Goal: Task Accomplishment & Management: Manage account settings

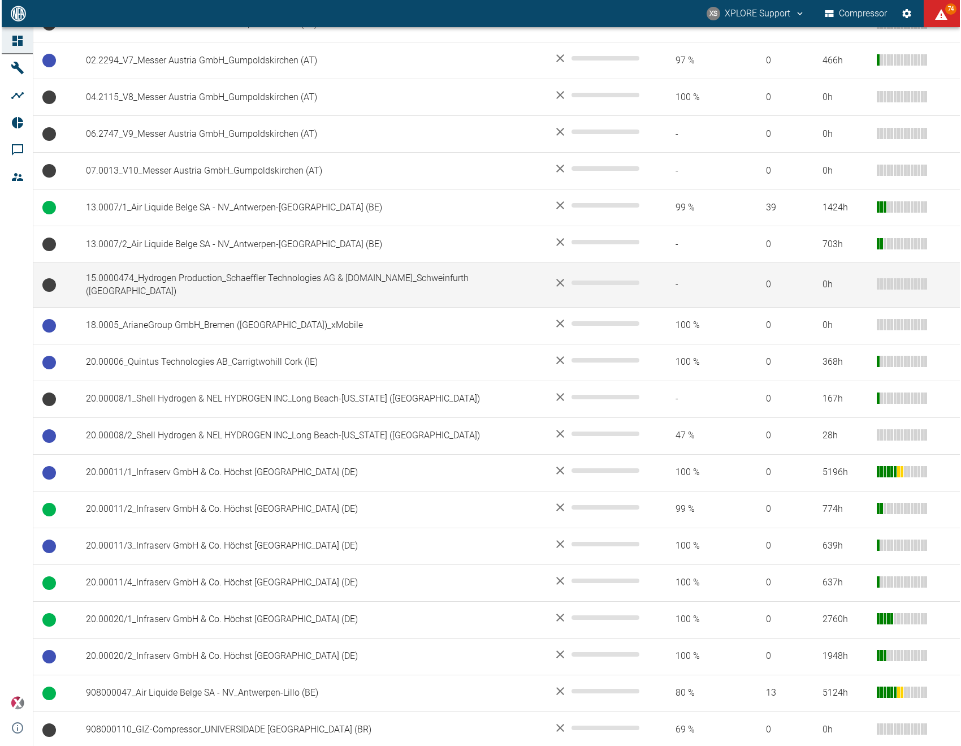
scroll to position [118, 0]
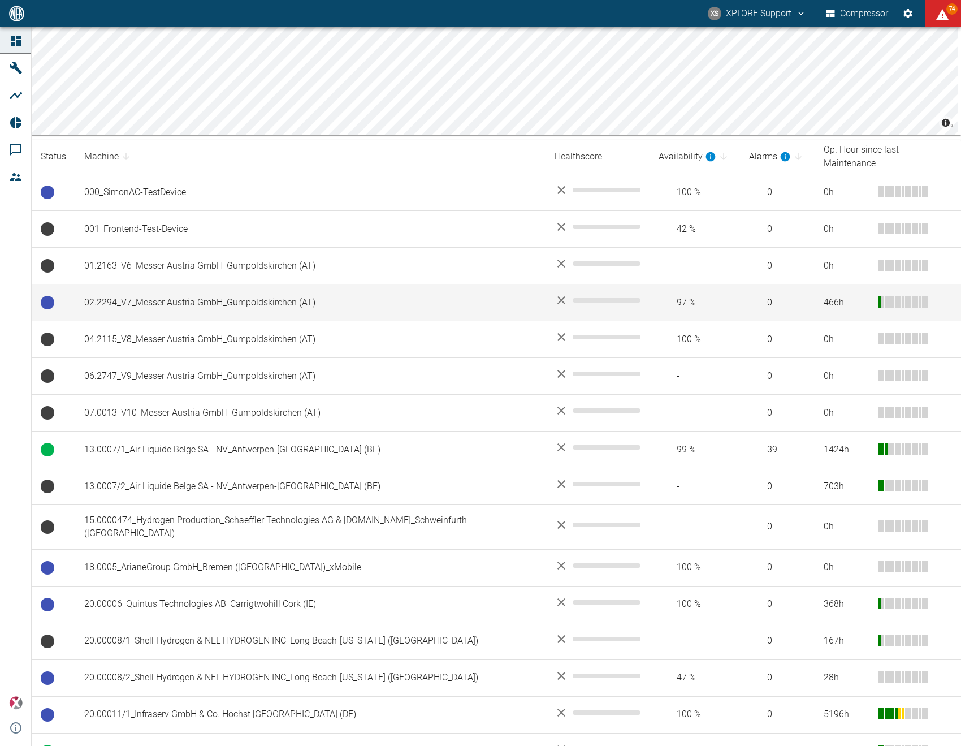
click at [230, 287] on td "02.2294_V7_Messer Austria GmbH_Gumpoldskirchen (AT)" at bounding box center [310, 302] width 470 height 37
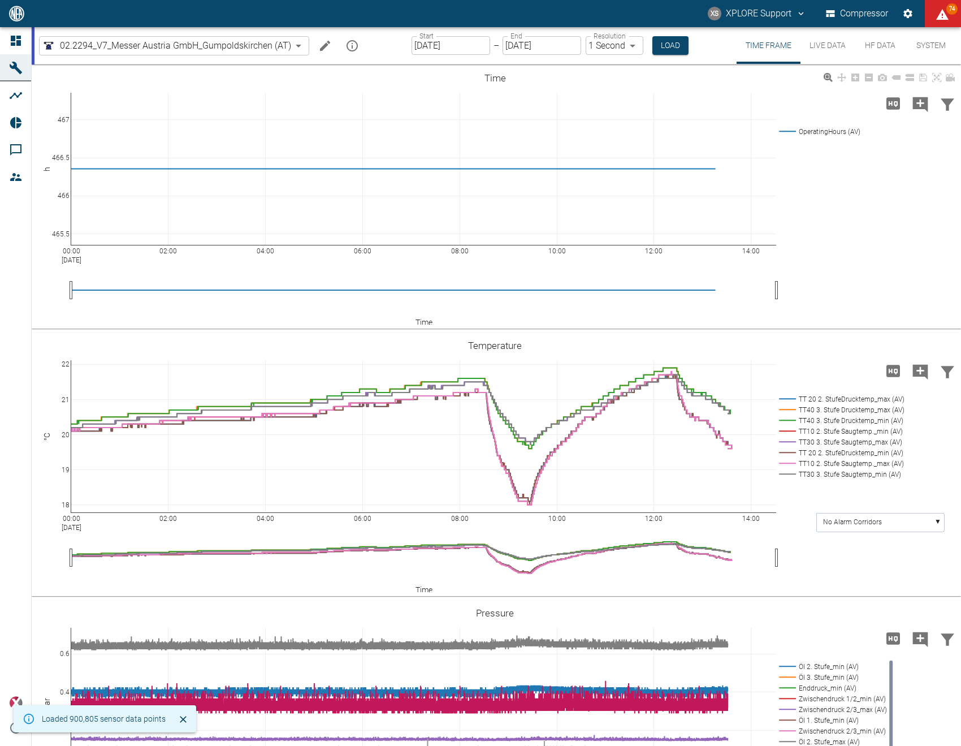
scroll to position [122, 0]
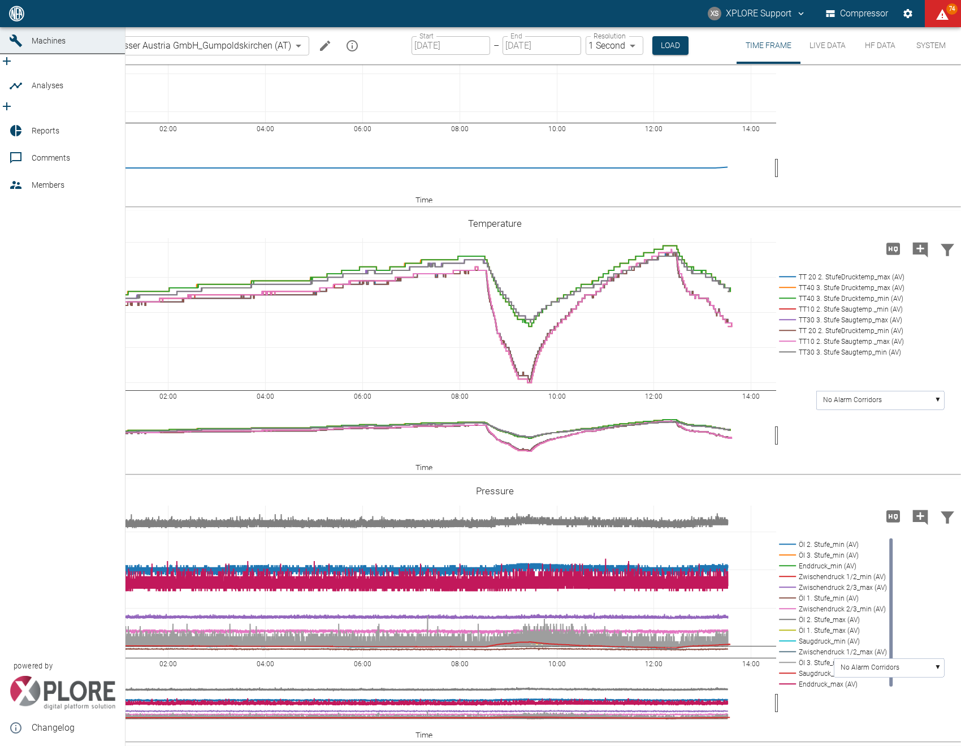
click at [17, 27] on link "Dashboard" at bounding box center [62, 13] width 125 height 27
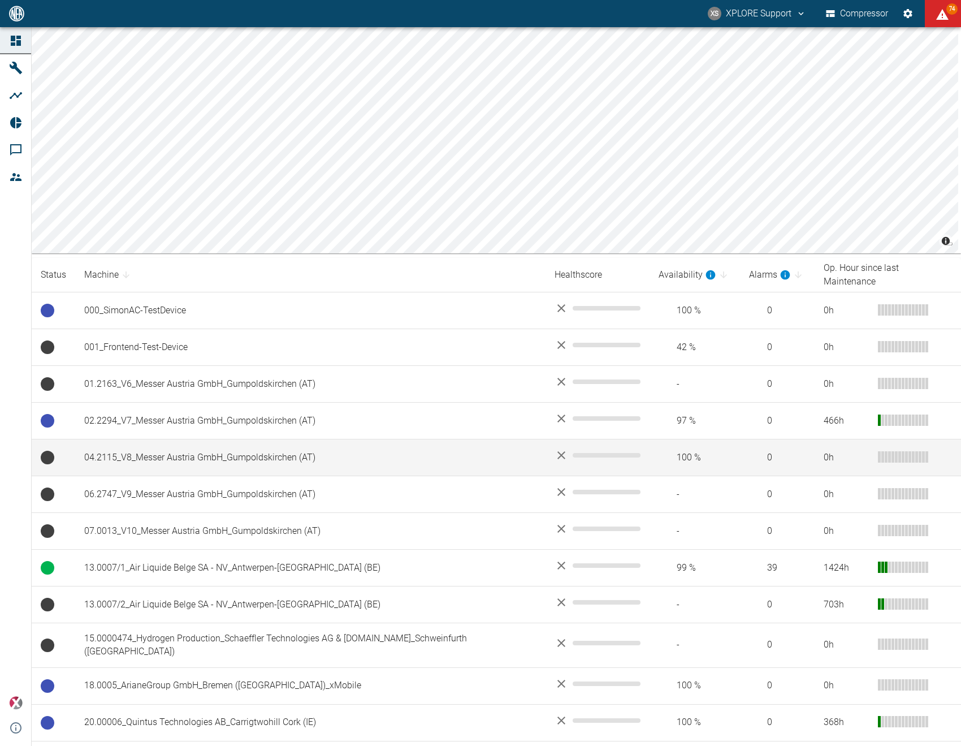
click at [210, 447] on td "04.2115_V8_Messer Austria GmbH_Gumpoldskirchen (AT)" at bounding box center [310, 457] width 470 height 37
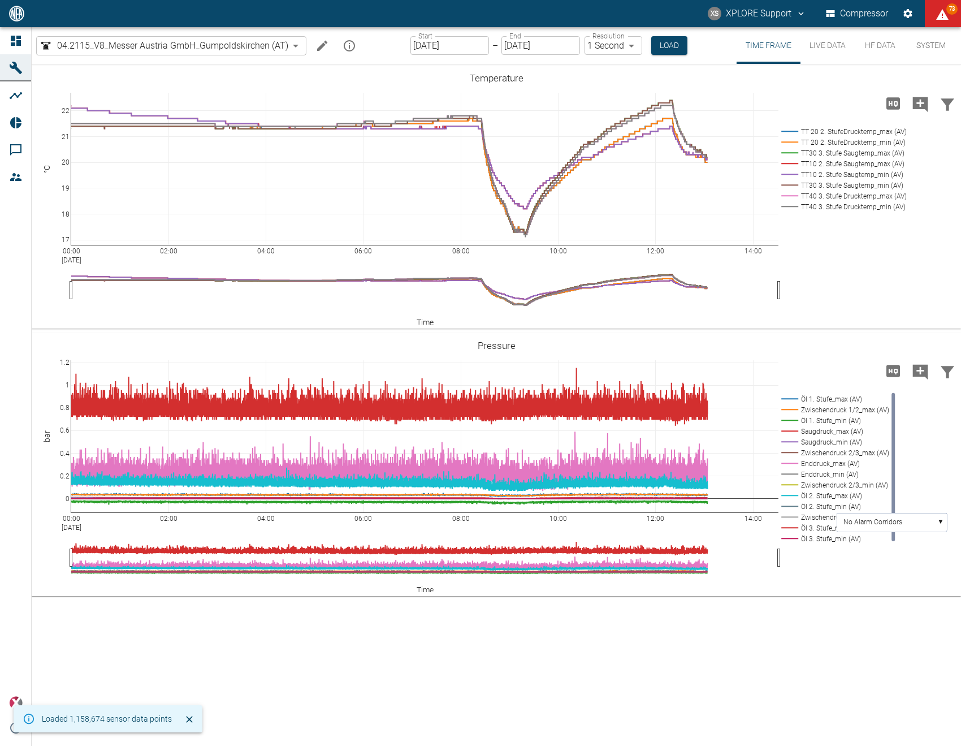
click at [602, 41] on body "XS XPLORE Support Compressor 73 Dashboard Machines Analyses Reports Comments Me…" at bounding box center [480, 373] width 961 height 746
click at [455, 745] on div at bounding box center [480, 755] width 961 height 0
click at [449, 47] on input "[DATE]" at bounding box center [449, 45] width 79 height 19
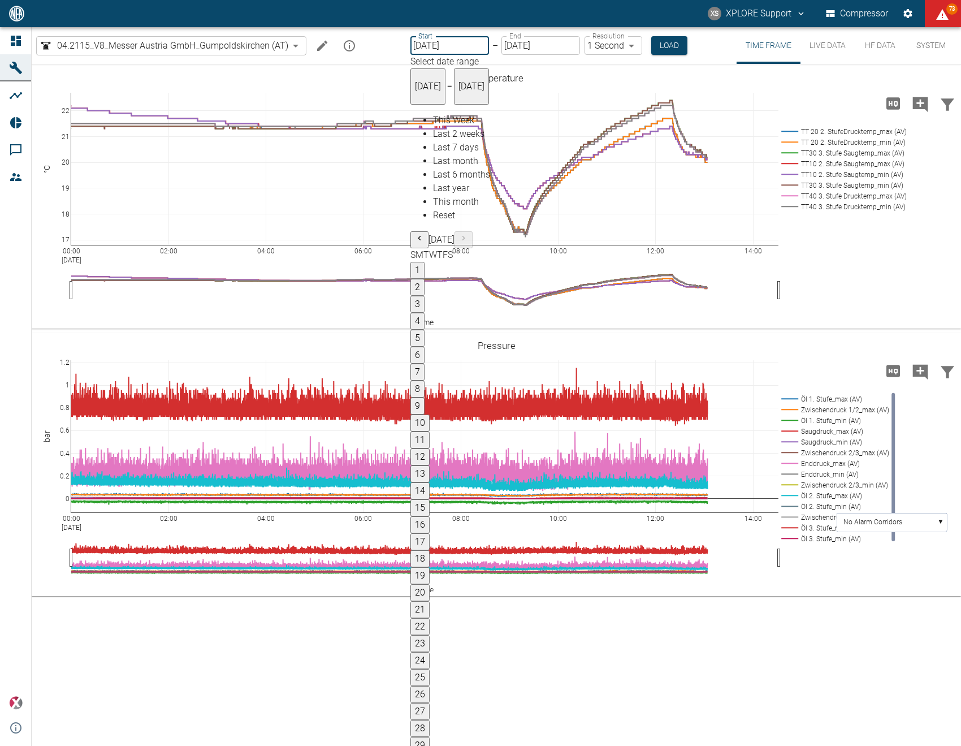
type input "10/01/2025"
type input "2min"
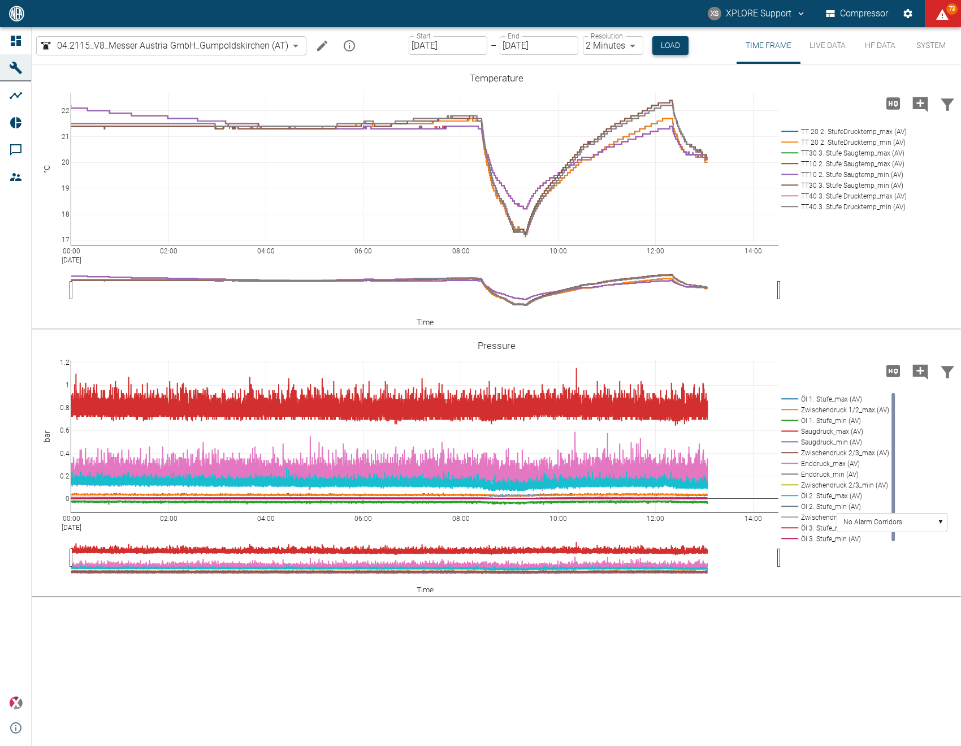
click at [678, 46] on button "Load" at bounding box center [670, 45] width 36 height 19
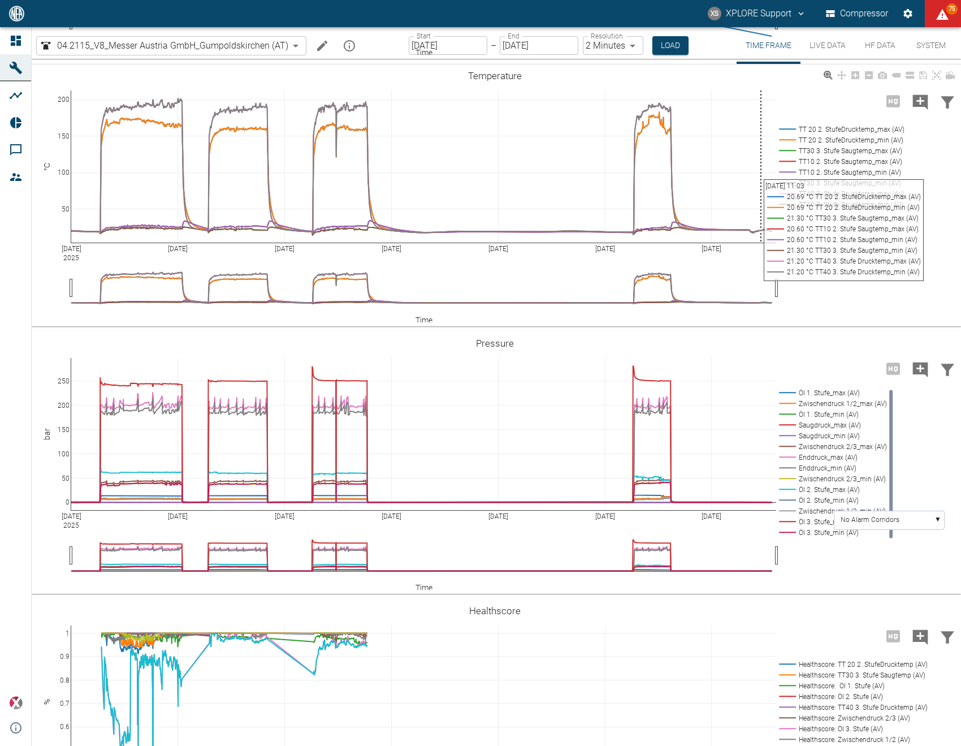
scroll to position [390, 0]
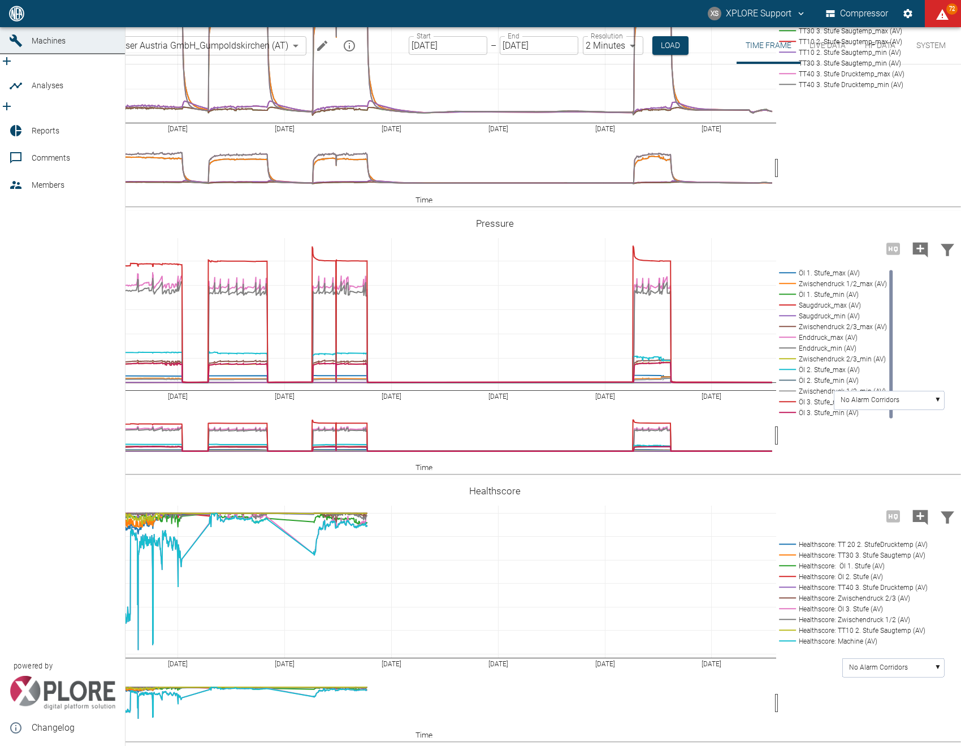
click at [15, 19] on icon at bounding box center [16, 13] width 10 height 10
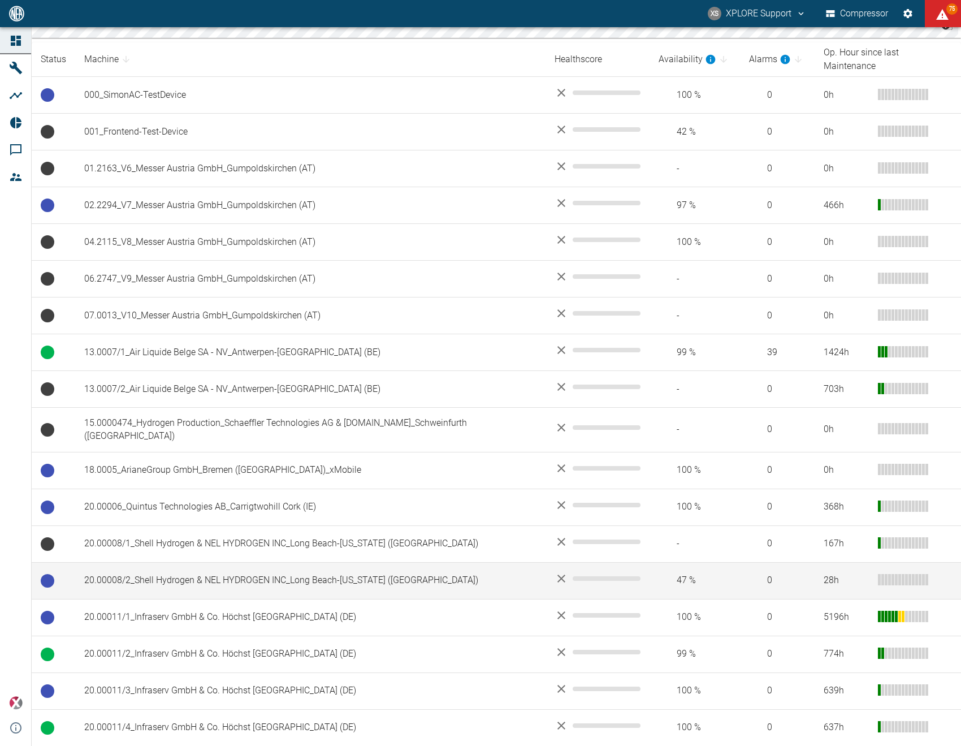
scroll to position [192, 0]
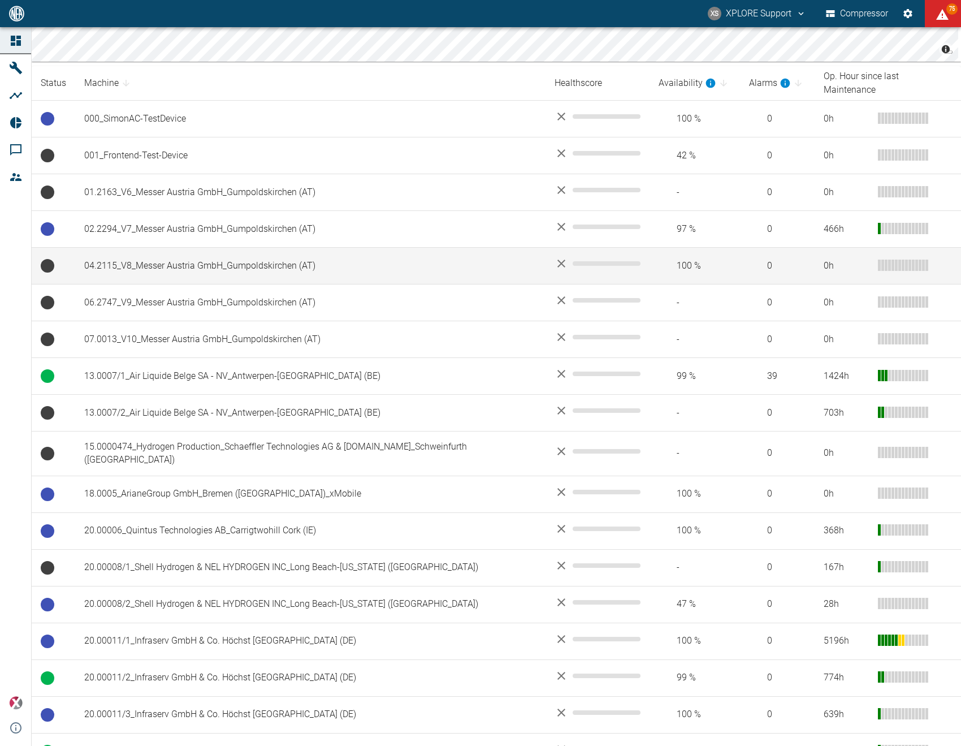
click at [257, 256] on td "04.2115_V8_Messer Austria GmbH_Gumpoldskirchen (AT)" at bounding box center [310, 266] width 470 height 37
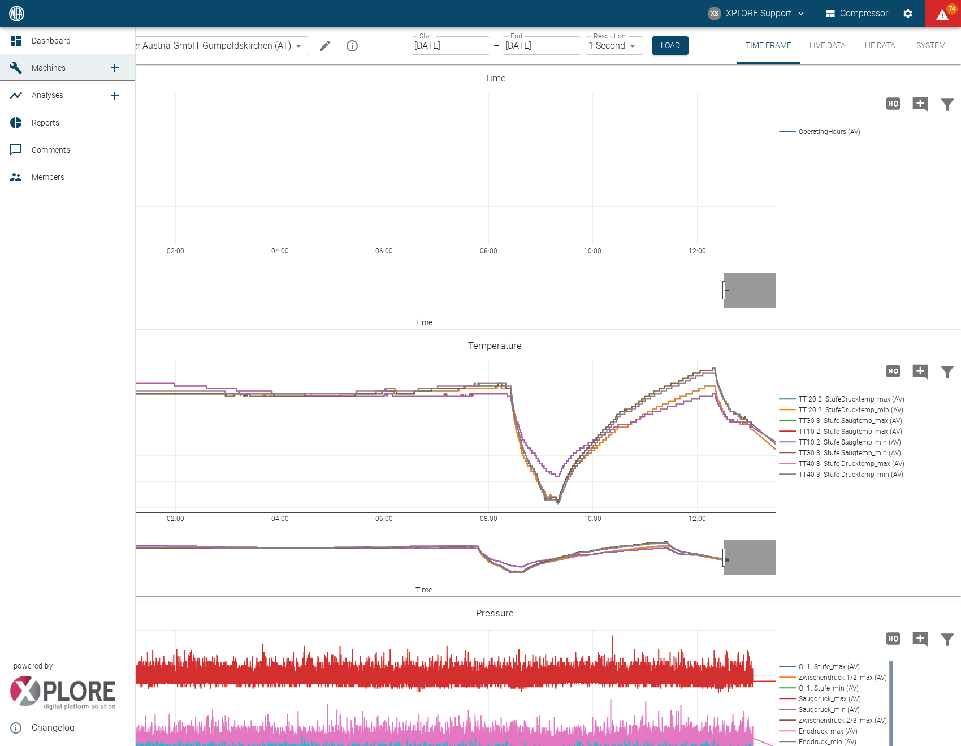
click at [6, 43] on link "Dashboard" at bounding box center [67, 40] width 135 height 27
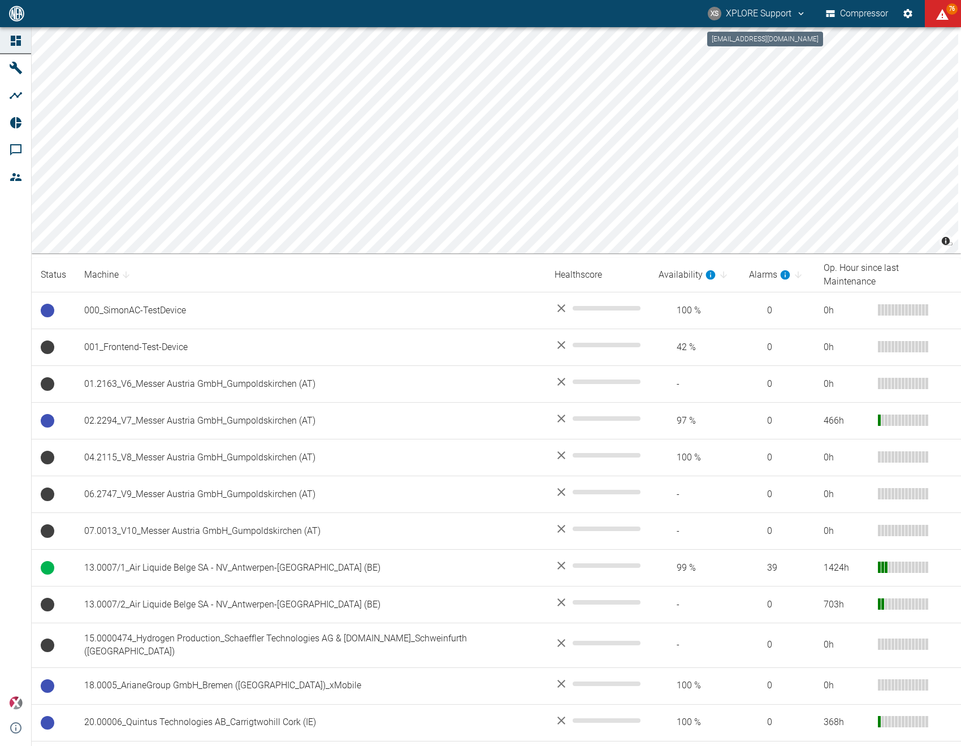
click at [771, 11] on button "XS XPLORE Support" at bounding box center [757, 13] width 102 height 20
click at [771, 11] on div at bounding box center [480, 373] width 961 height 746
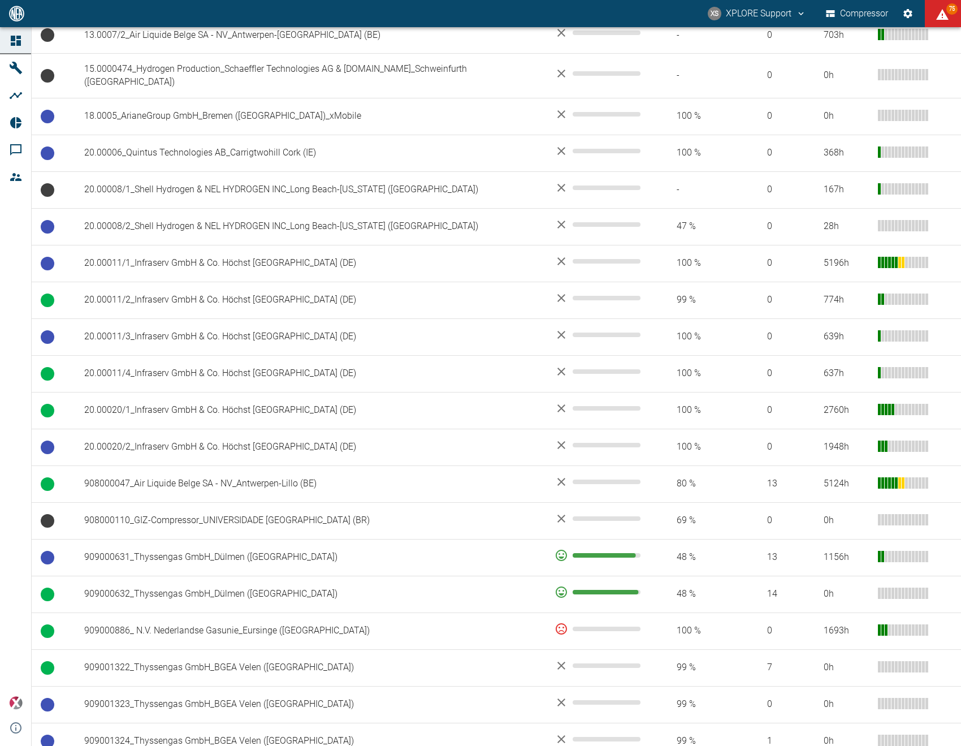
scroll to position [1077, 0]
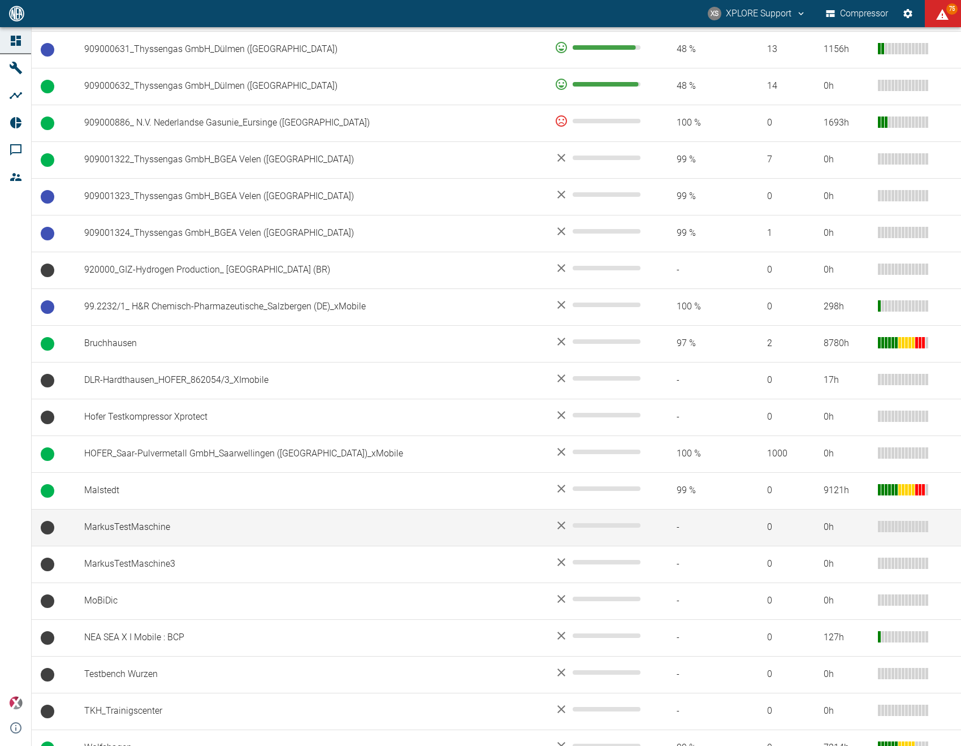
click at [157, 509] on td "MarkusTestMaschine" at bounding box center [310, 527] width 470 height 37
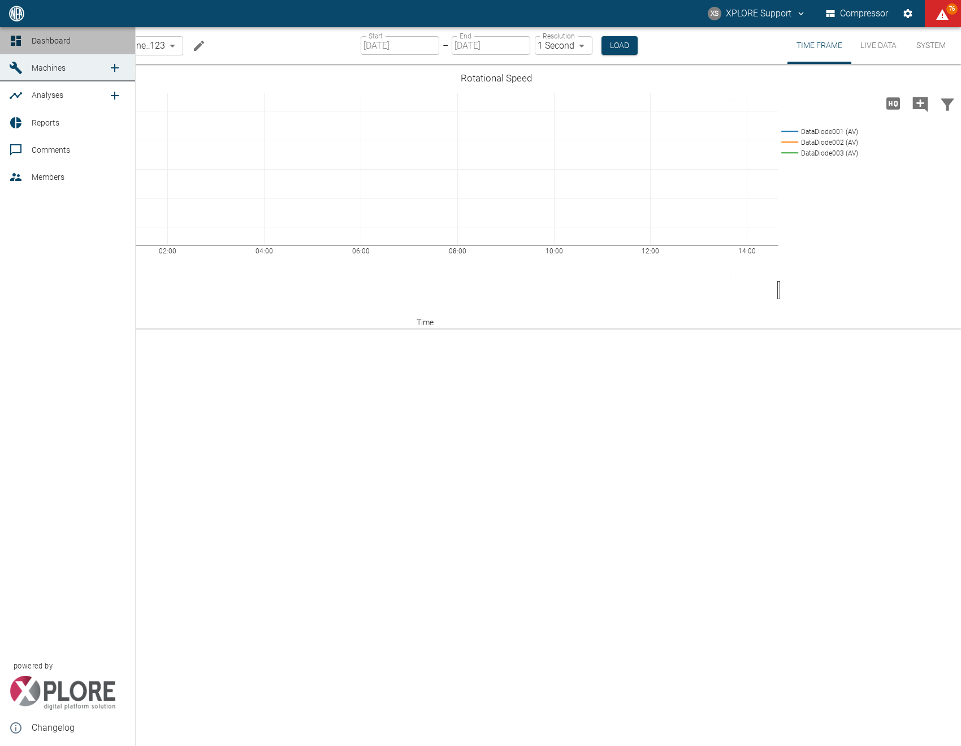
click at [23, 42] on div at bounding box center [17, 41] width 17 height 14
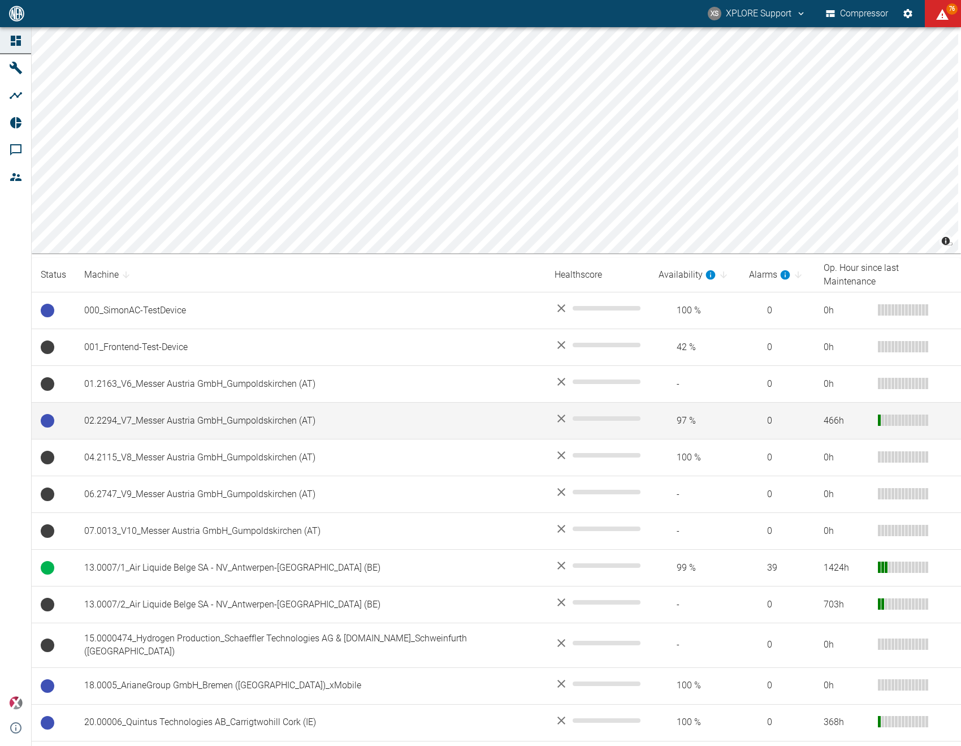
scroll to position [1077, 0]
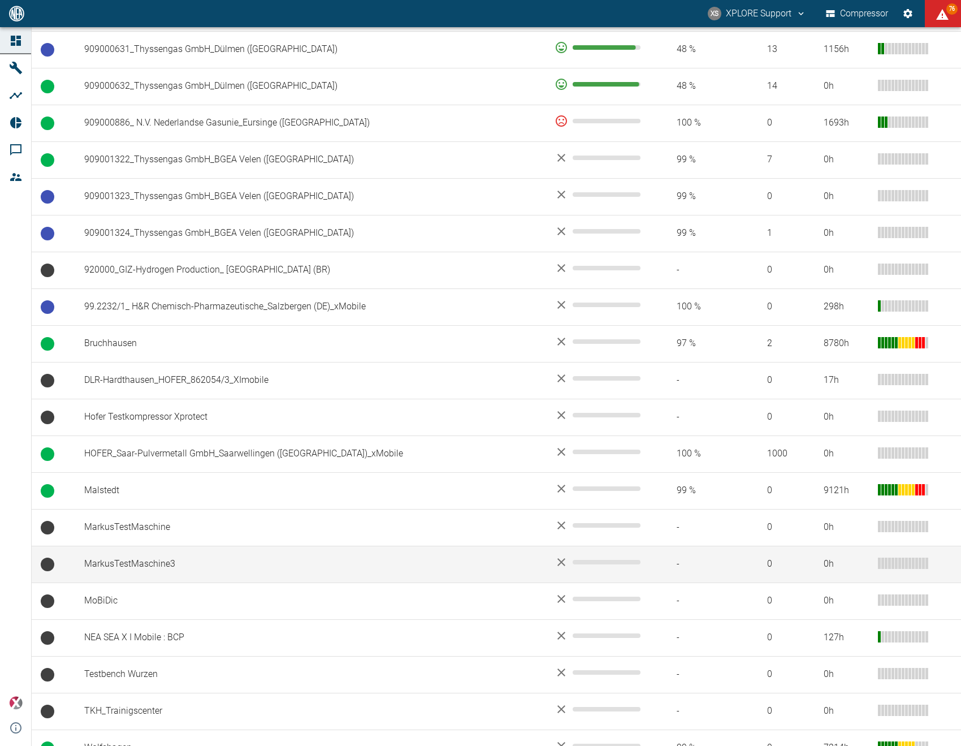
click at [239, 546] on td "MarkusTestMaschine3" at bounding box center [310, 564] width 470 height 37
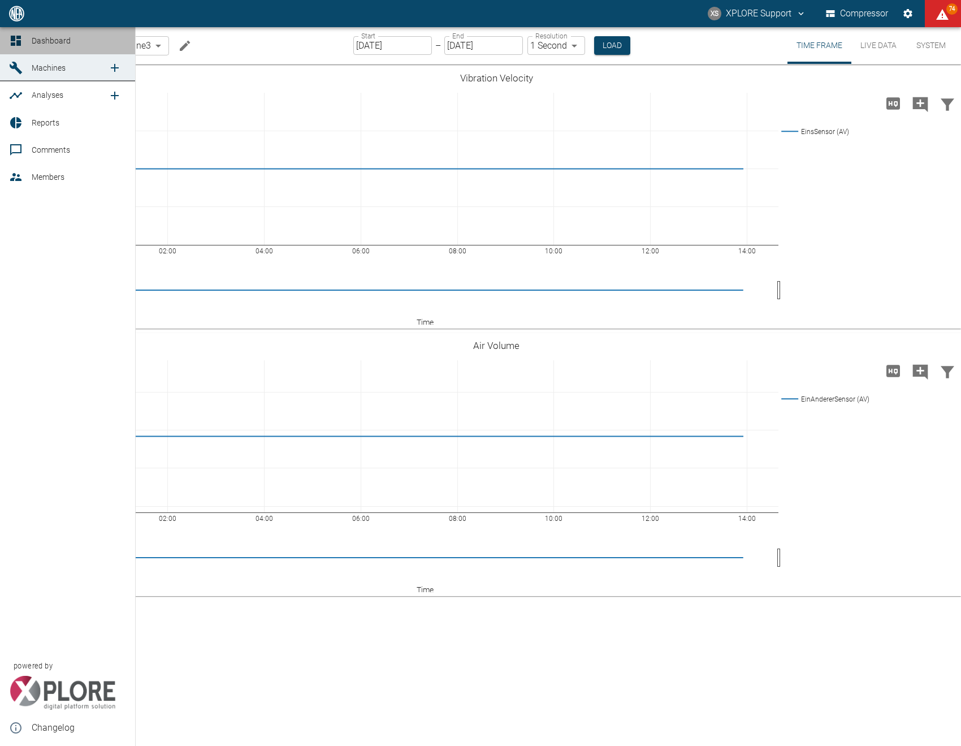
click at [19, 42] on icon at bounding box center [16, 41] width 10 height 10
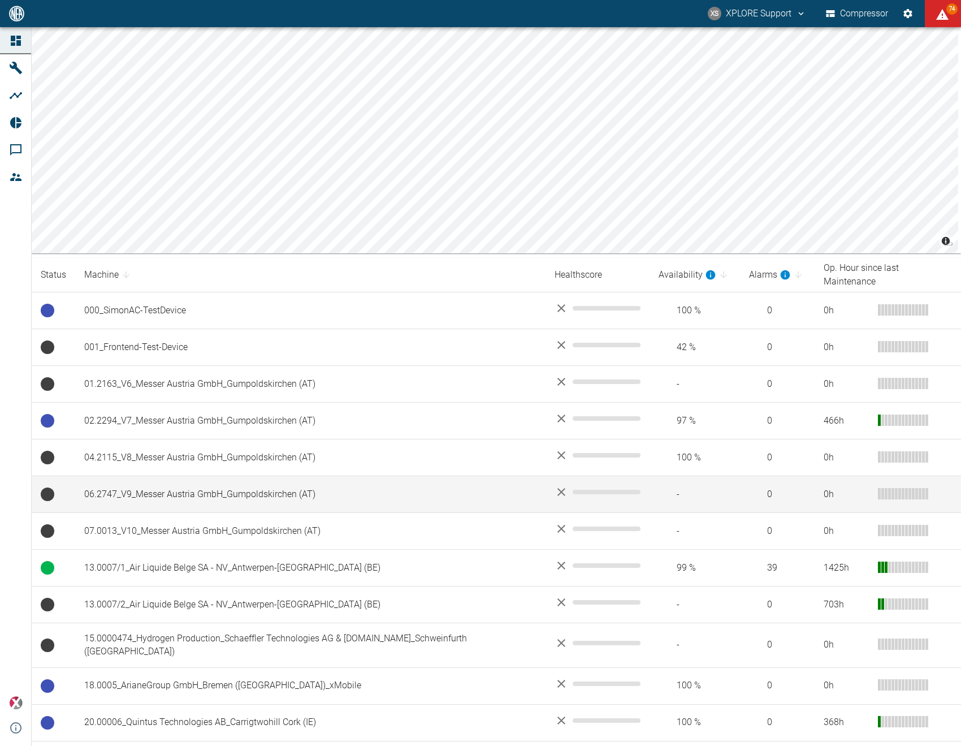
scroll to position [1077, 0]
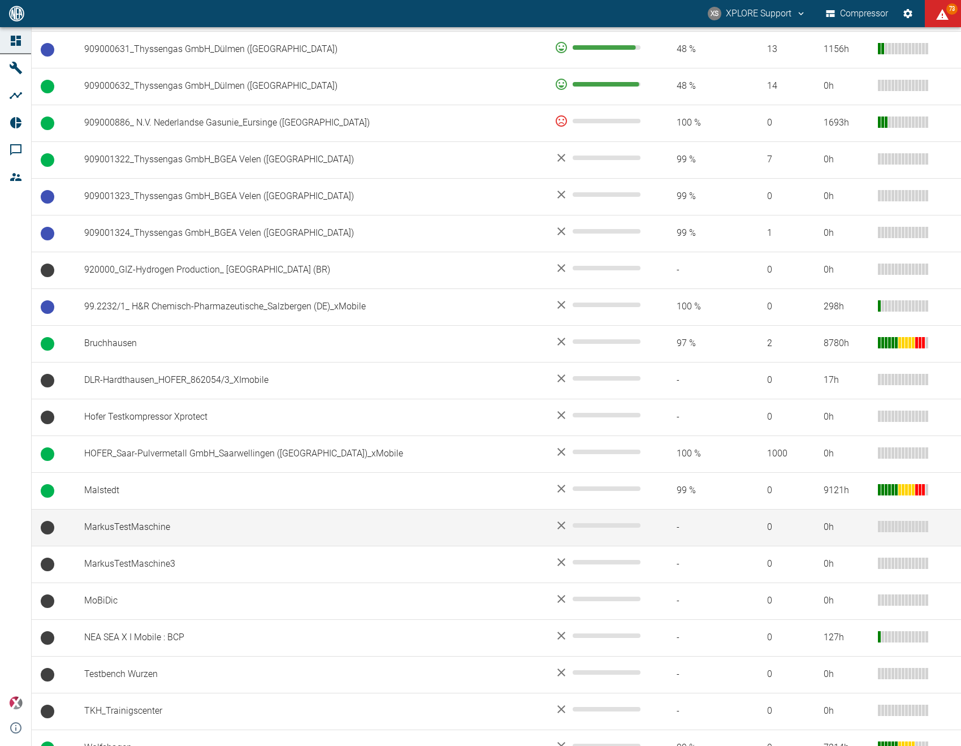
click at [198, 515] on td "MarkusTestMaschine" at bounding box center [310, 527] width 470 height 37
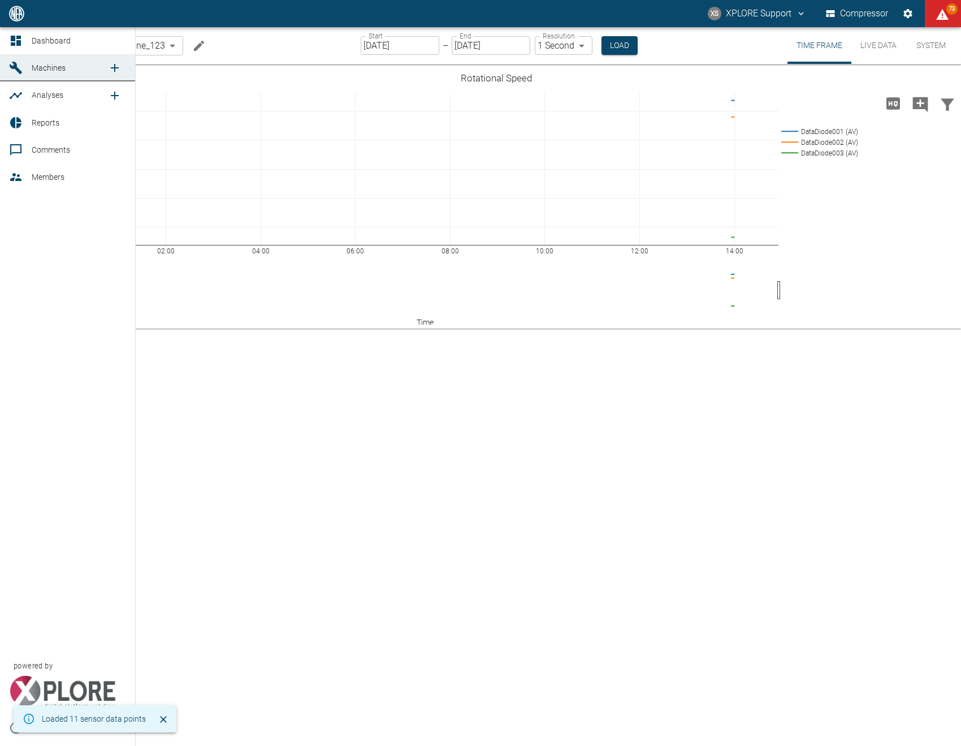
click at [17, 38] on icon at bounding box center [16, 41] width 10 height 10
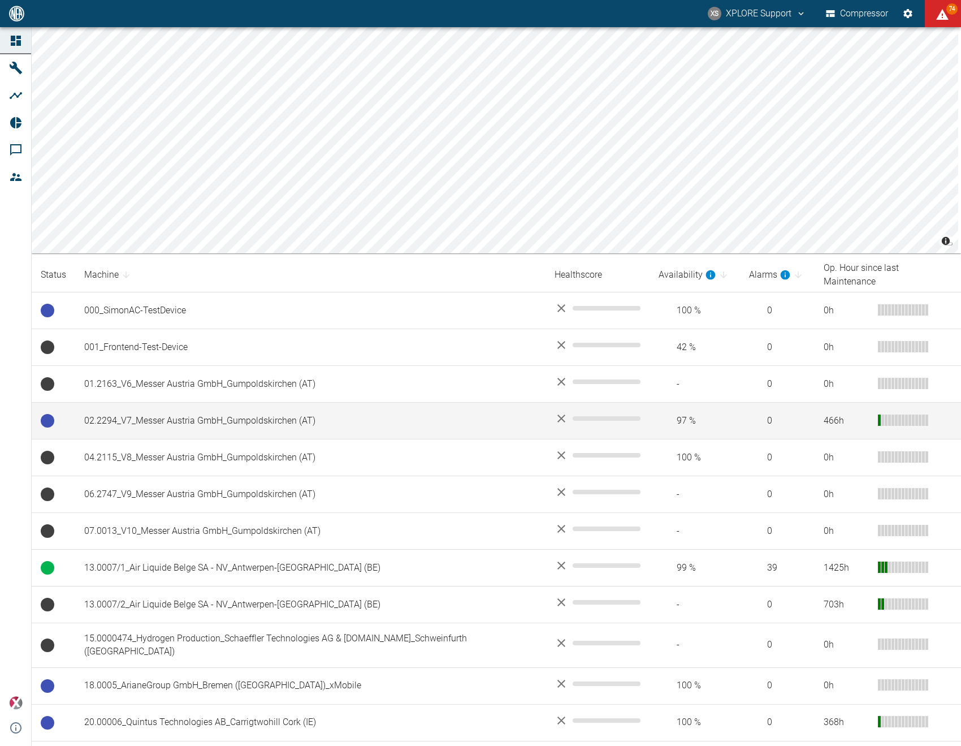
click at [239, 403] on td "02.2294_V7_Messer Austria GmbH_Gumpoldskirchen (AT)" at bounding box center [310, 421] width 470 height 37
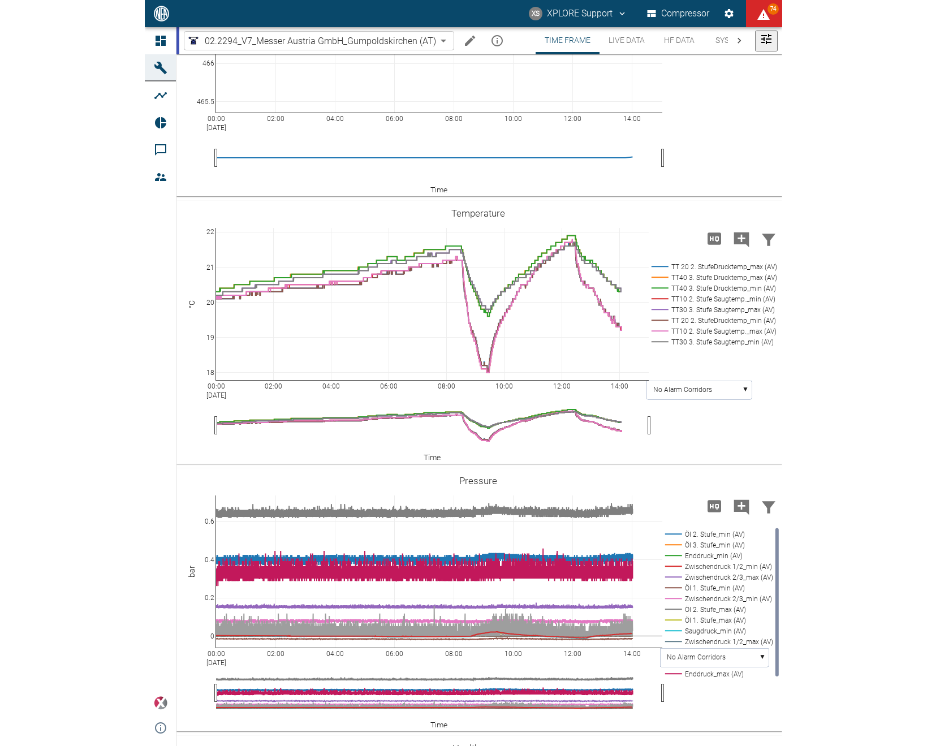
scroll to position [112, 0]
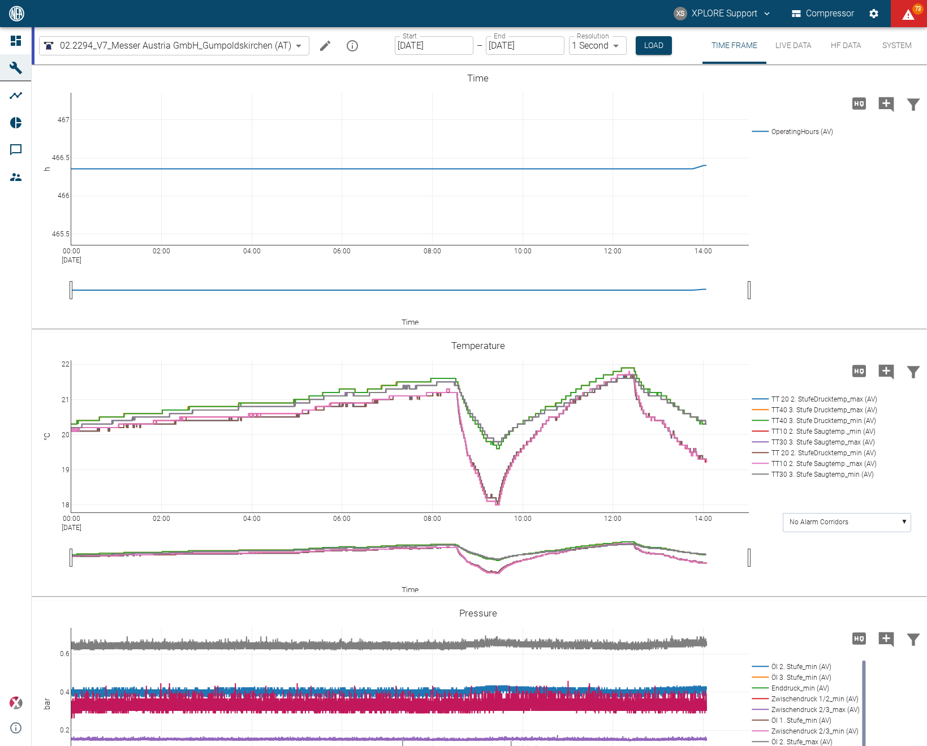
scroll to position [112, 0]
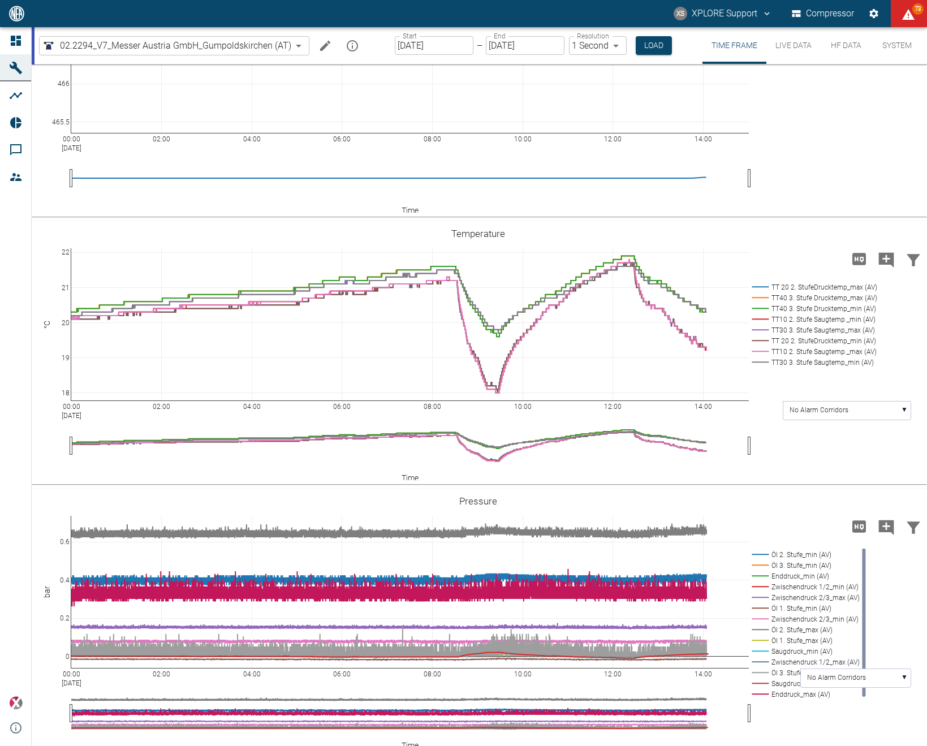
click at [498, 45] on input "[DATE]" at bounding box center [525, 45] width 79 height 19
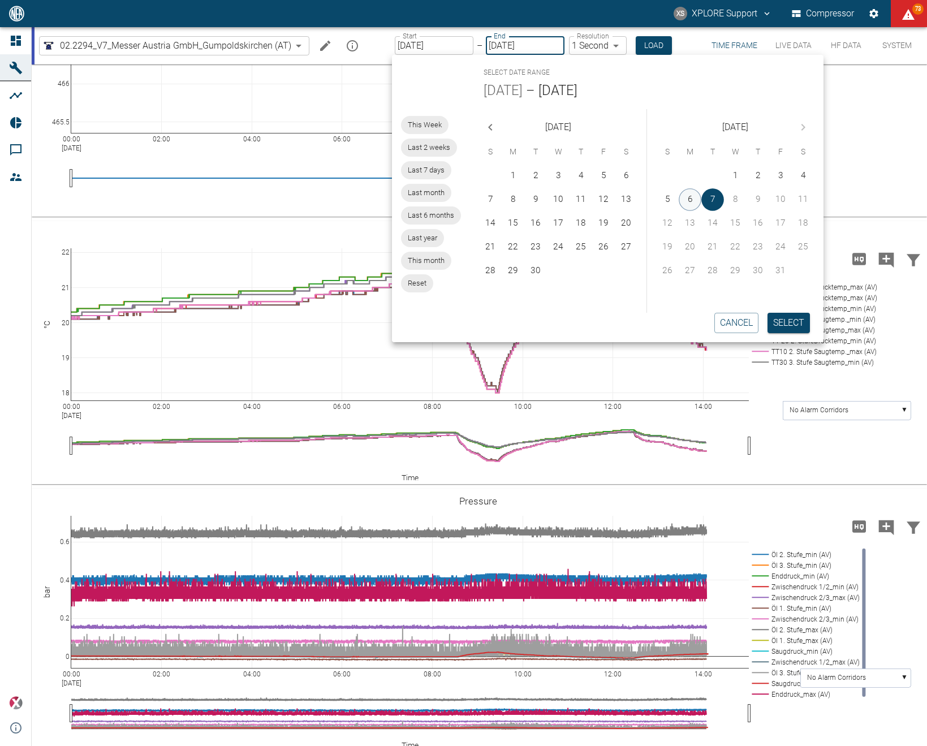
click at [684, 205] on button "6" at bounding box center [689, 199] width 23 height 23
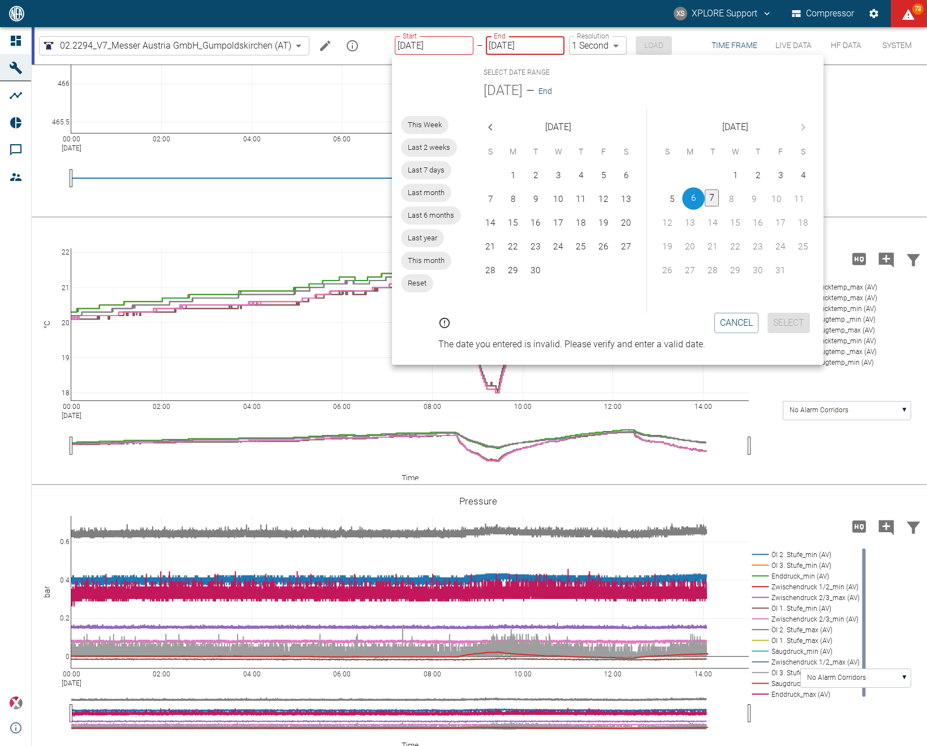
type input "10/06/2025"
type input "2min"
click at [708, 198] on button "7" at bounding box center [711, 197] width 13 height 16
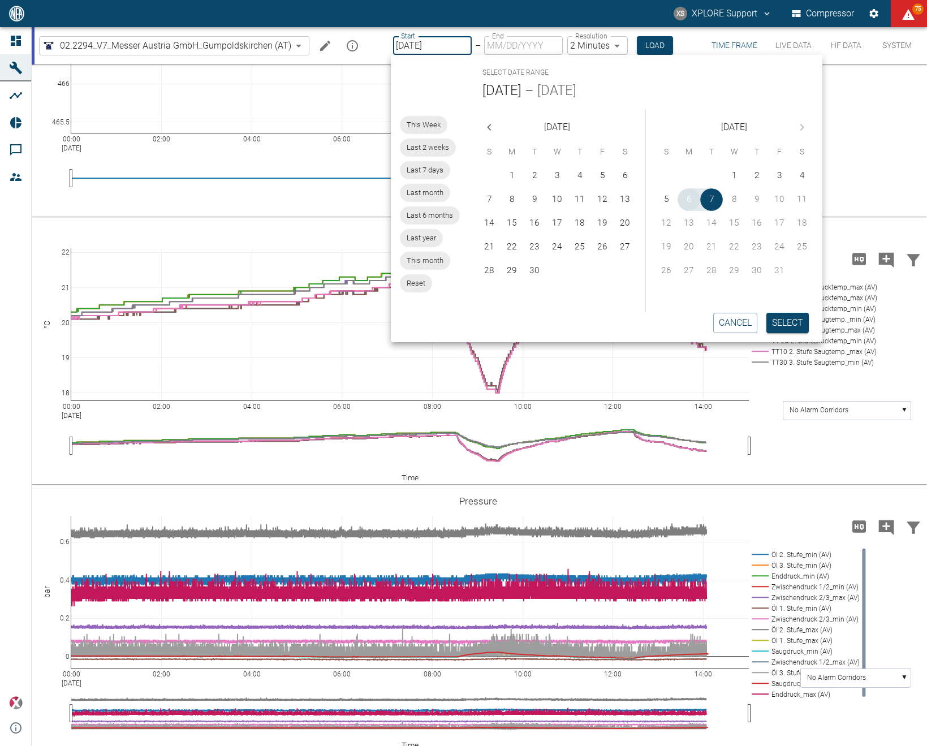
type input "[DATE]"
click at [797, 329] on button "Select" at bounding box center [787, 323] width 42 height 20
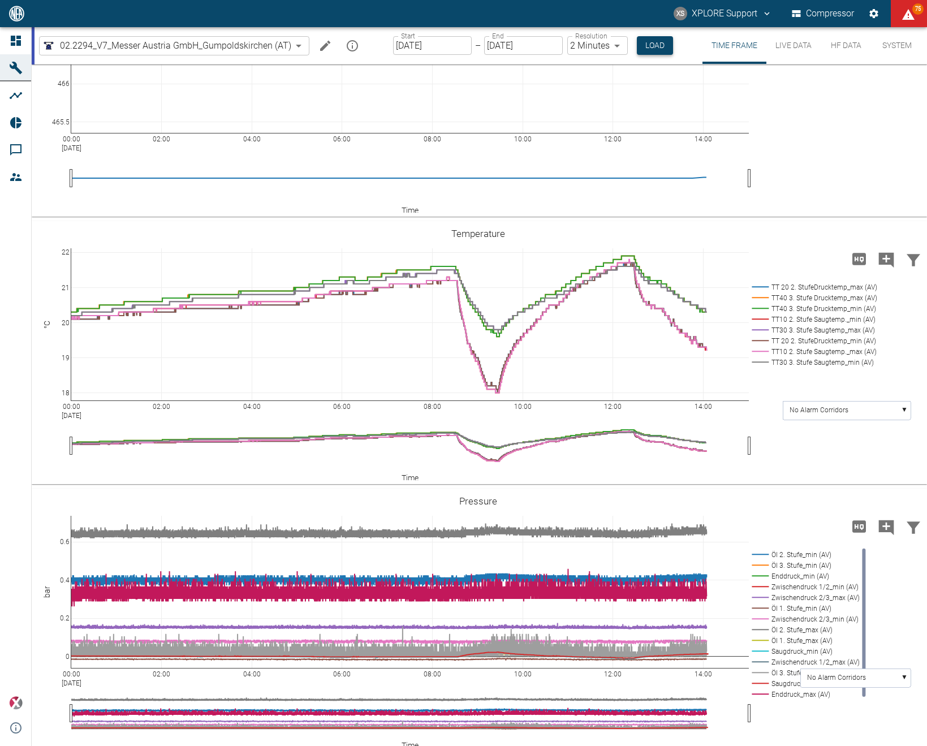
click at [647, 52] on button "Load" at bounding box center [655, 45] width 36 height 19
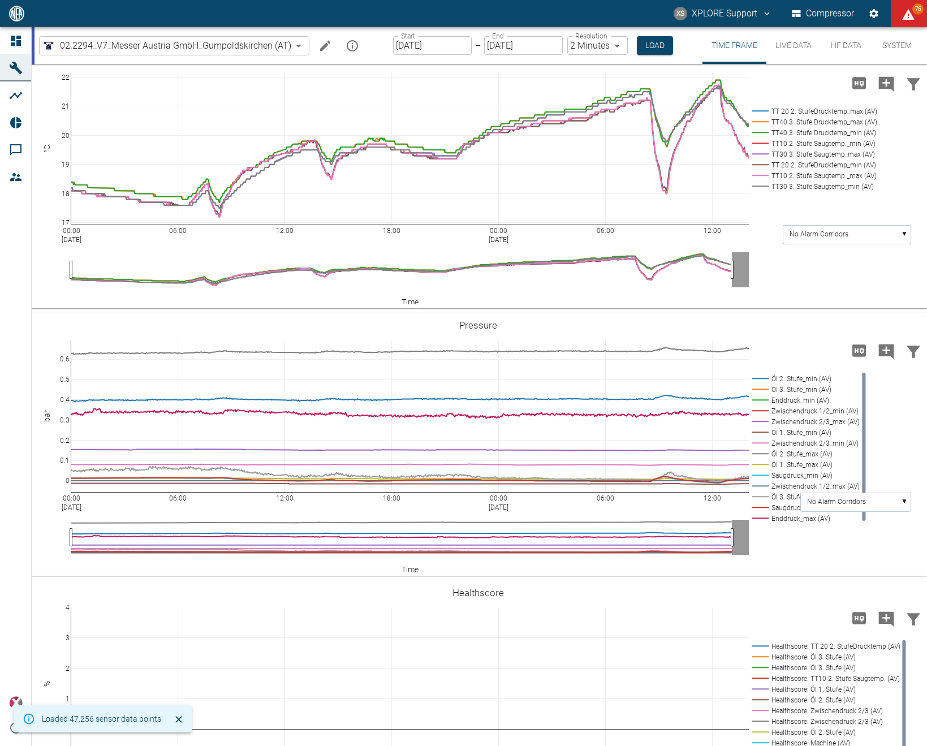
scroll to position [264, 0]
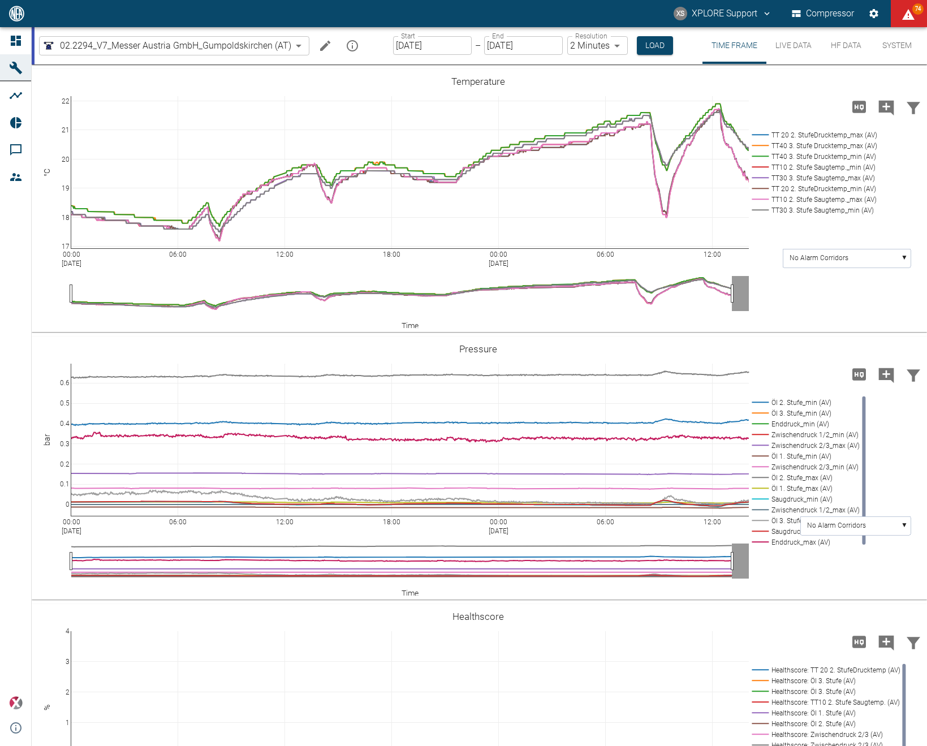
click at [423, 42] on input "[DATE]" at bounding box center [432, 45] width 79 height 19
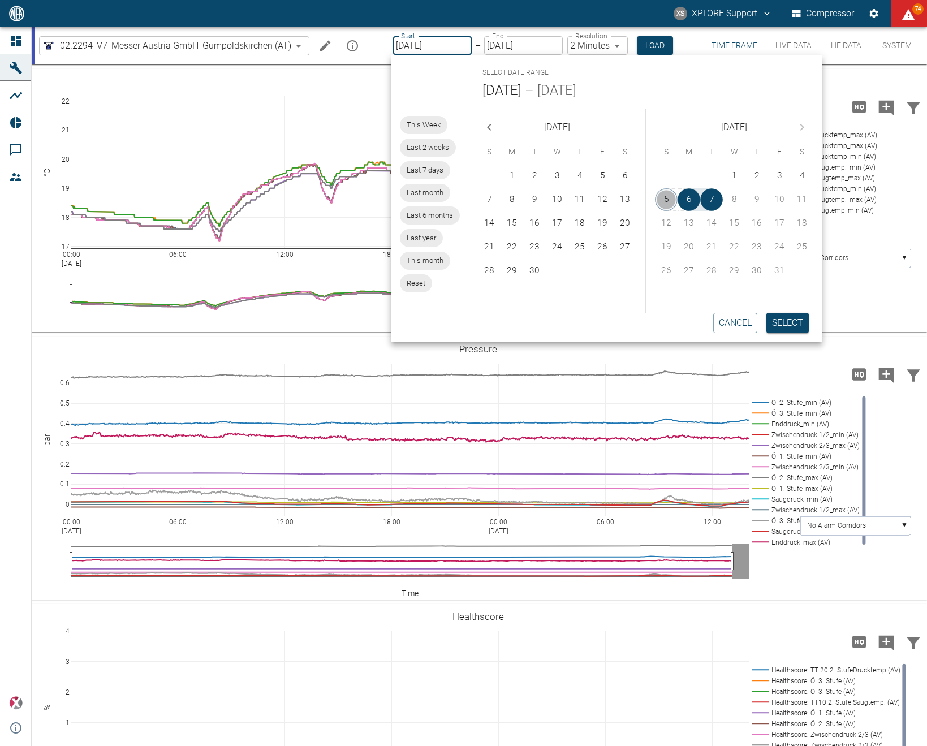
click at [660, 197] on button "5" at bounding box center [666, 199] width 23 height 23
type input "[DATE]"
click at [794, 327] on button "Select" at bounding box center [787, 323] width 42 height 20
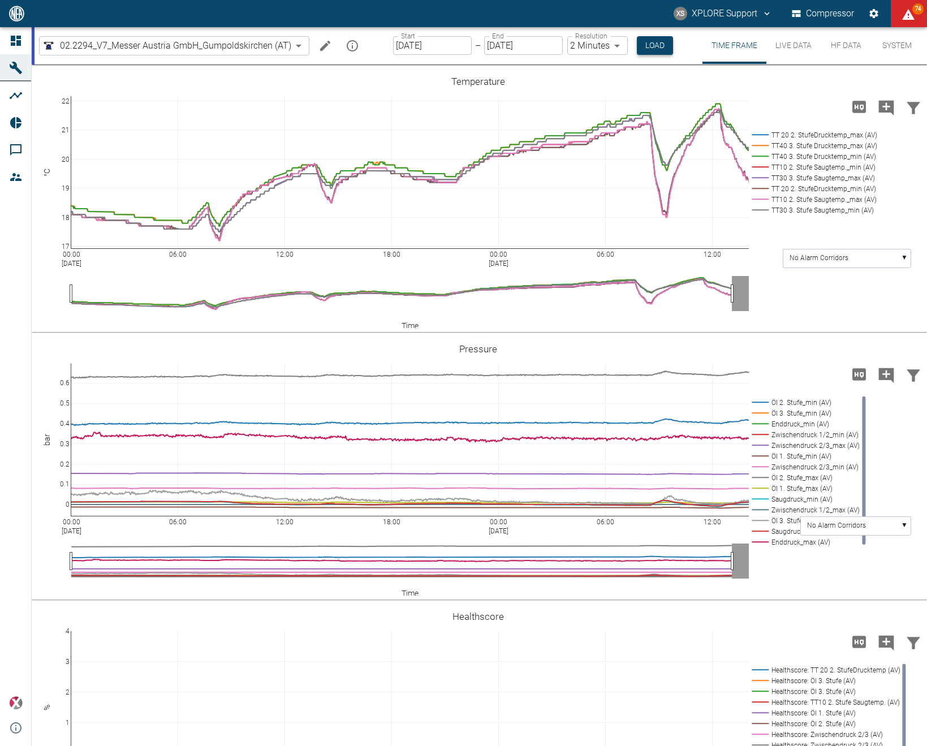
click at [641, 50] on button "Load" at bounding box center [655, 45] width 36 height 19
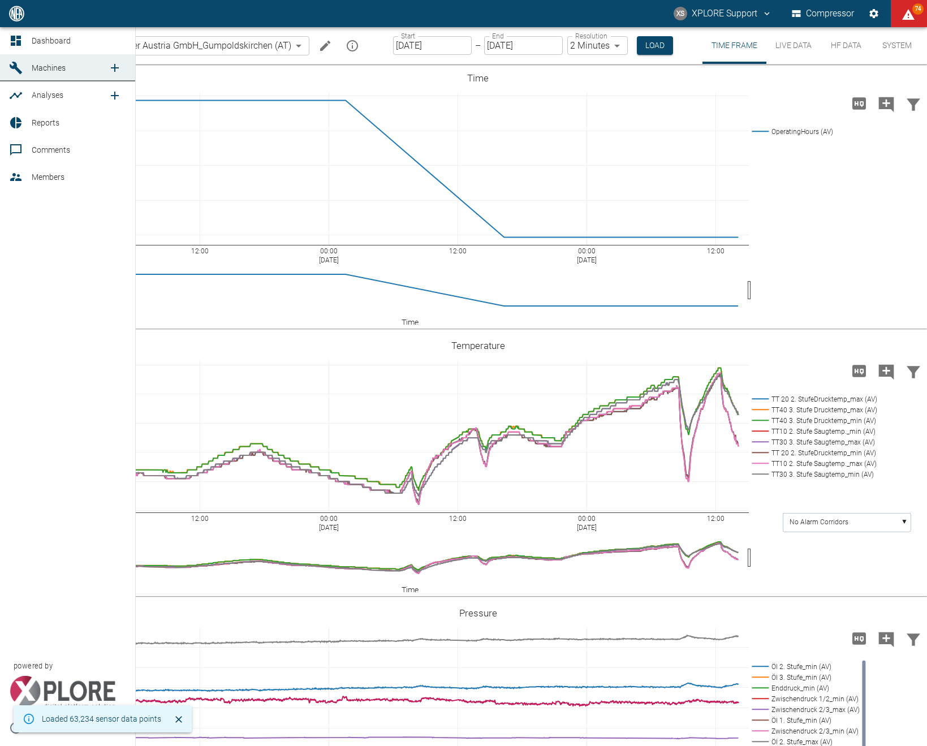
click at [59, 48] on link "Dashboard" at bounding box center [67, 40] width 135 height 27
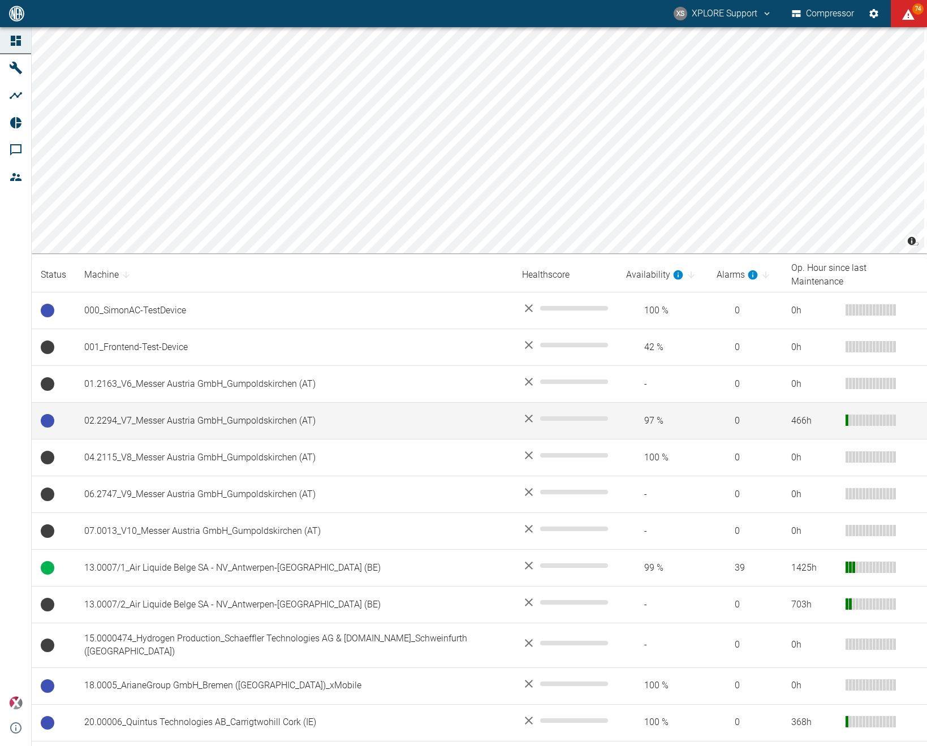
click at [187, 408] on td "02.2294_V7_Messer Austria GmbH_Gumpoldskirchen (AT)" at bounding box center [294, 421] width 438 height 37
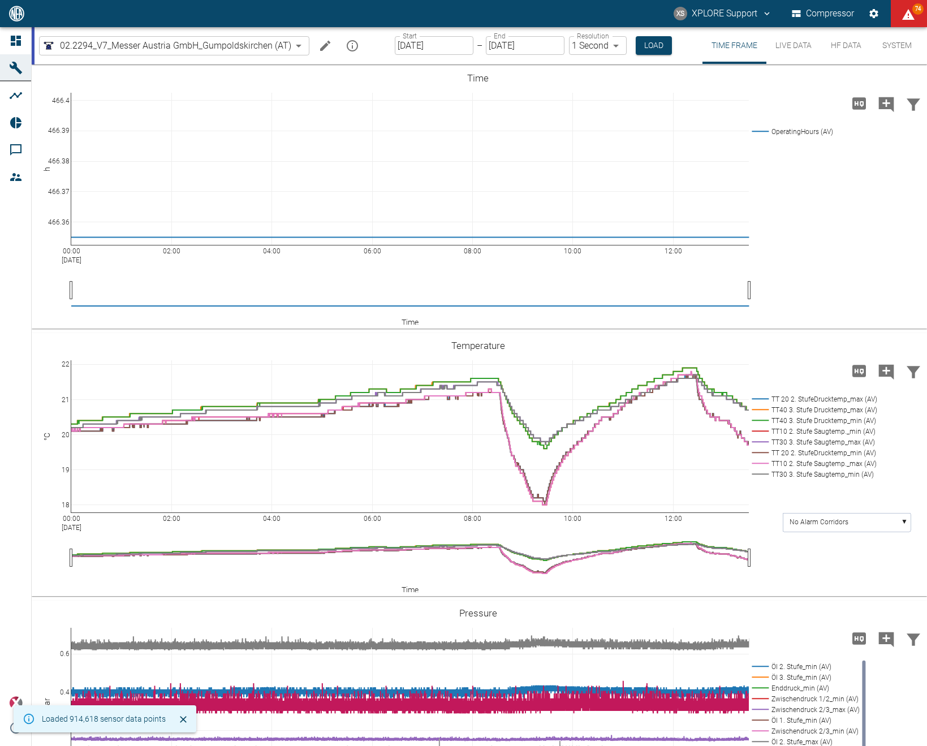
click at [414, 41] on input "[DATE]" at bounding box center [434, 45] width 79 height 19
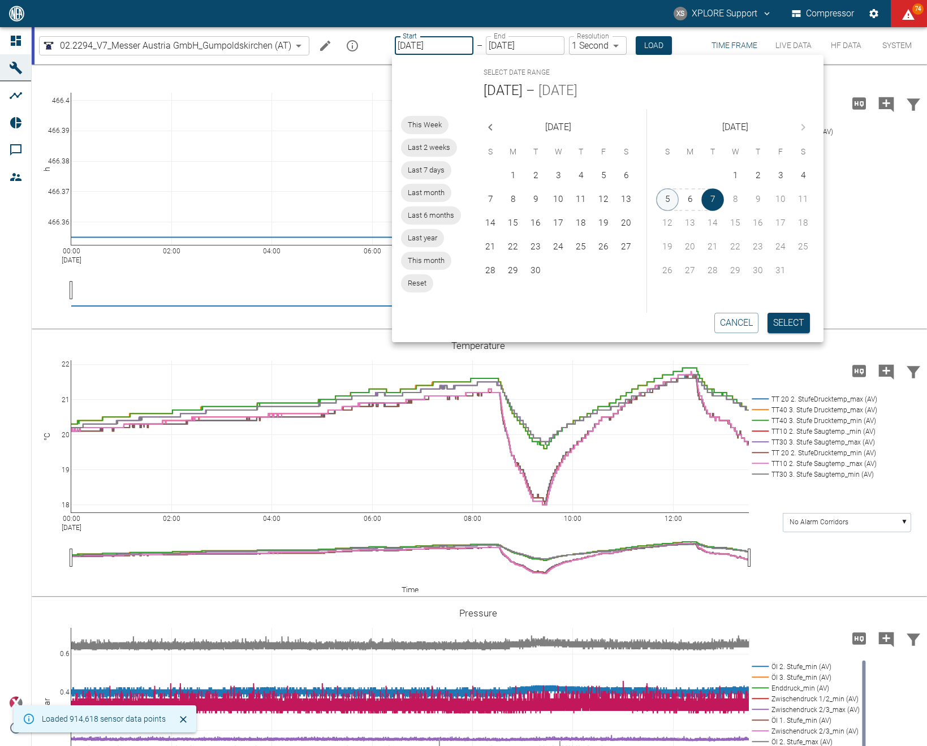
click at [666, 199] on button "5" at bounding box center [667, 199] width 23 height 23
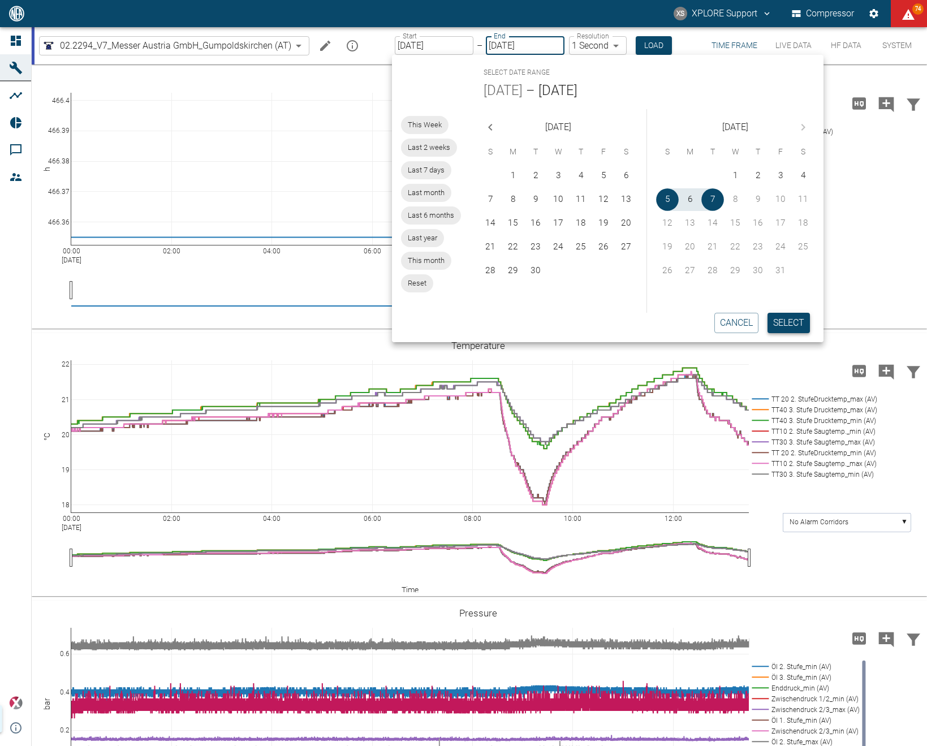
type input "10/05/2025"
type input "2min"
click at [792, 326] on button "Select" at bounding box center [787, 323] width 42 height 20
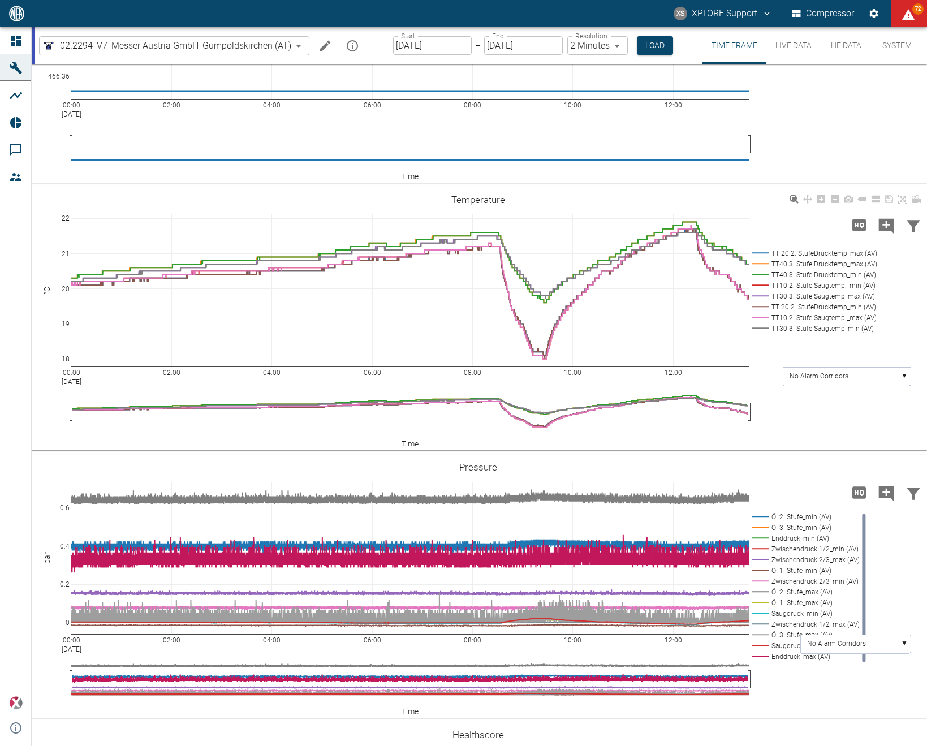
scroll to position [144, 0]
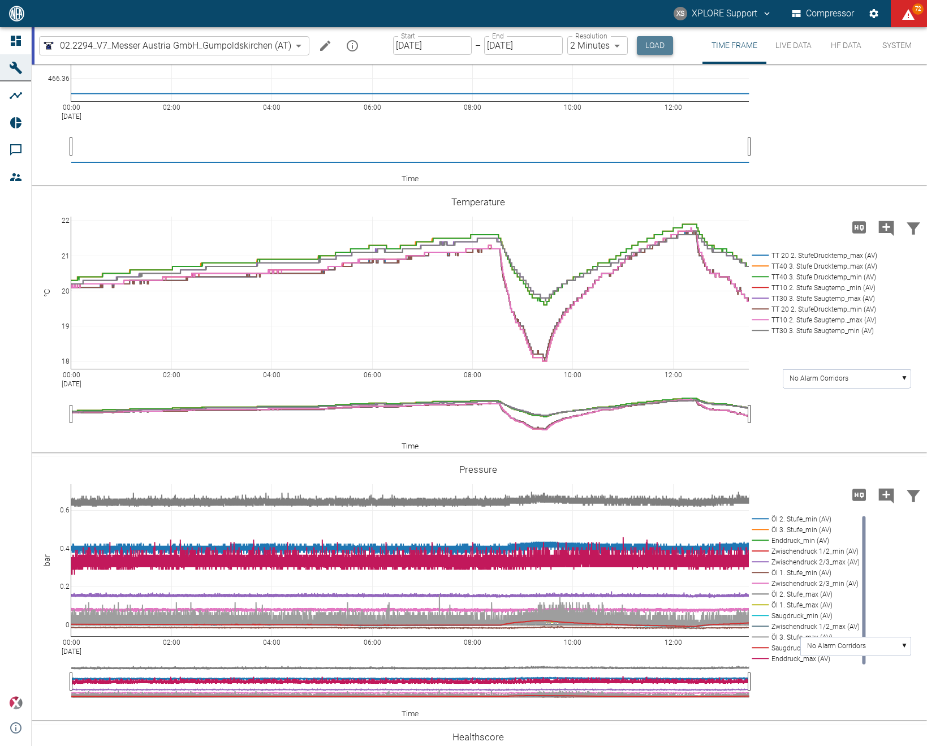
click at [654, 49] on button "Load" at bounding box center [655, 45] width 36 height 19
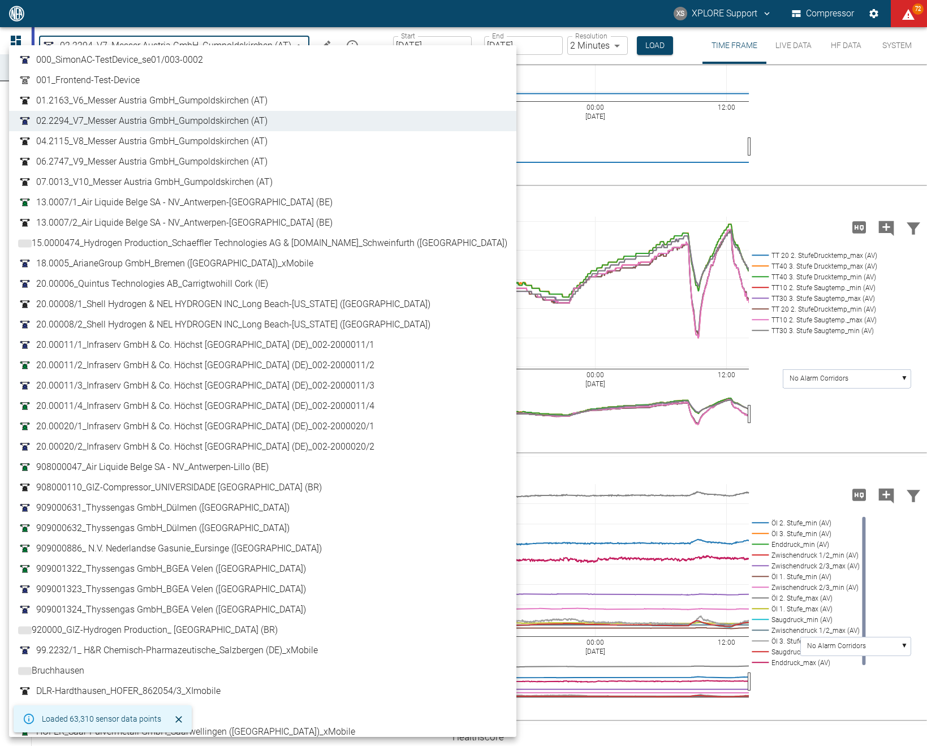
click at [194, 44] on body "XS XPLORE Support Compressor 72 Dashboard Machines Analyses Reports Comments Me…" at bounding box center [463, 373] width 927 height 746
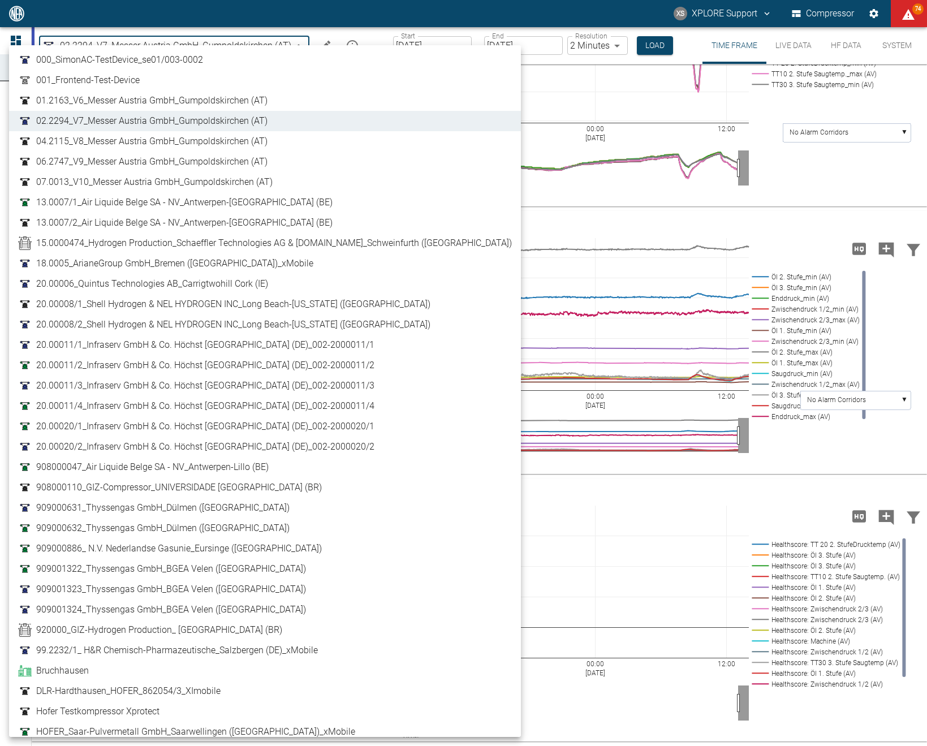
click at [164, 139] on span "04.2115_V8_Messer Austria GmbH_Gumpoldskirchen (AT)" at bounding box center [151, 142] width 231 height 14
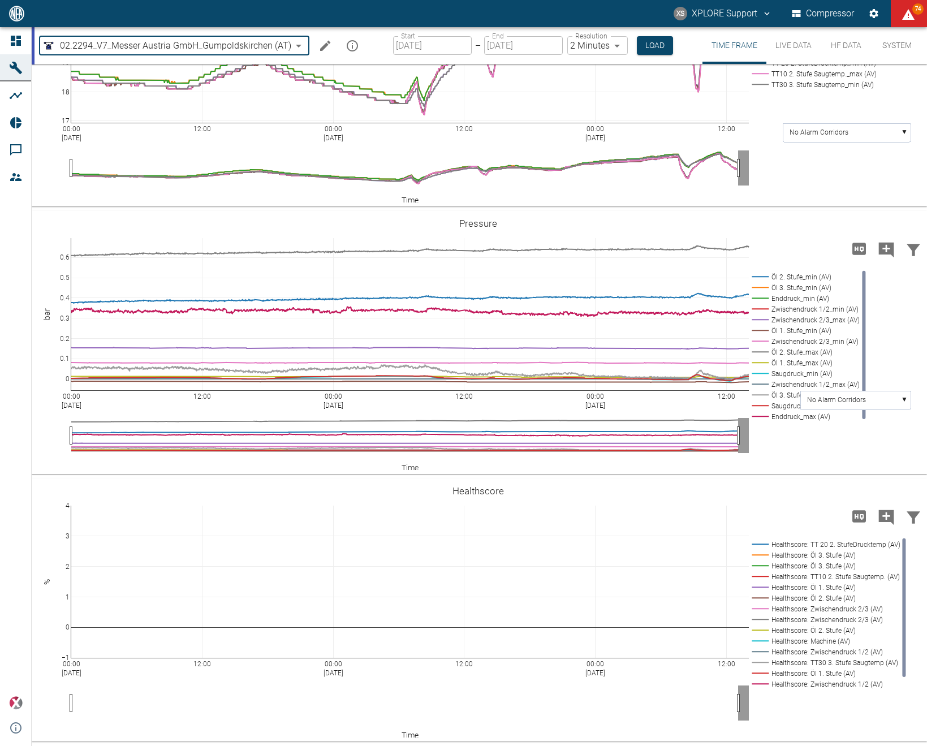
type input "62df7942-7815-4ccf-a722-4ba74b721732"
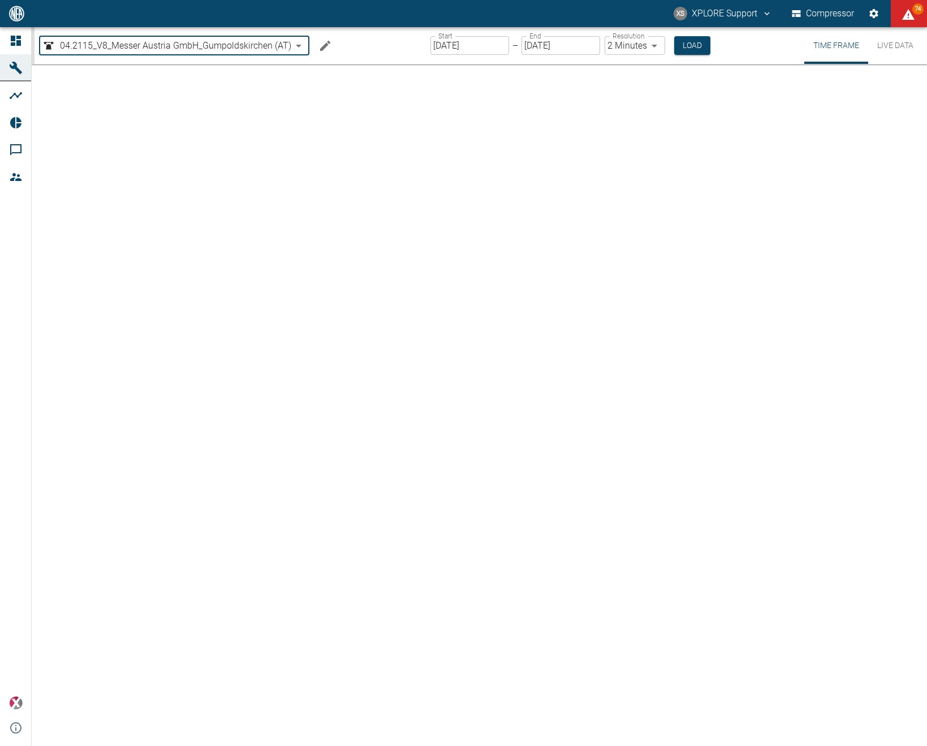
type input "[DATE]"
type input "1sec"
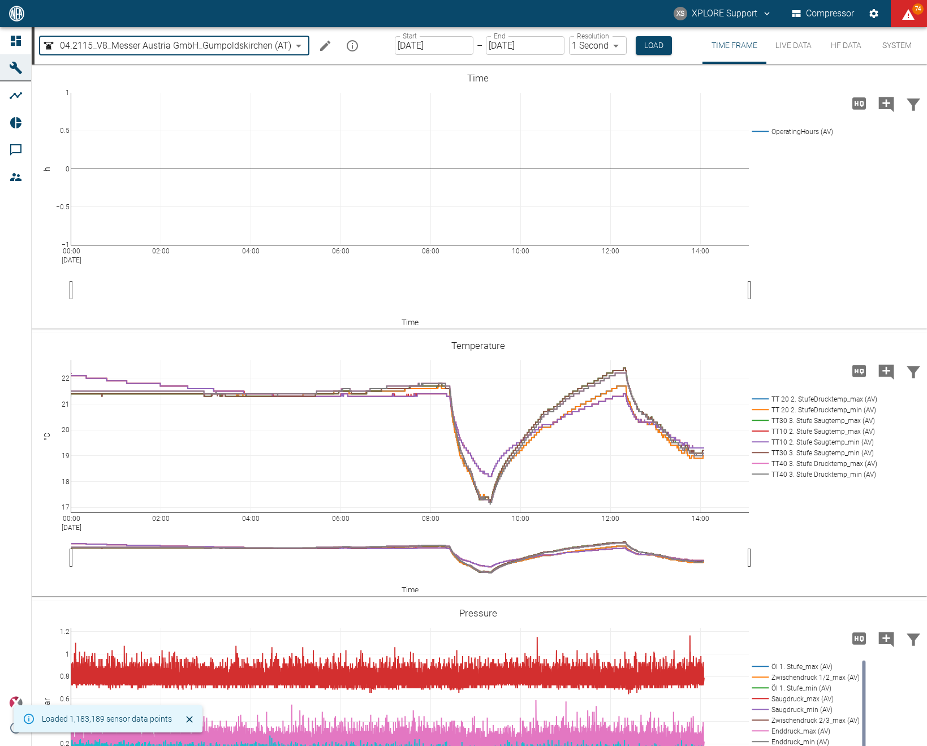
click at [432, 46] on input "[DATE]" at bounding box center [434, 45] width 79 height 19
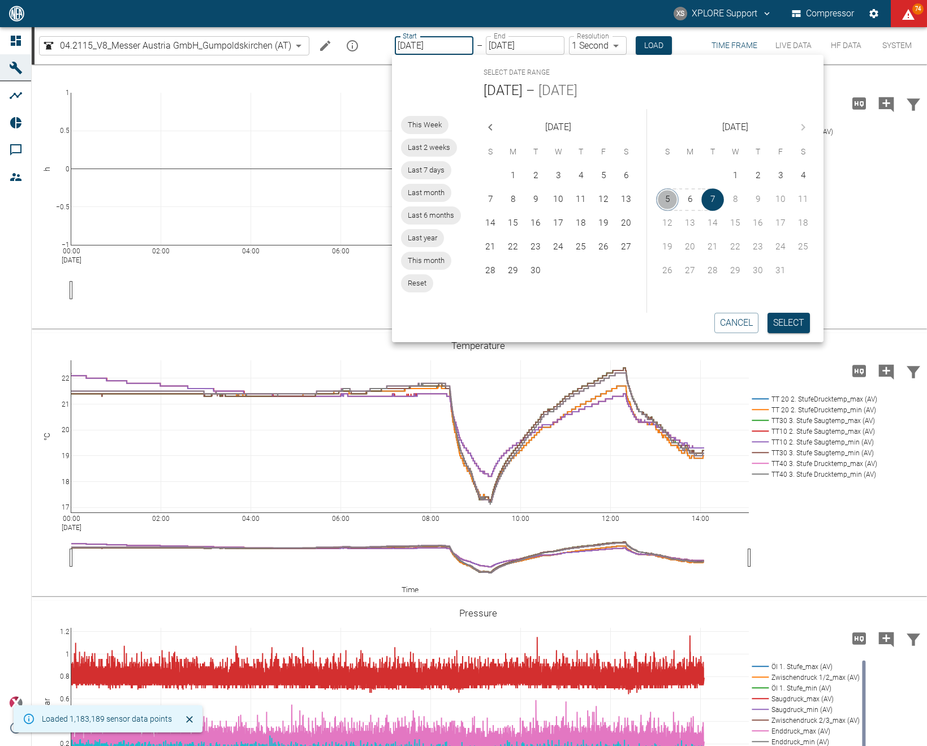
click at [663, 197] on button "5" at bounding box center [667, 199] width 23 height 23
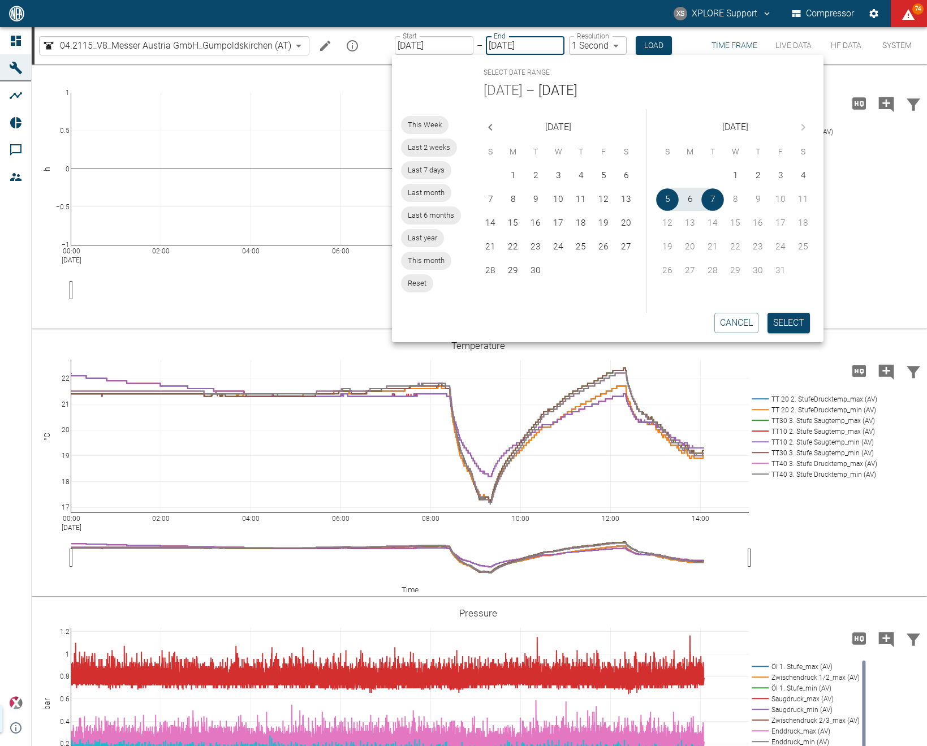
type input "10/05/2025"
type input "2min"
click at [784, 317] on button "Select" at bounding box center [787, 323] width 42 height 20
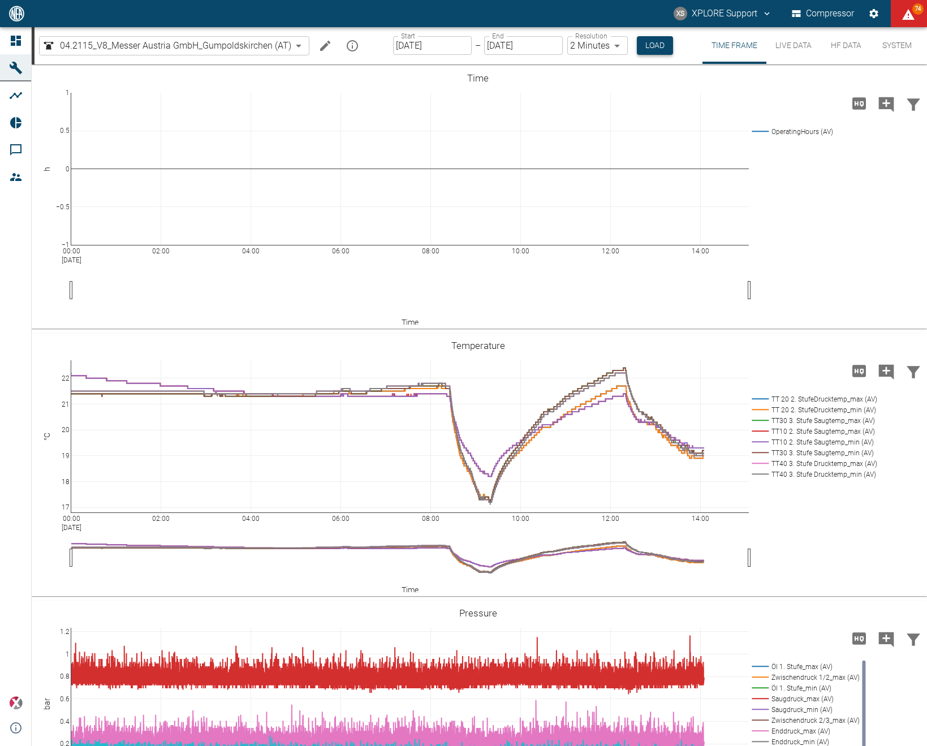
click at [642, 39] on button "Load" at bounding box center [655, 45] width 36 height 19
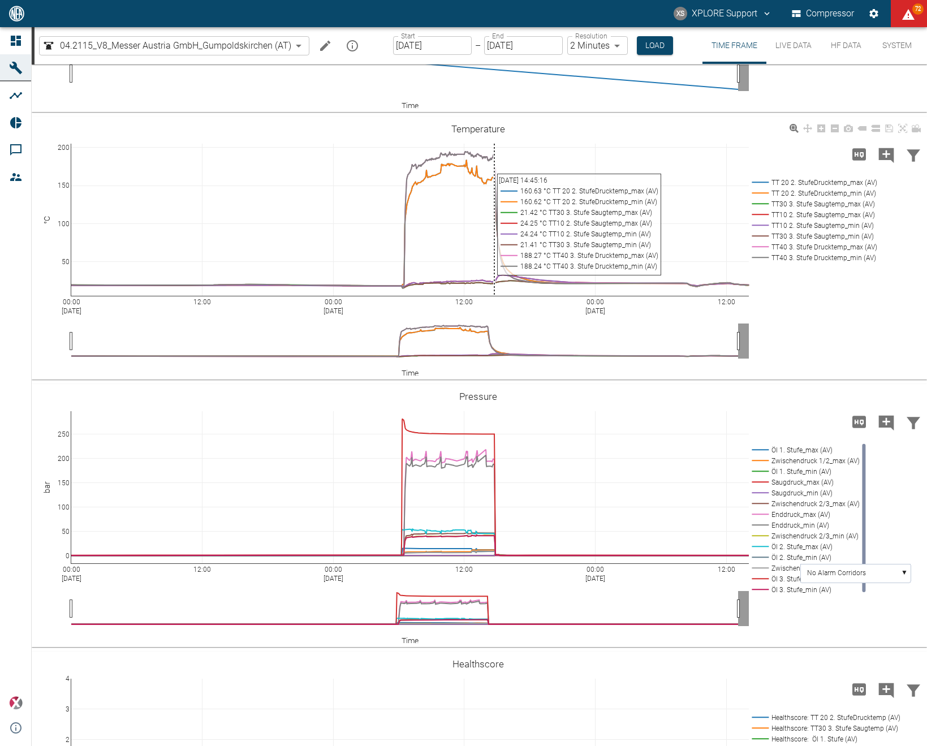
scroll to position [333, 0]
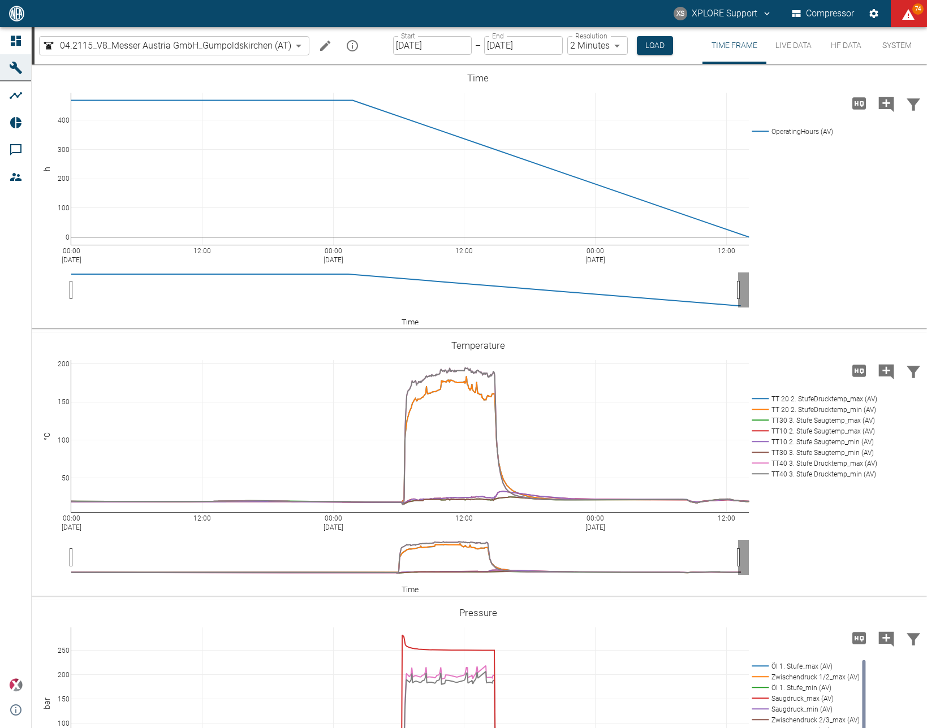
click at [414, 44] on input "10/05/2025" at bounding box center [432, 45] width 79 height 19
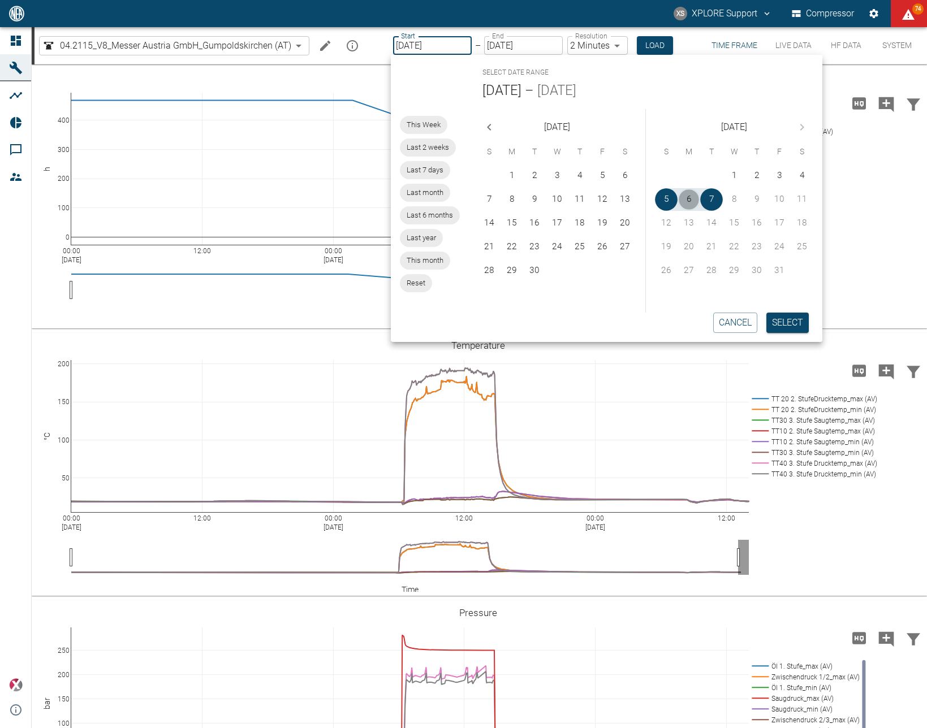
click at [693, 198] on button "6" at bounding box center [688, 199] width 23 height 23
click at [794, 326] on button "Select" at bounding box center [787, 323] width 42 height 20
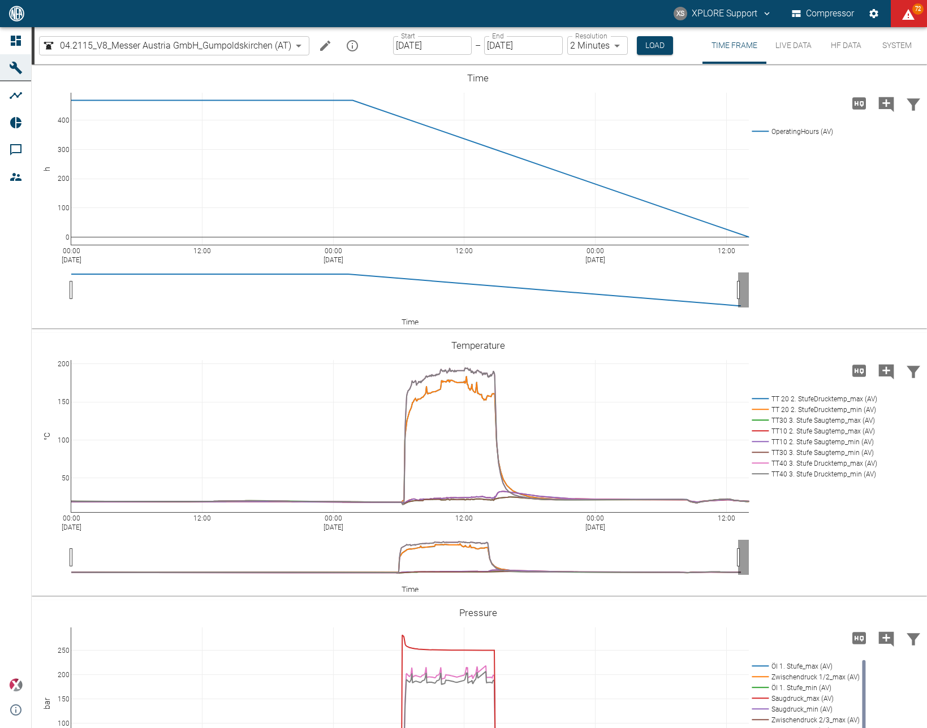
click at [412, 42] on input "10/06/2025" at bounding box center [432, 45] width 79 height 19
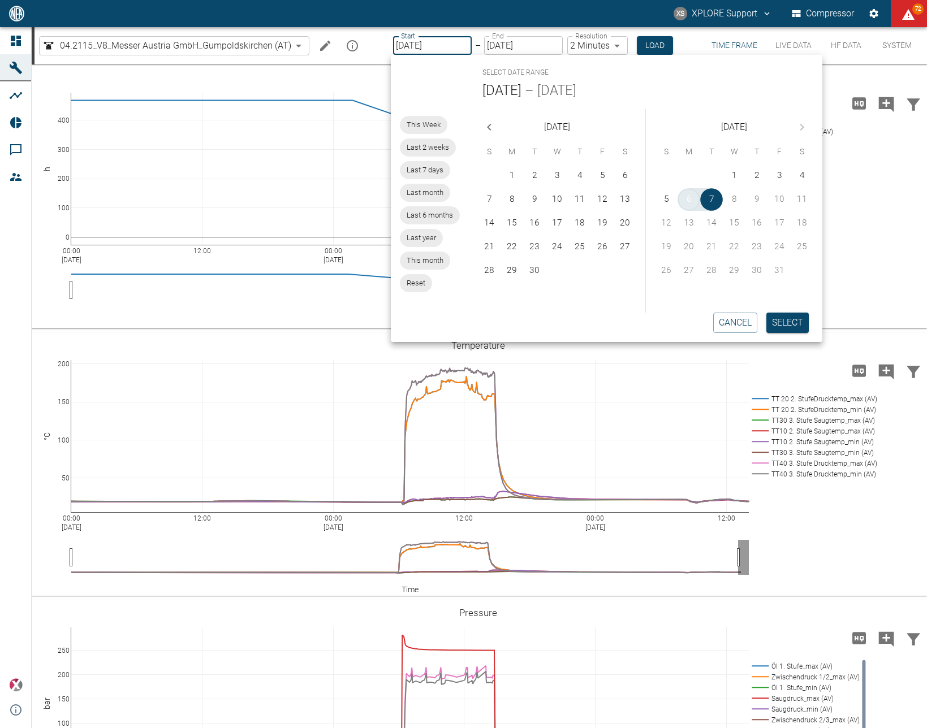
click at [697, 204] on button "6" at bounding box center [688, 199] width 23 height 23
click at [712, 206] on button "7" at bounding box center [711, 199] width 23 height 23
click at [713, 206] on button "7" at bounding box center [711, 199] width 23 height 23
type input "[DATE]"
click at [713, 206] on button "7" at bounding box center [711, 199] width 23 height 23
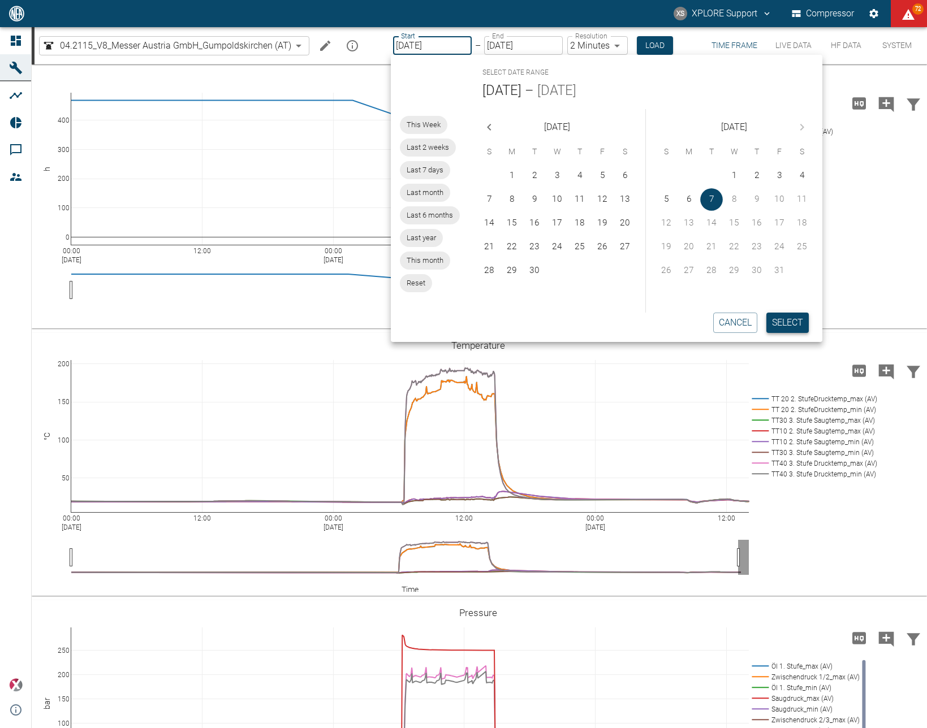
click at [785, 318] on button "Select" at bounding box center [787, 323] width 42 height 20
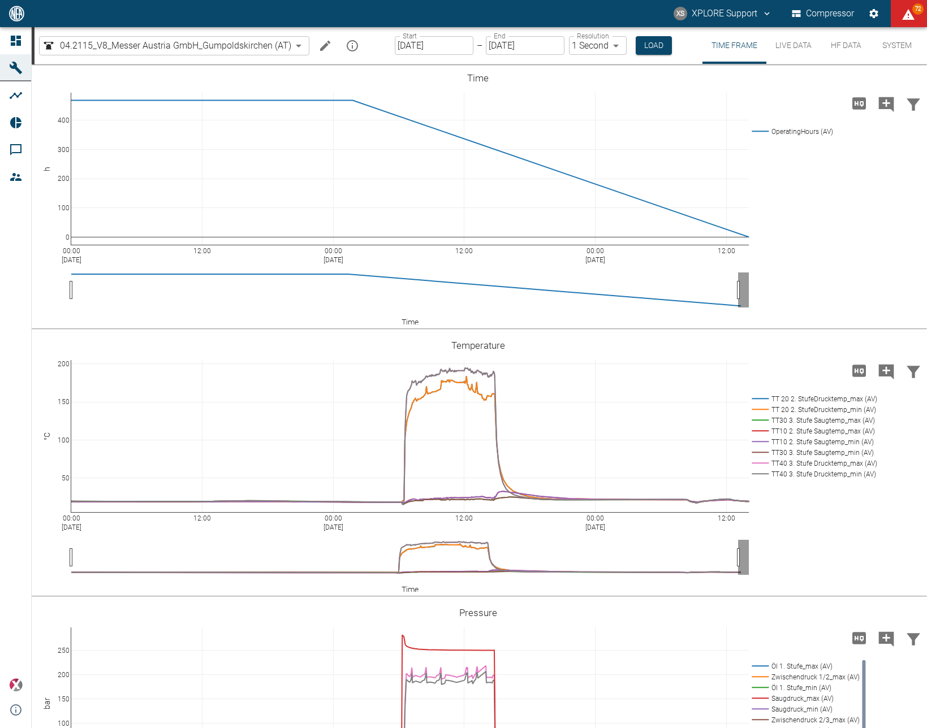
type input "1sec"
click at [645, 52] on button "Load" at bounding box center [653, 45] width 36 height 19
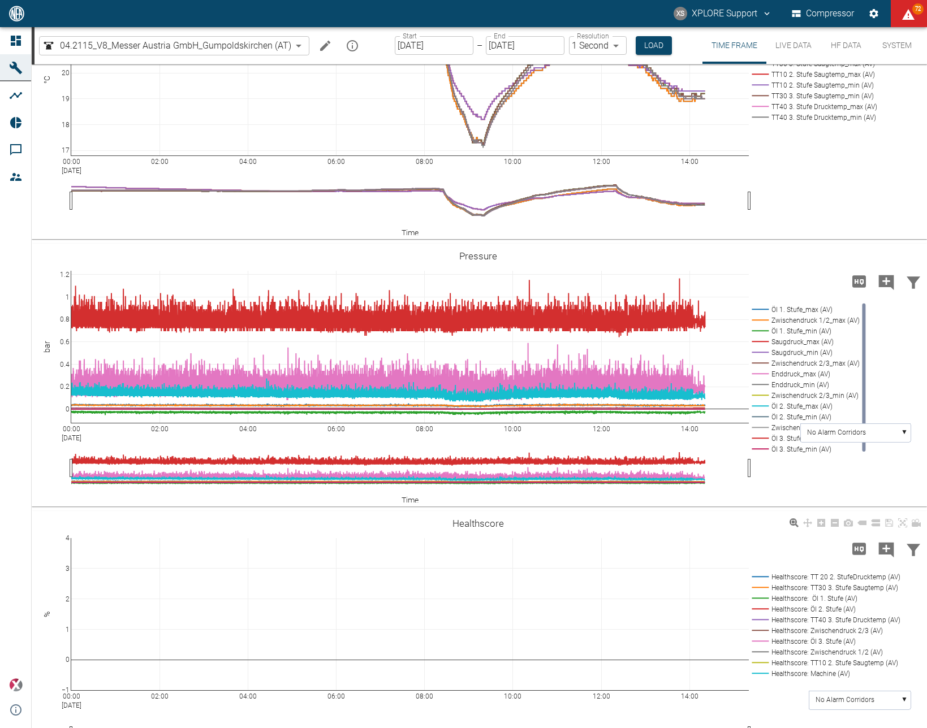
scroll to position [259, 0]
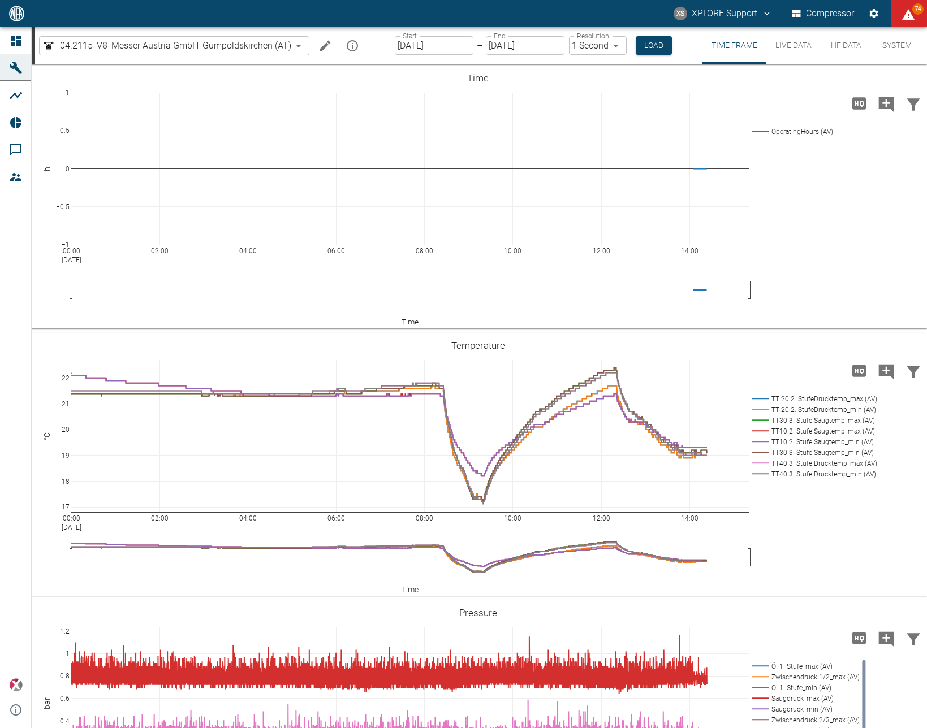
scroll to position [259, 0]
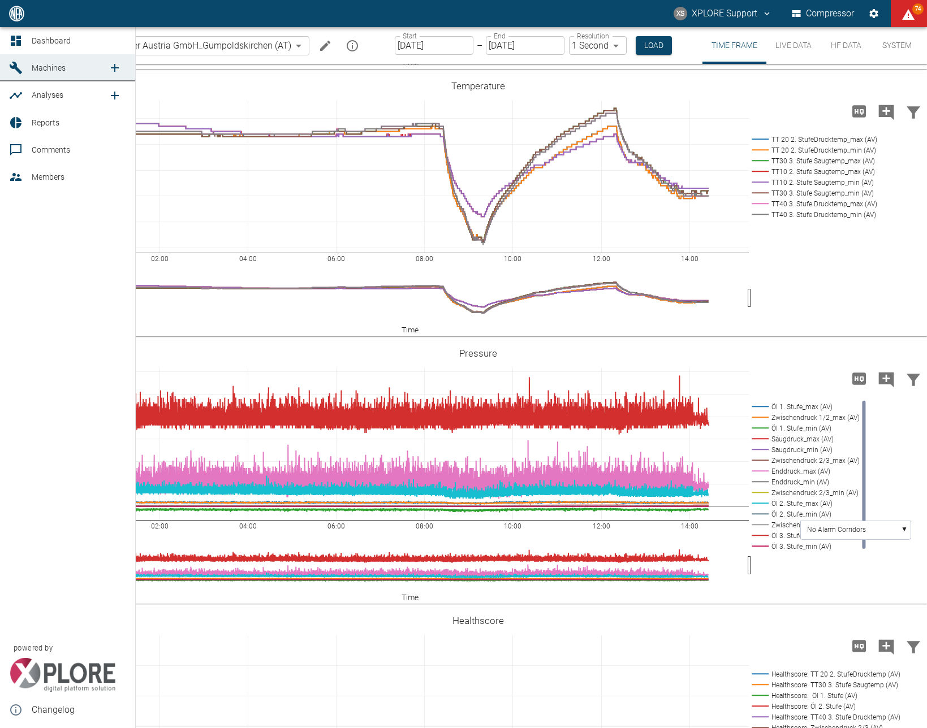
click at [19, 42] on icon at bounding box center [16, 41] width 10 height 10
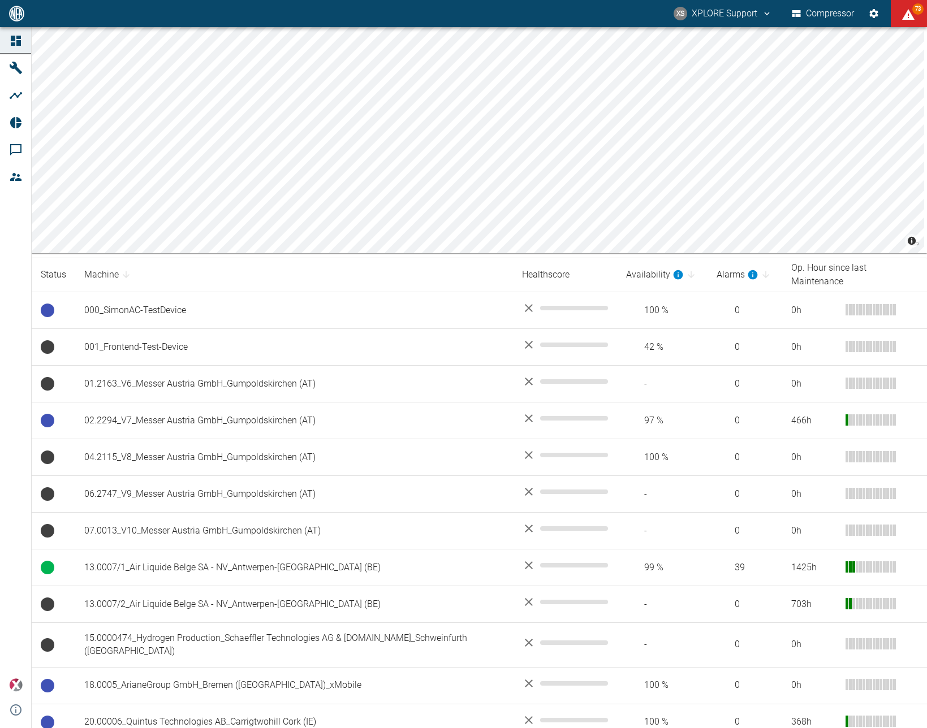
scroll to position [11, 0]
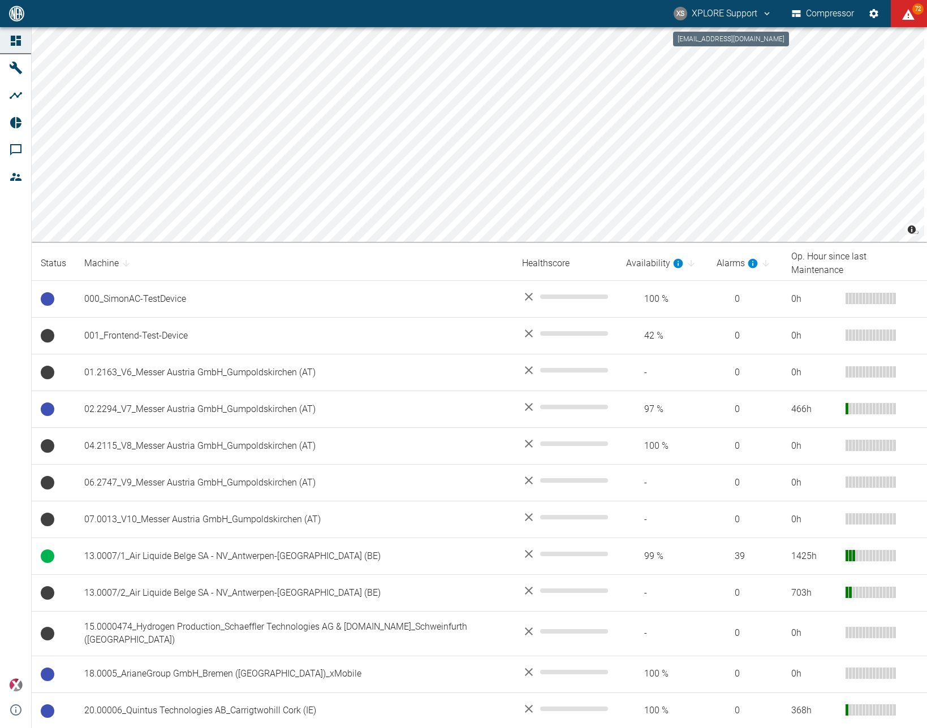
click at [734, 6] on button "XS XPLORE Support" at bounding box center [723, 13] width 102 height 20
click at [750, 44] on span "Logout" at bounding box center [748, 45] width 33 height 14
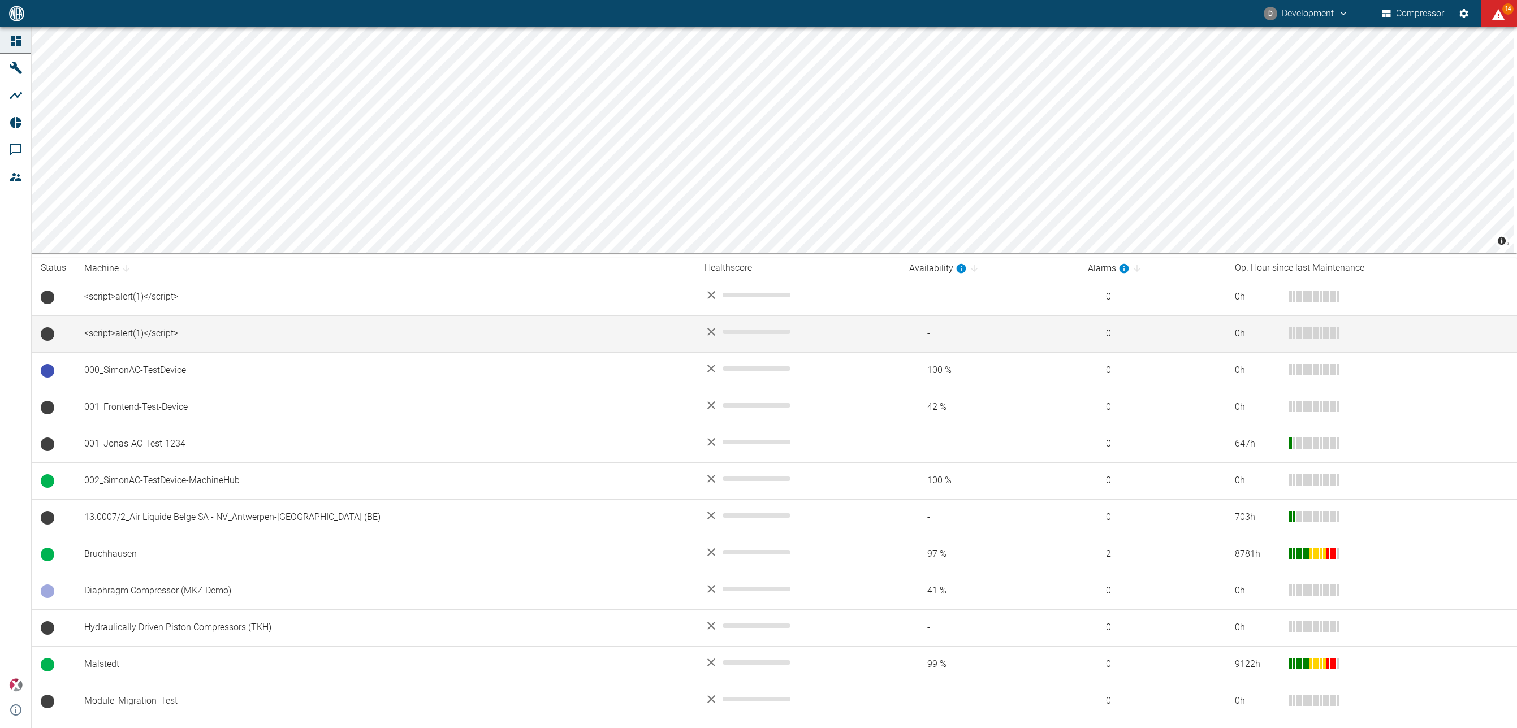
scroll to position [89, 0]
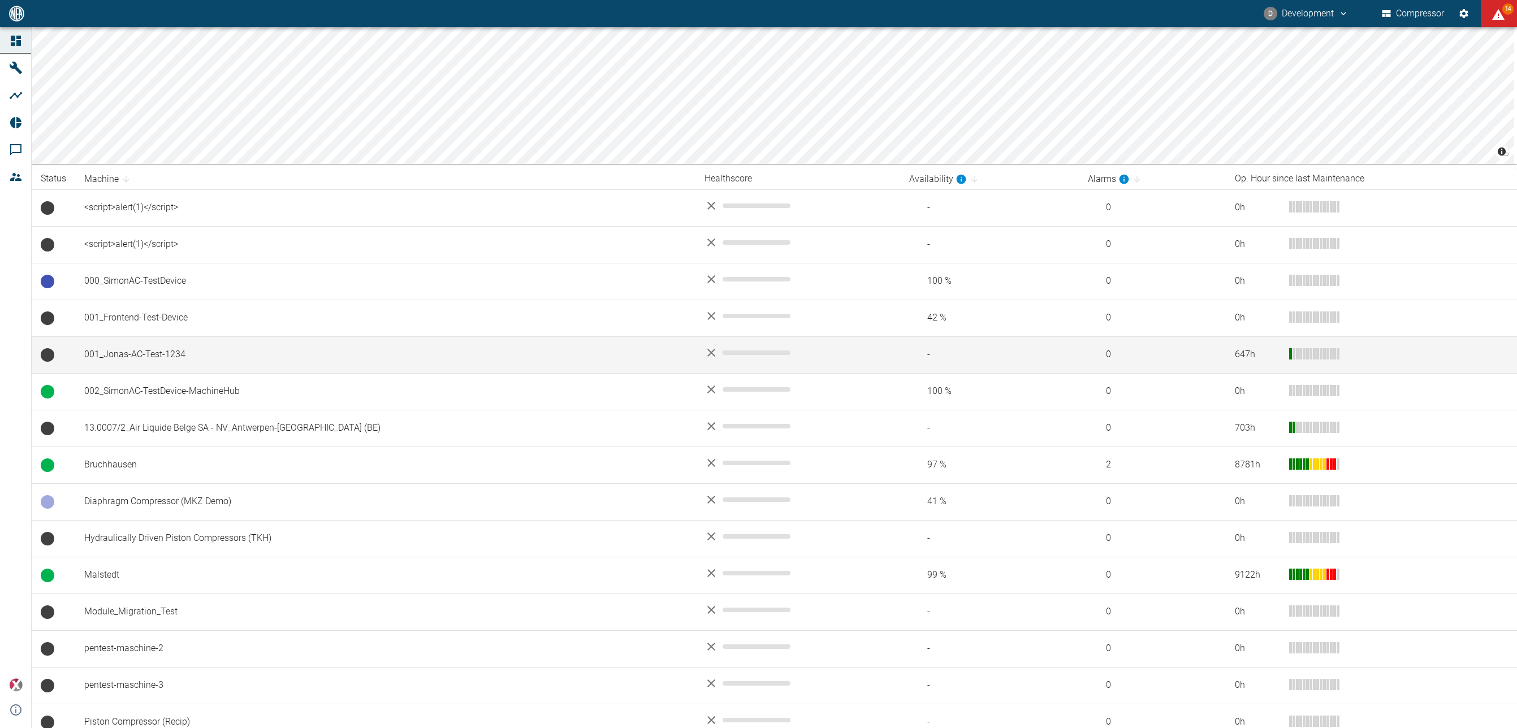
click at [198, 345] on td "001_Jonas-AC-Test-1234" at bounding box center [385, 354] width 620 height 37
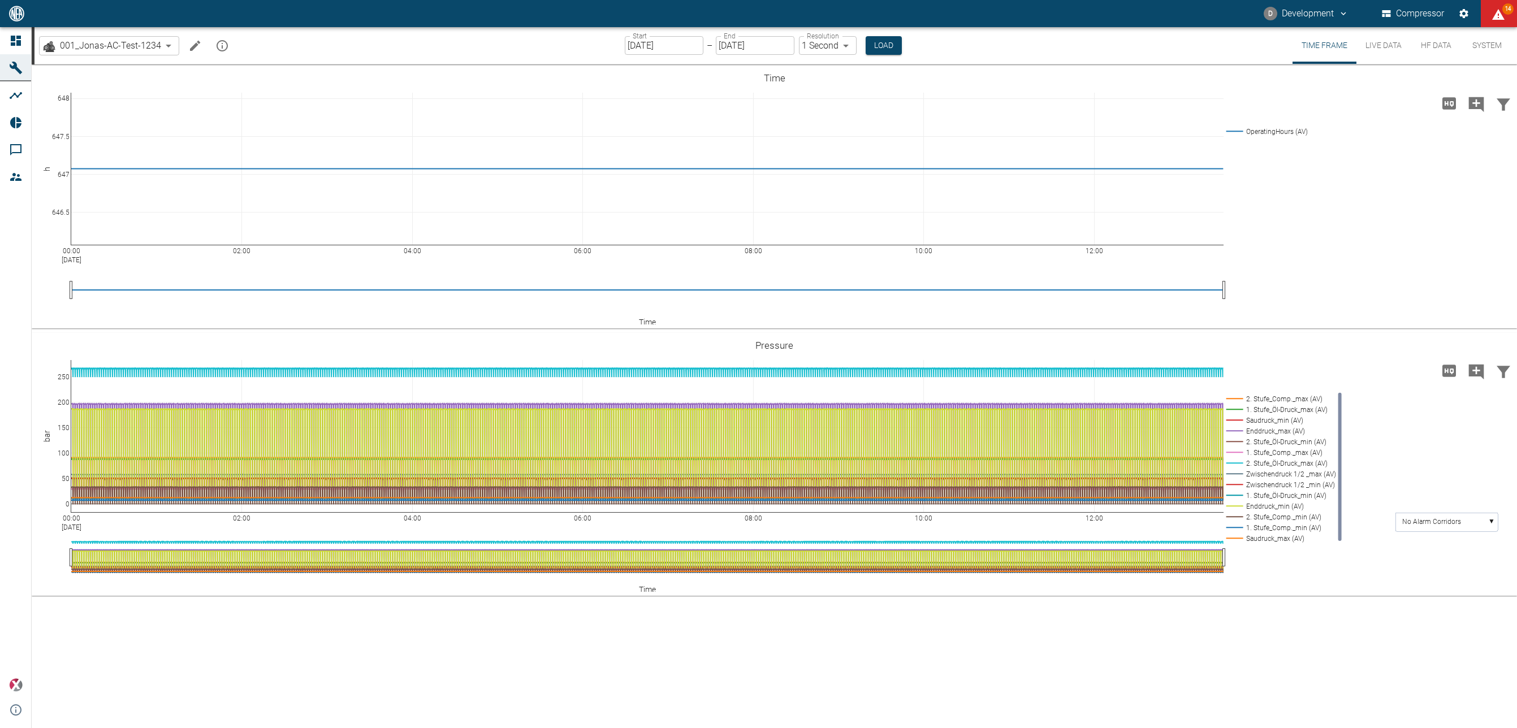
click at [1421, 45] on button "HF Data" at bounding box center [1436, 45] width 51 height 37
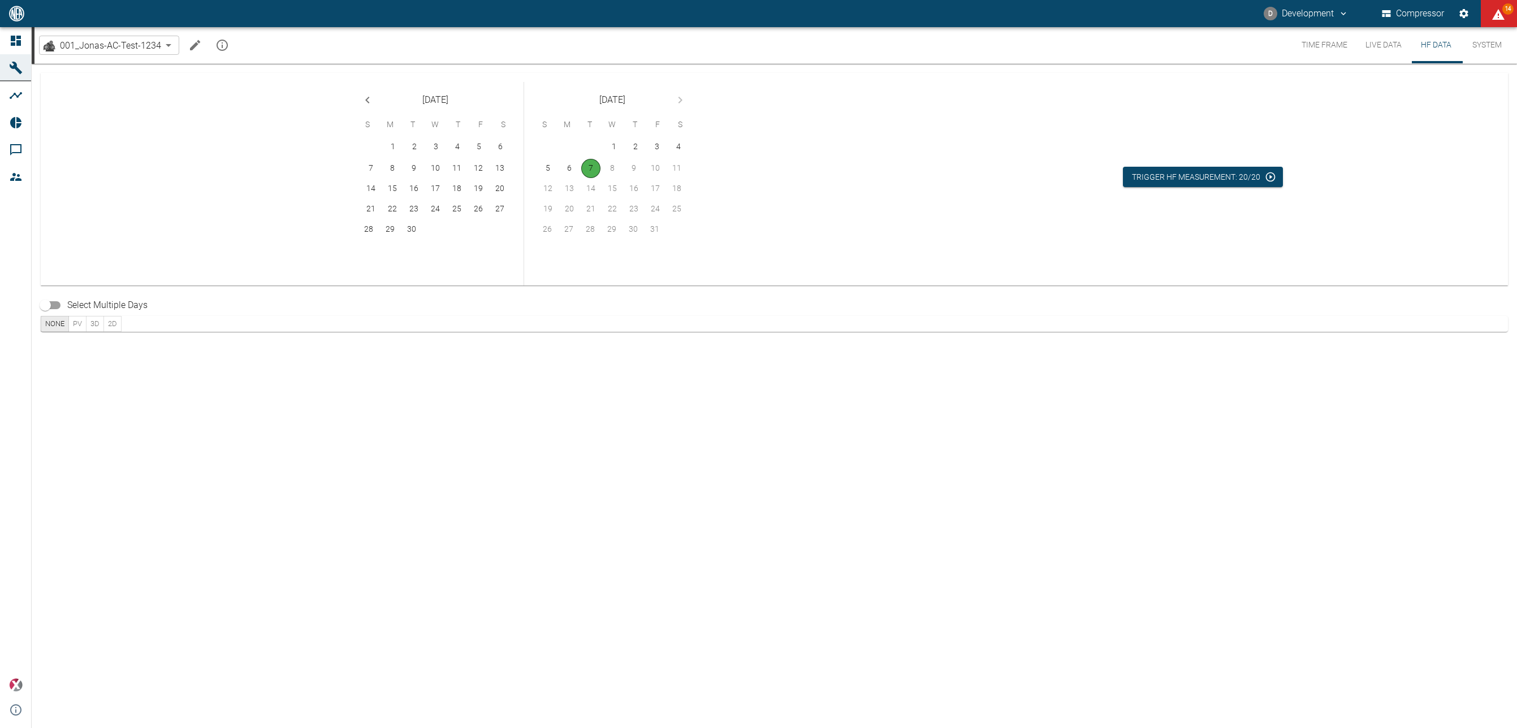
click at [1318, 50] on button "Time Frame" at bounding box center [1324, 45] width 64 height 36
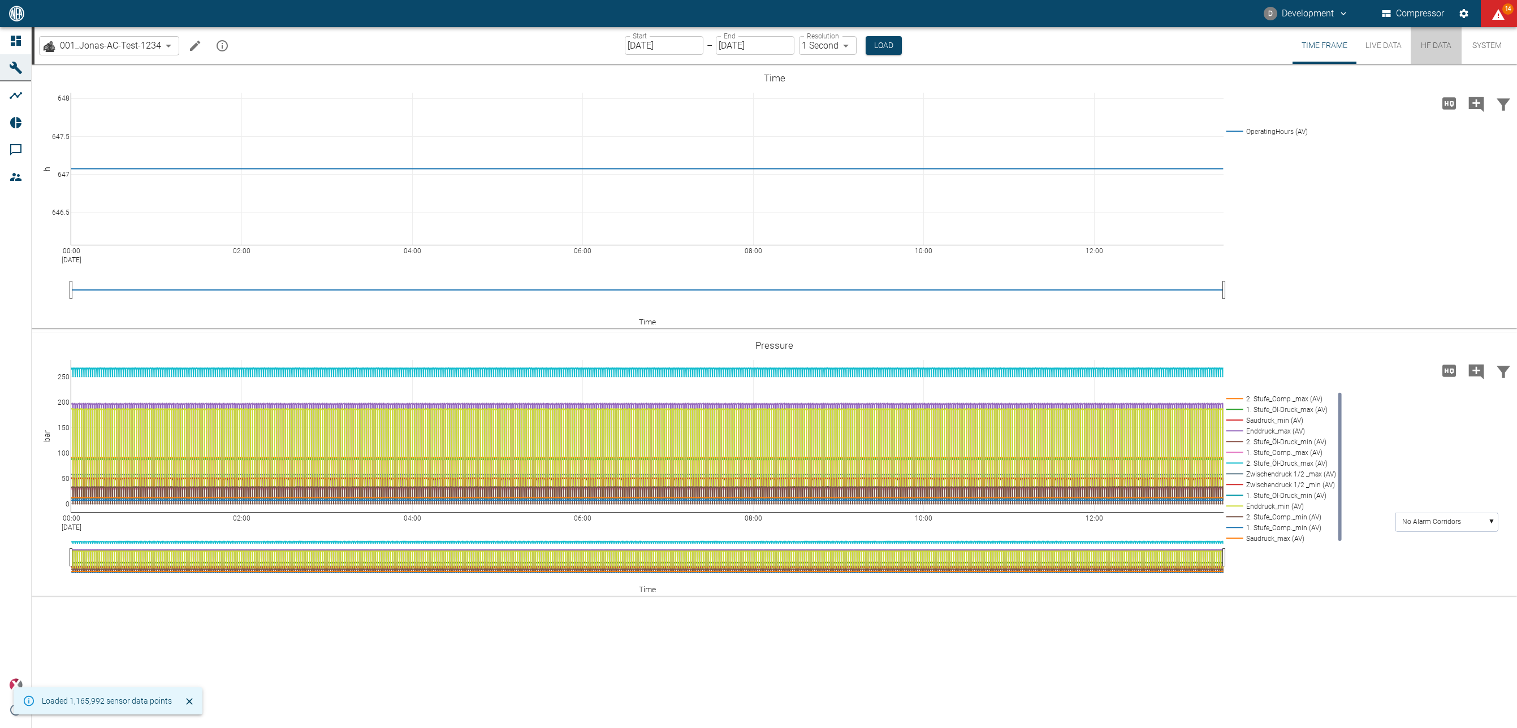
click at [1452, 50] on button "HF Data" at bounding box center [1436, 45] width 51 height 37
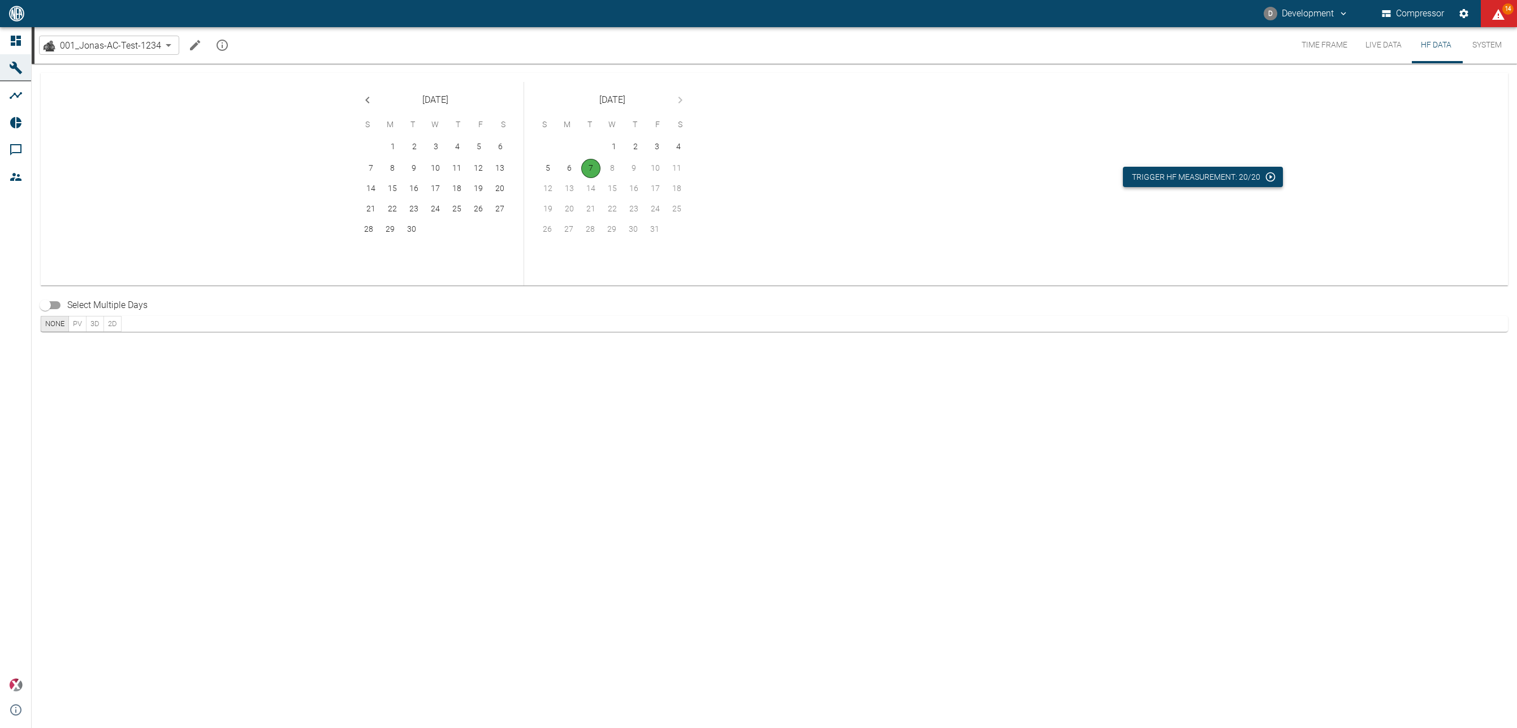
click at [1244, 176] on button "Trigger HF measurement: 20/20" at bounding box center [1203, 177] width 160 height 21
click at [1114, 177] on icon "Triggered on 10/7/2025, 2:33:04 PM by 0" at bounding box center [1119, 176] width 11 height 11
click at [1076, 180] on div "No HF measurements remaining" at bounding box center [1202, 146] width 487 height 111
click at [1335, 51] on button "Time Frame" at bounding box center [1324, 45] width 64 height 36
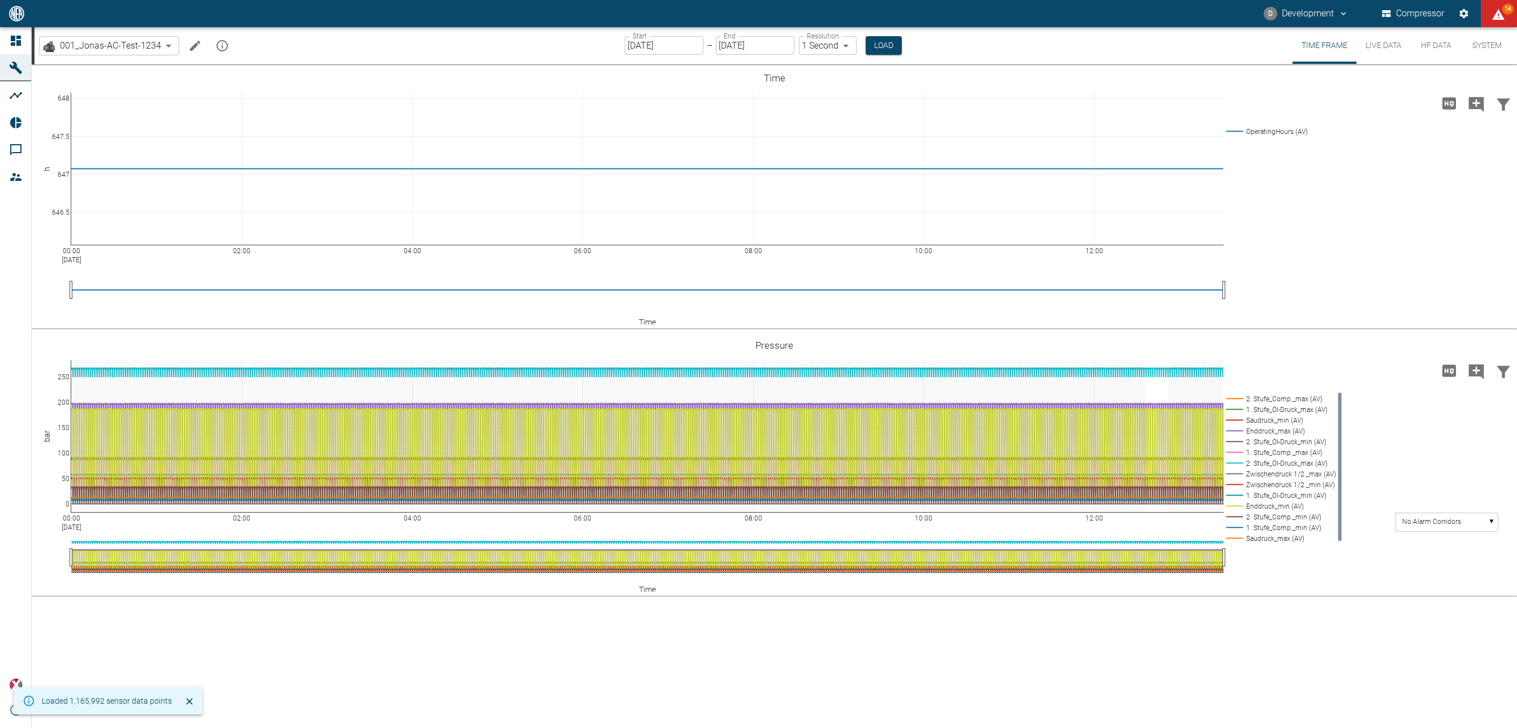
drag, startPoint x: 1145, startPoint y: 452, endPoint x: 1175, endPoint y: 456, distance: 30.3
click at [1309, 399] on rect at bounding box center [1278, 398] width 111 height 11
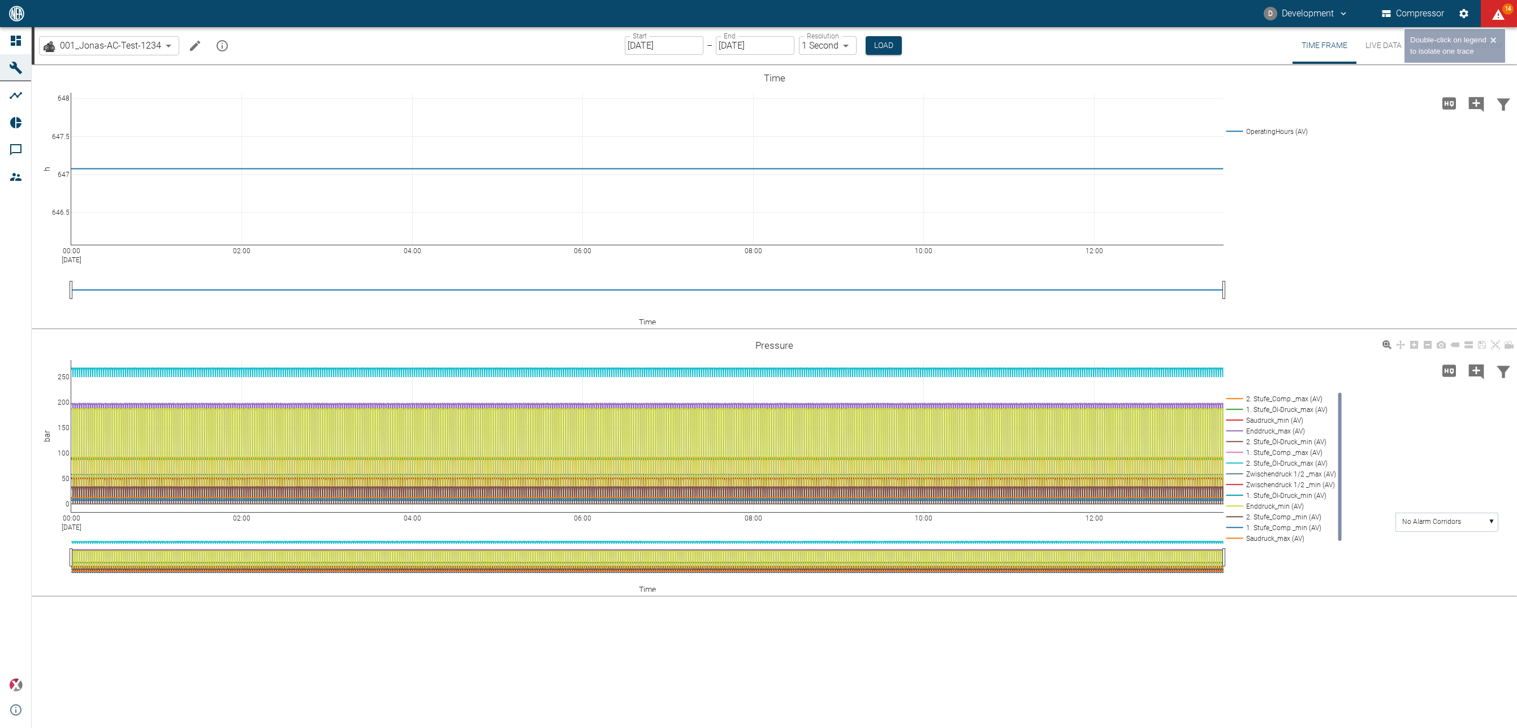
click at [1309, 399] on rect at bounding box center [1278, 398] width 111 height 11
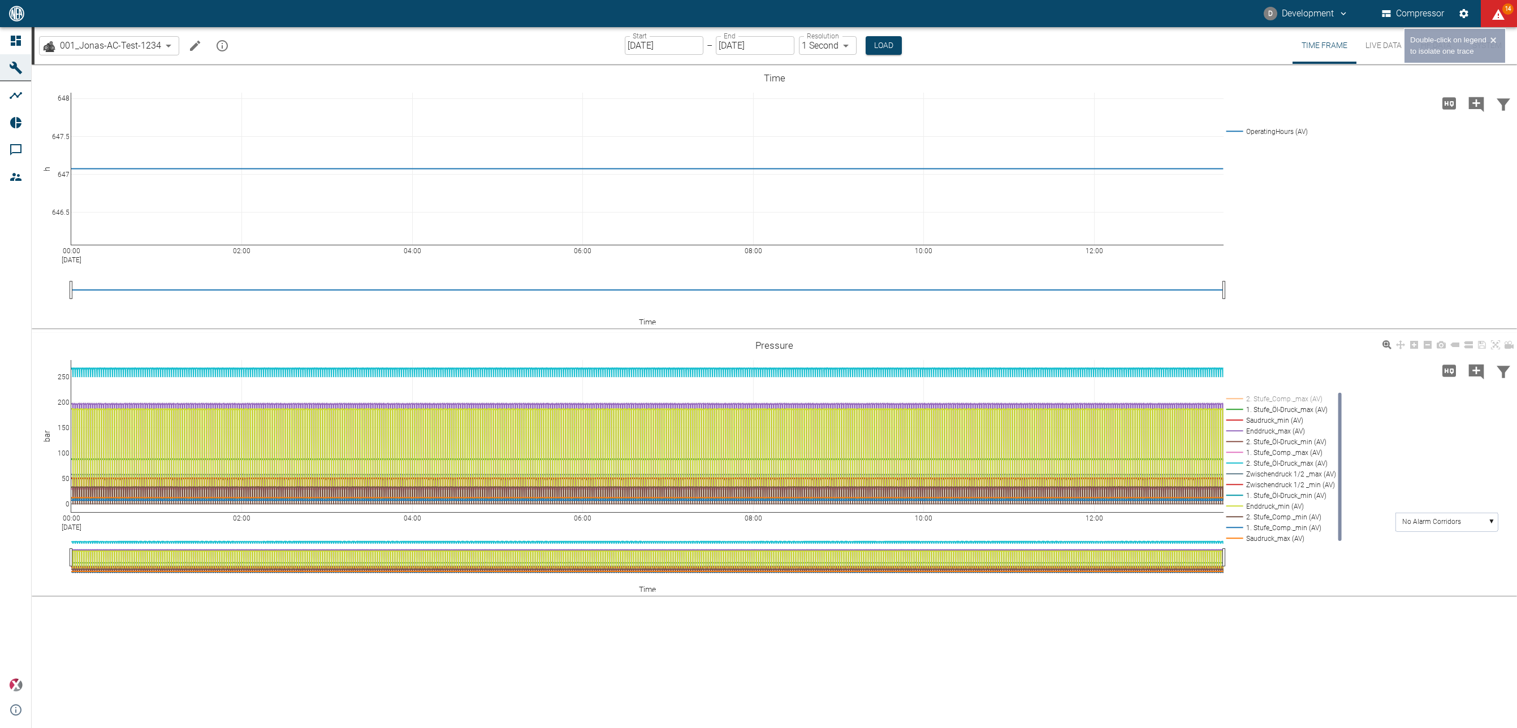
click at [1309, 399] on rect at bounding box center [1278, 398] width 111 height 11
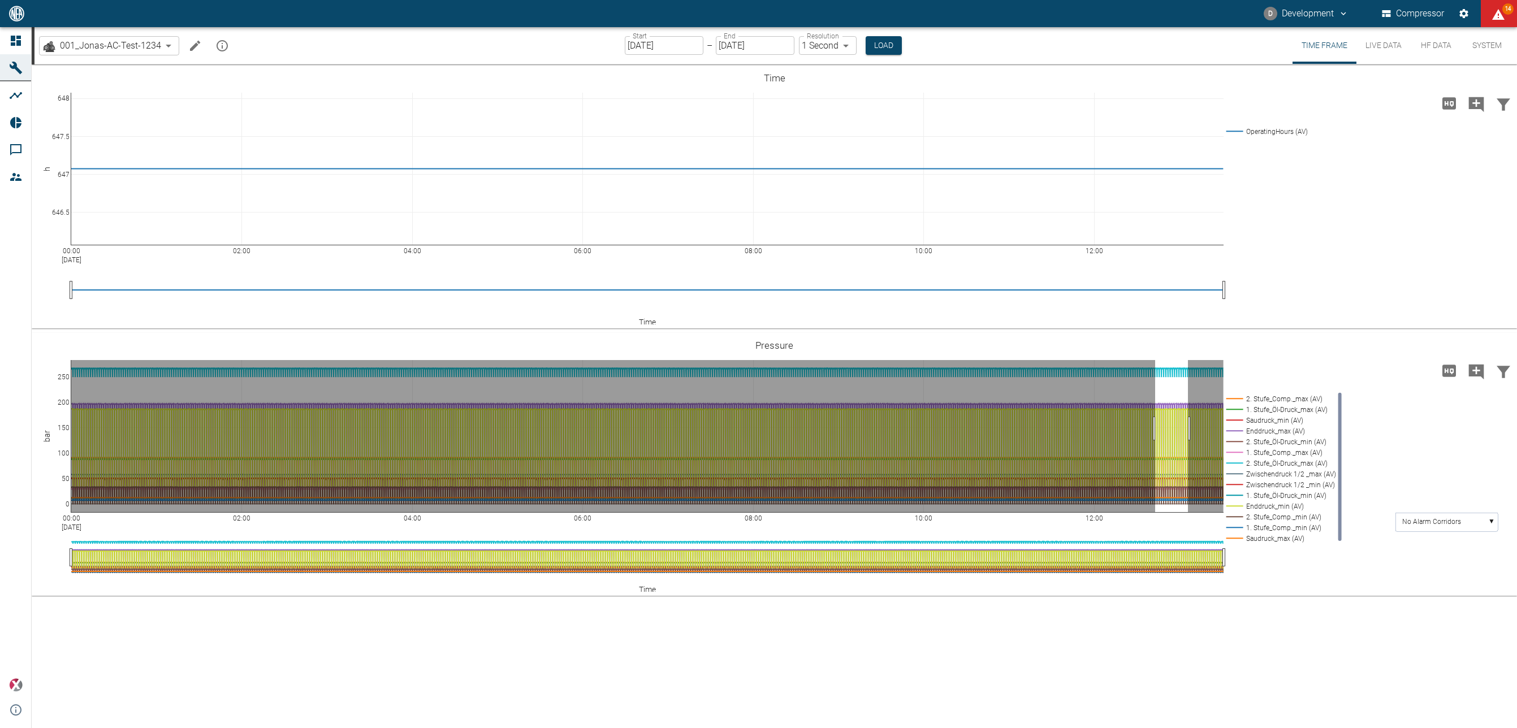
drag, startPoint x: 1155, startPoint y: 429, endPoint x: 1188, endPoint y: 428, distance: 32.8
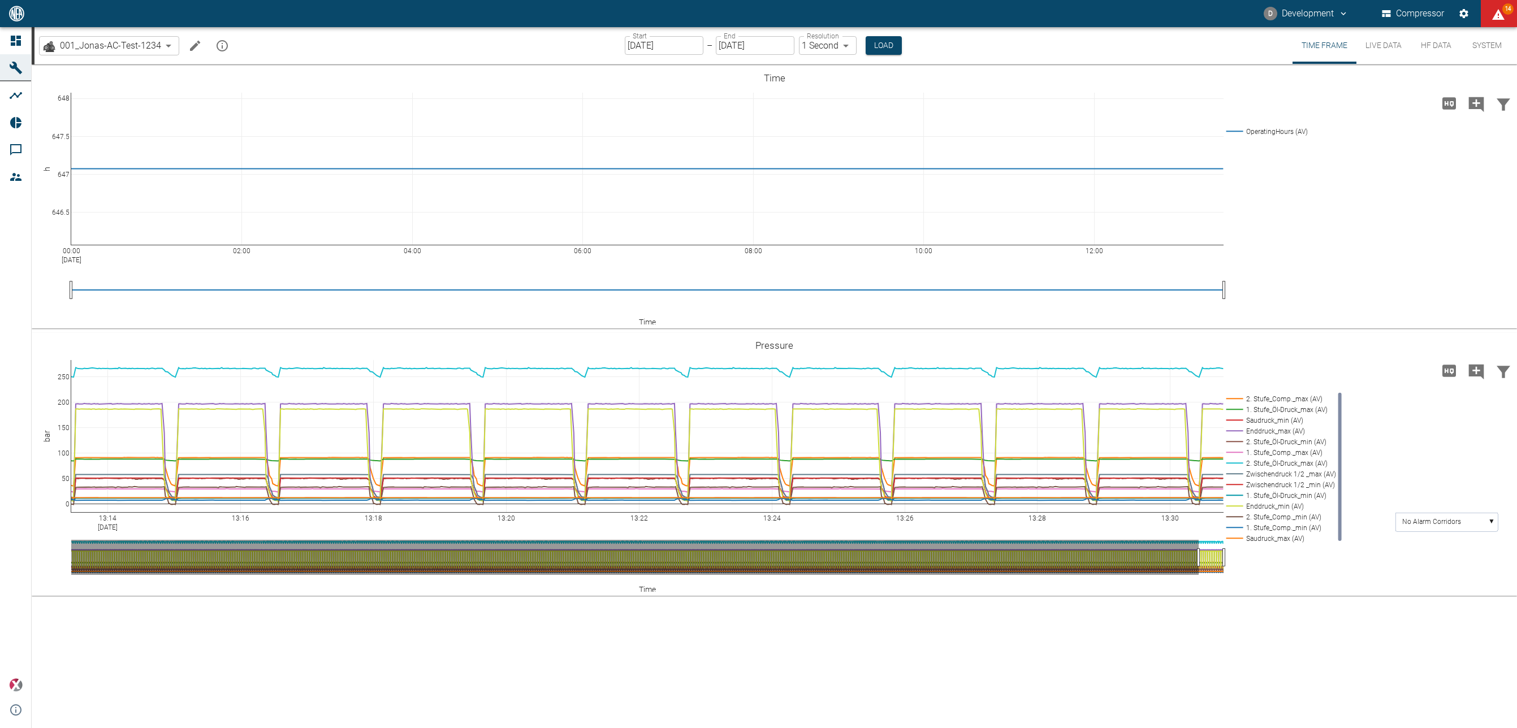
drag, startPoint x: 1175, startPoint y: 551, endPoint x: 1218, endPoint y: 549, distance: 43.0
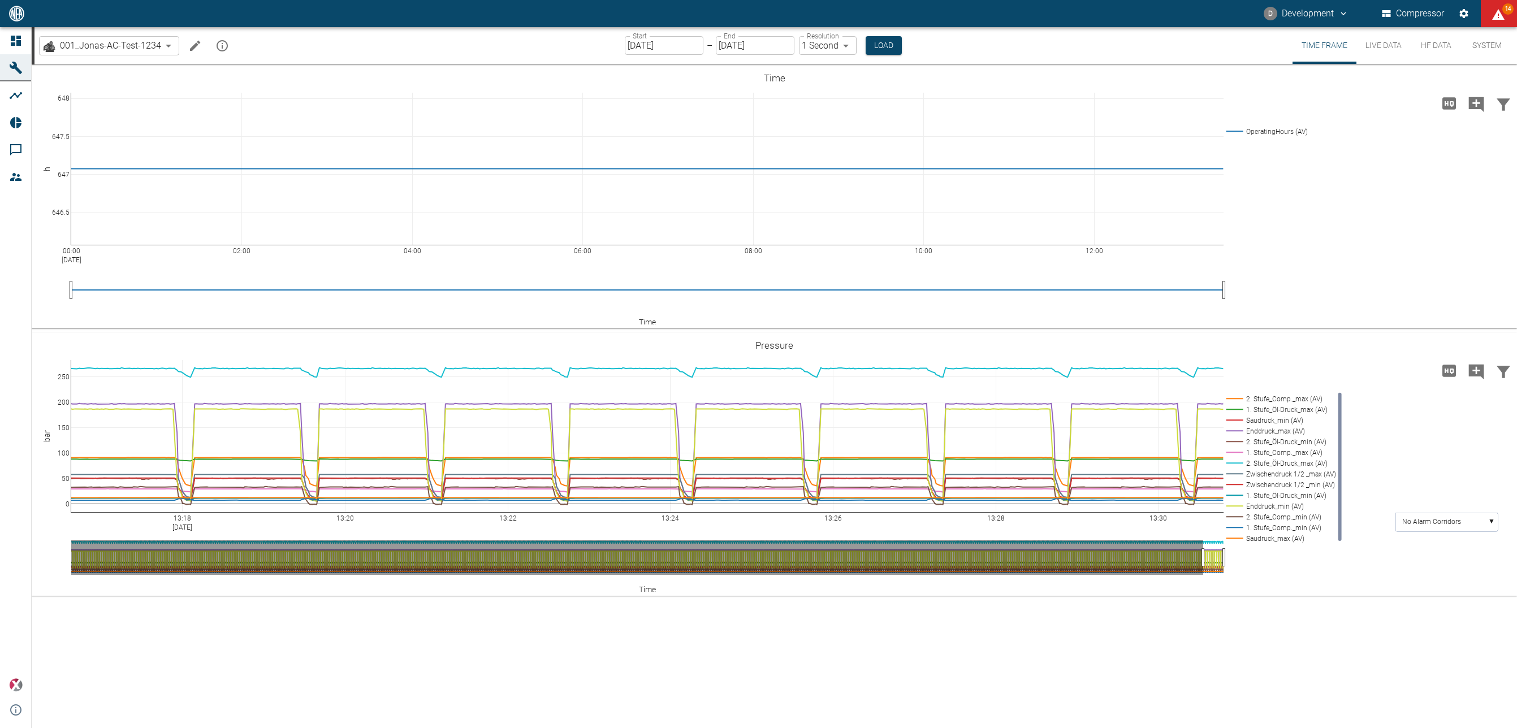
drag, startPoint x: 1205, startPoint y: 555, endPoint x: 1214, endPoint y: 555, distance: 9.0
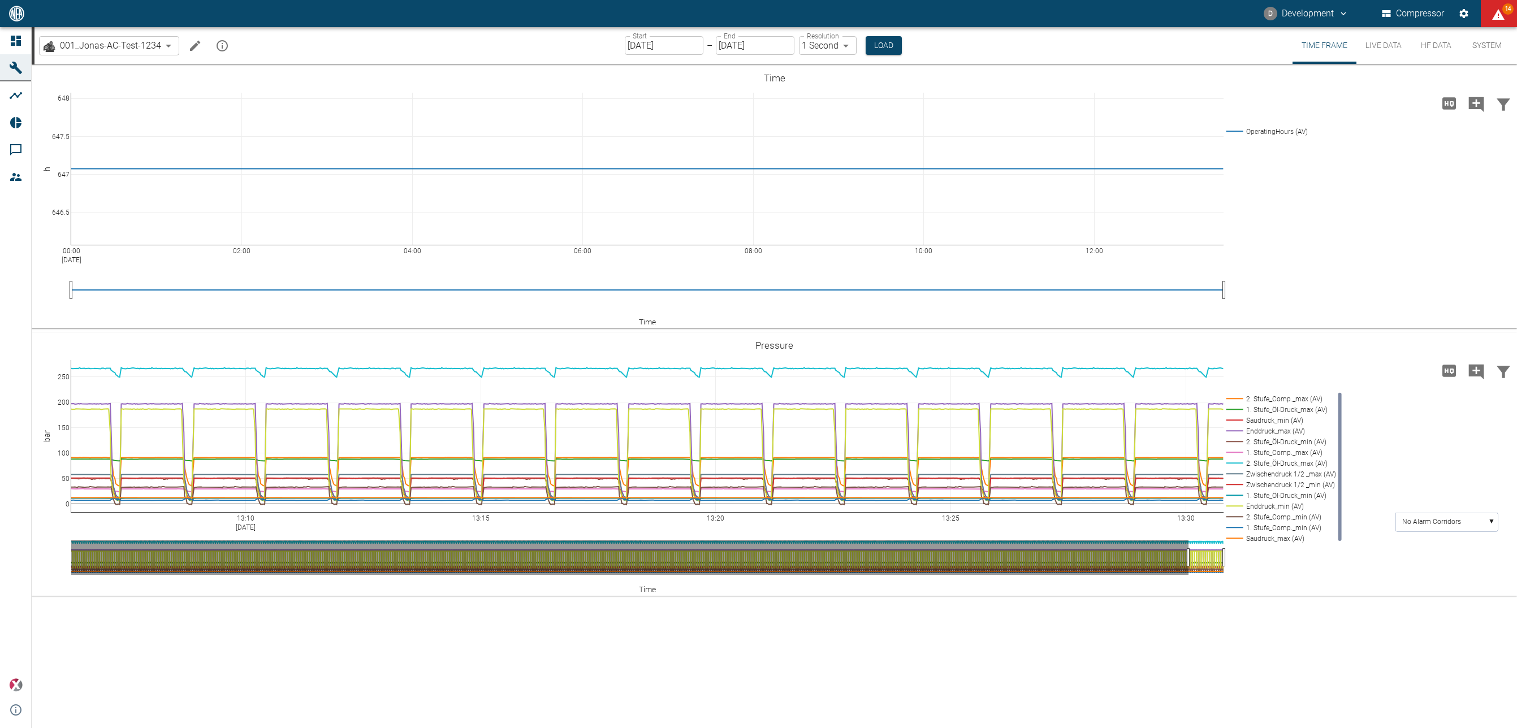
drag, startPoint x: 1206, startPoint y: 560, endPoint x: 1185, endPoint y: 557, distance: 21.6
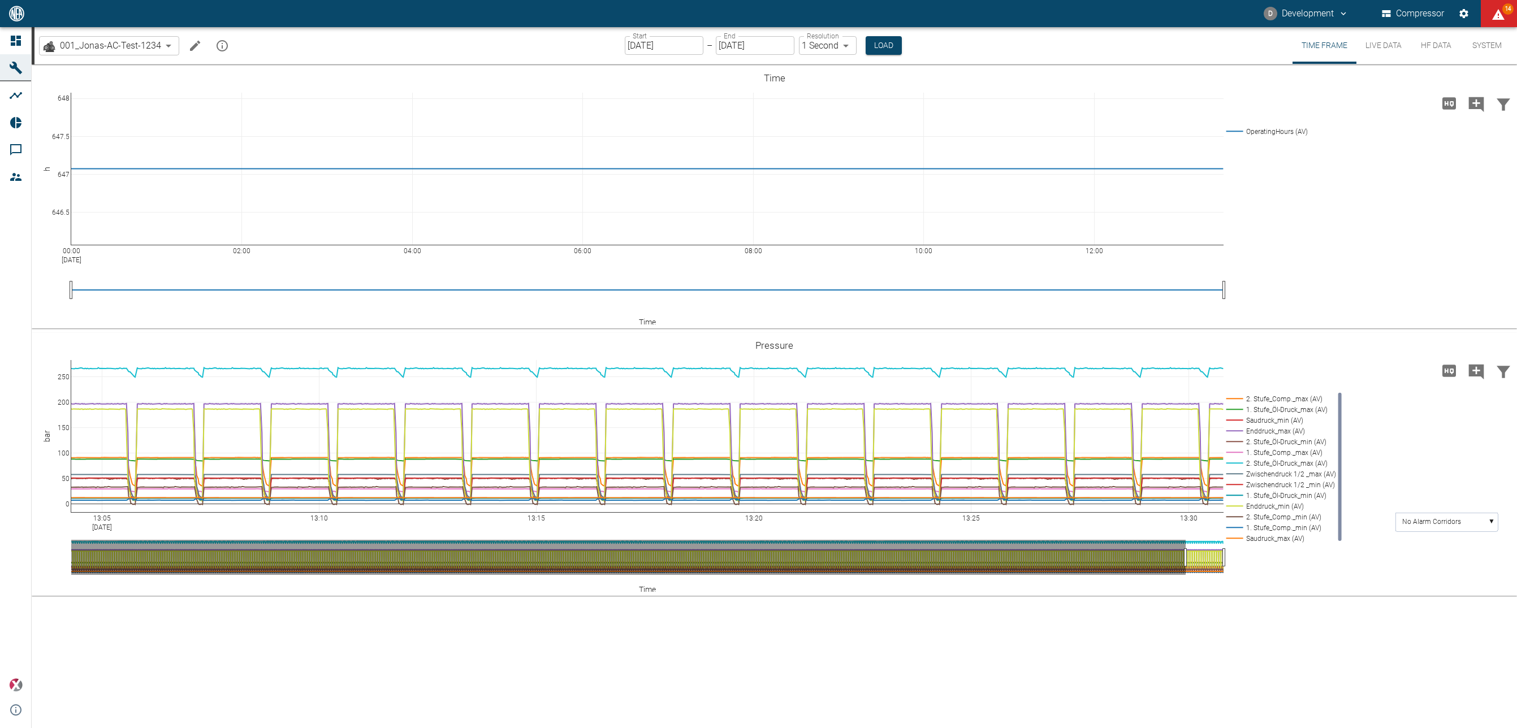
click at [901, 47] on div "001_Jonas-AC-Test-1234 d8d9df2c-2d10-4576-a248-f2db2d47b822 ​ Start 10/07/2025 …" at bounding box center [775, 45] width 1482 height 37
click at [888, 46] on button "Load" at bounding box center [884, 45] width 36 height 19
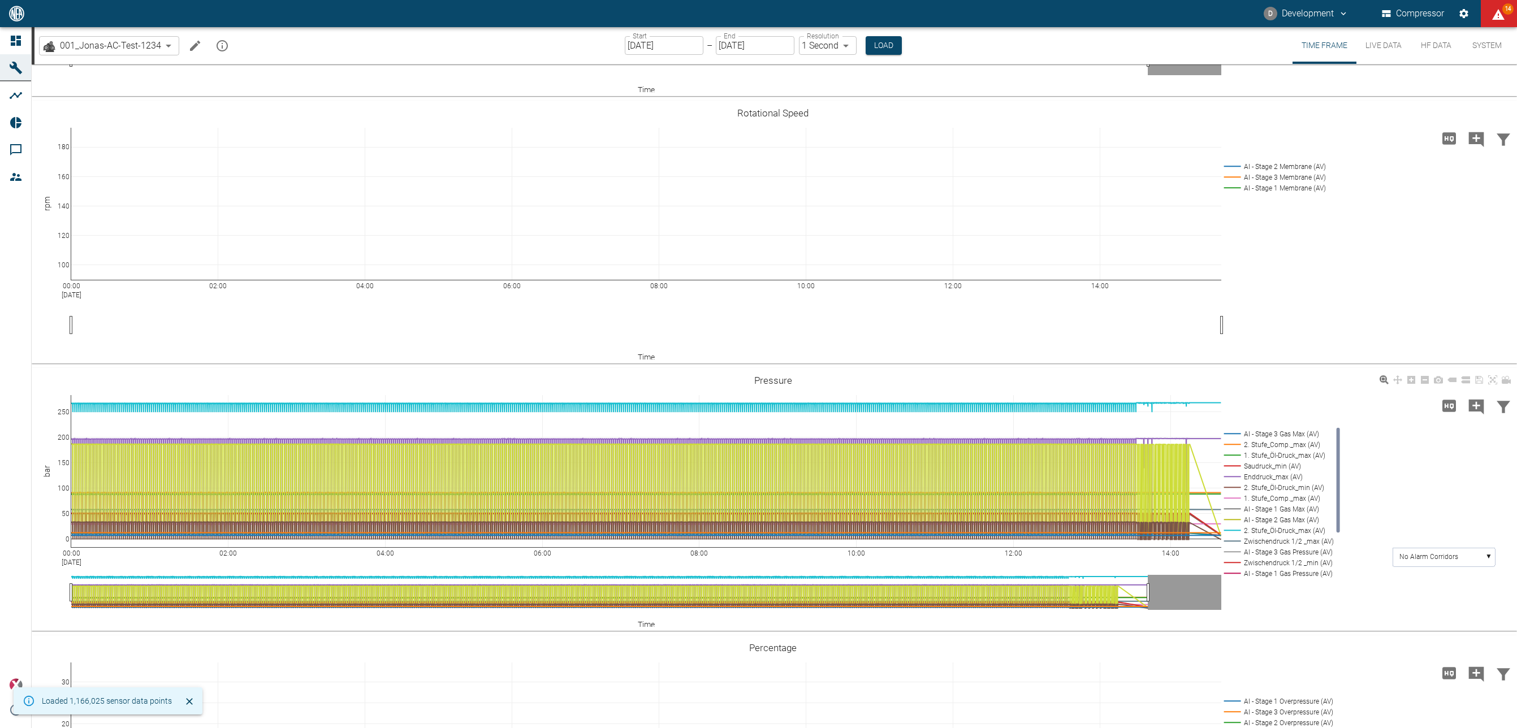
scroll to position [357, 0]
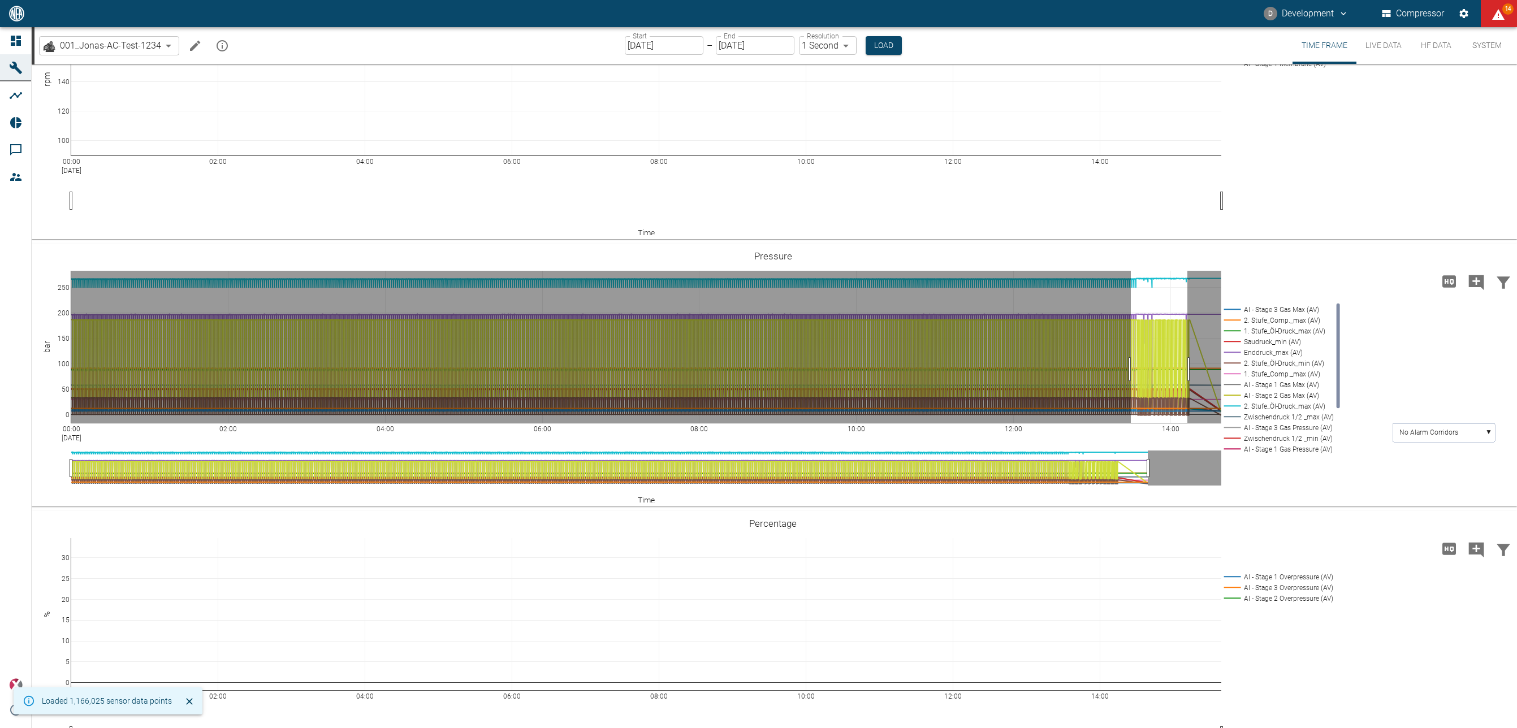
drag, startPoint x: 1131, startPoint y: 369, endPoint x: 1187, endPoint y: 366, distance: 56.6
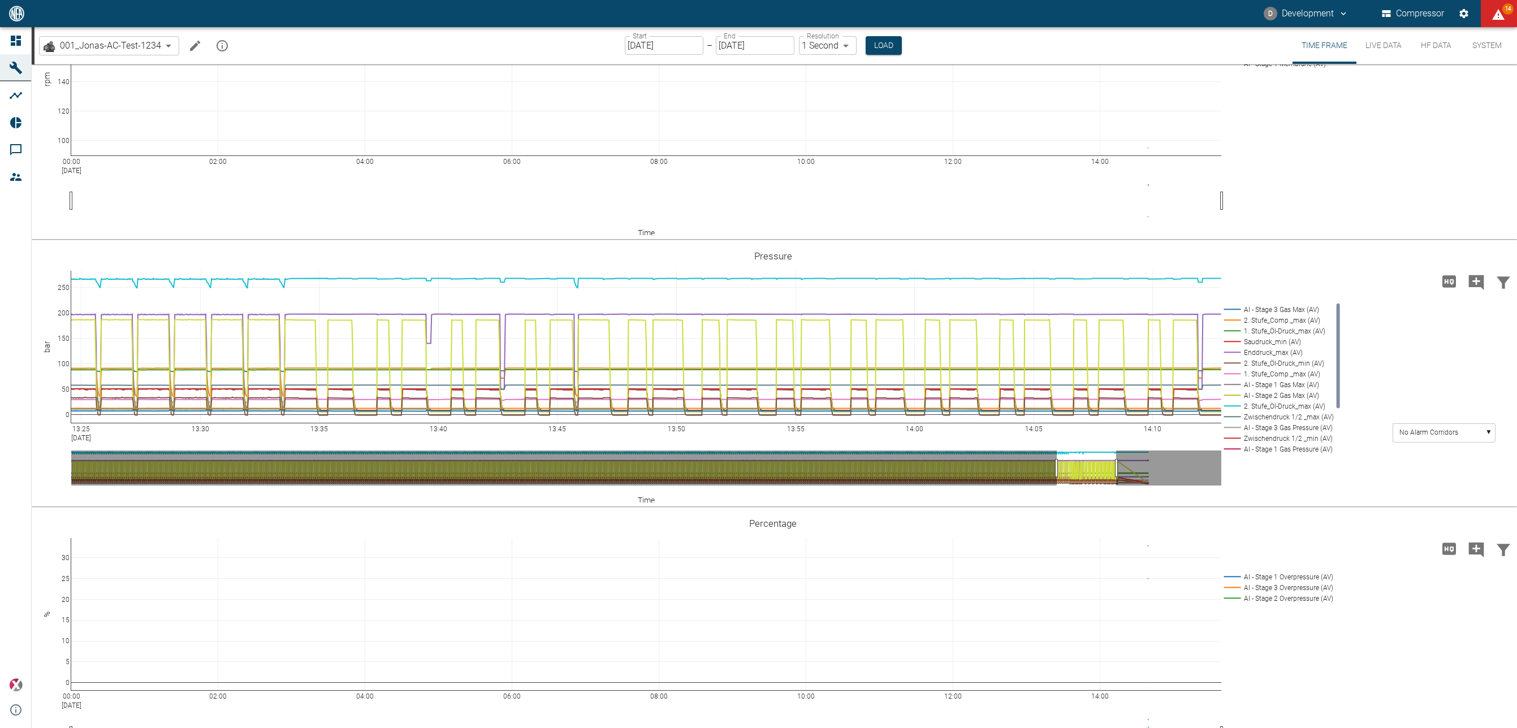
drag, startPoint x: 1065, startPoint y: 473, endPoint x: 1046, endPoint y: 470, distance: 18.3
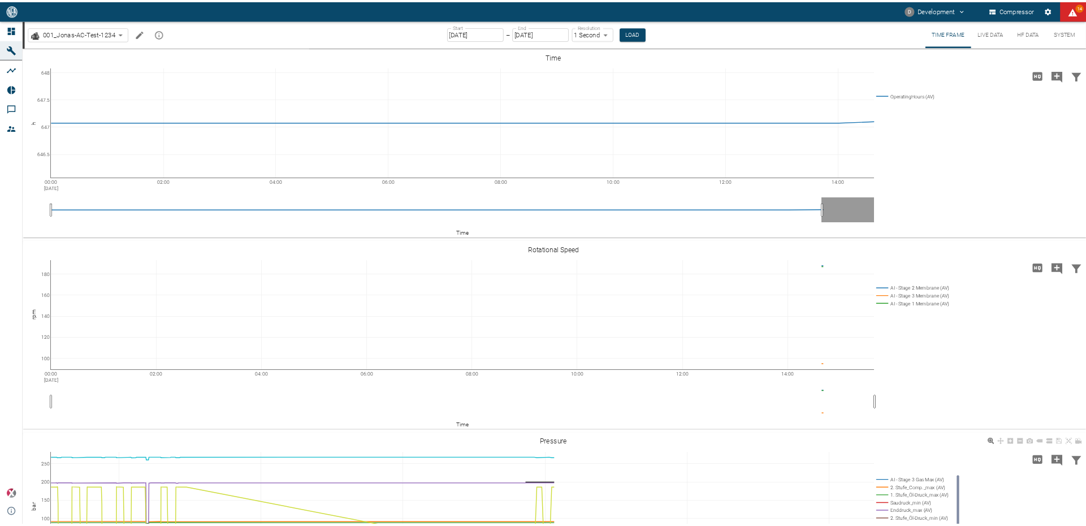
scroll to position [357, 0]
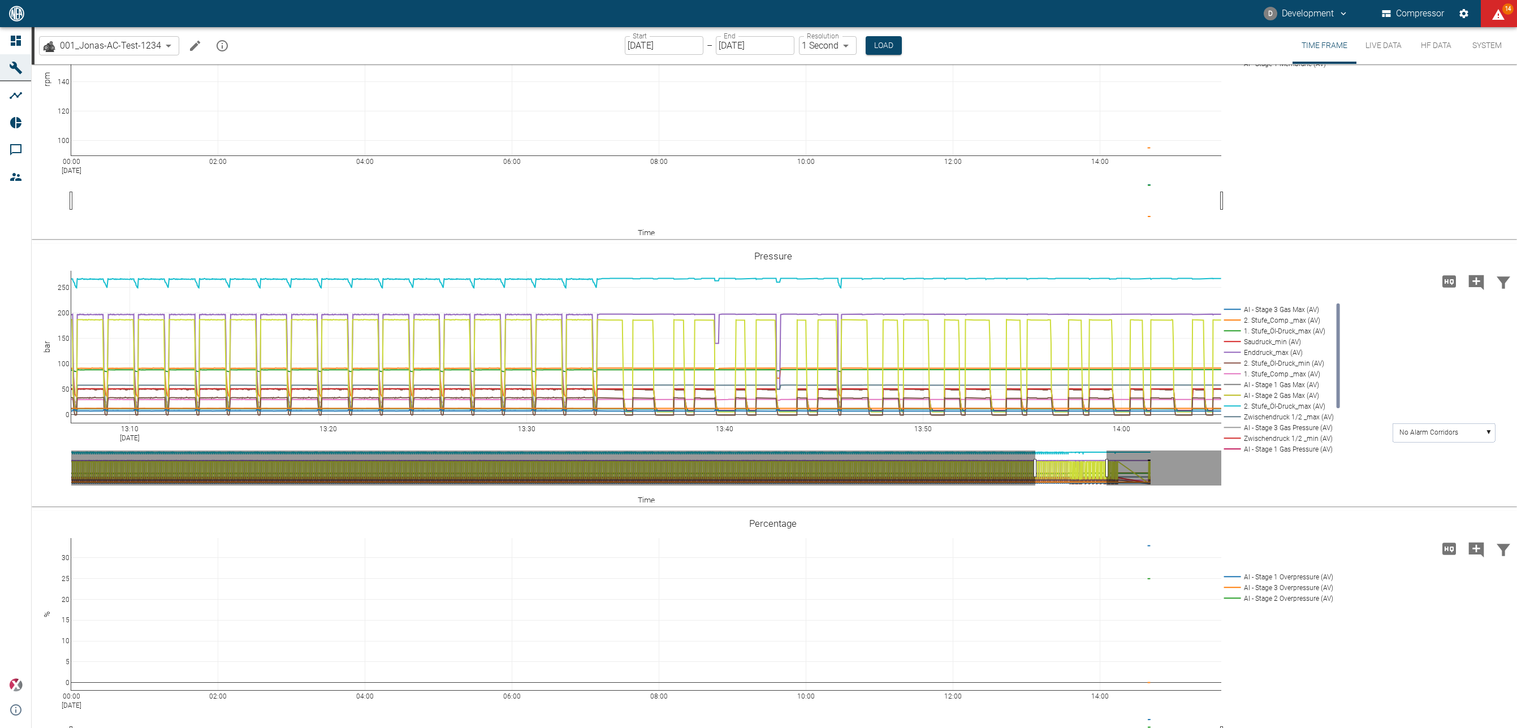
drag, startPoint x: 1129, startPoint y: 468, endPoint x: 1058, endPoint y: 466, distance: 71.3
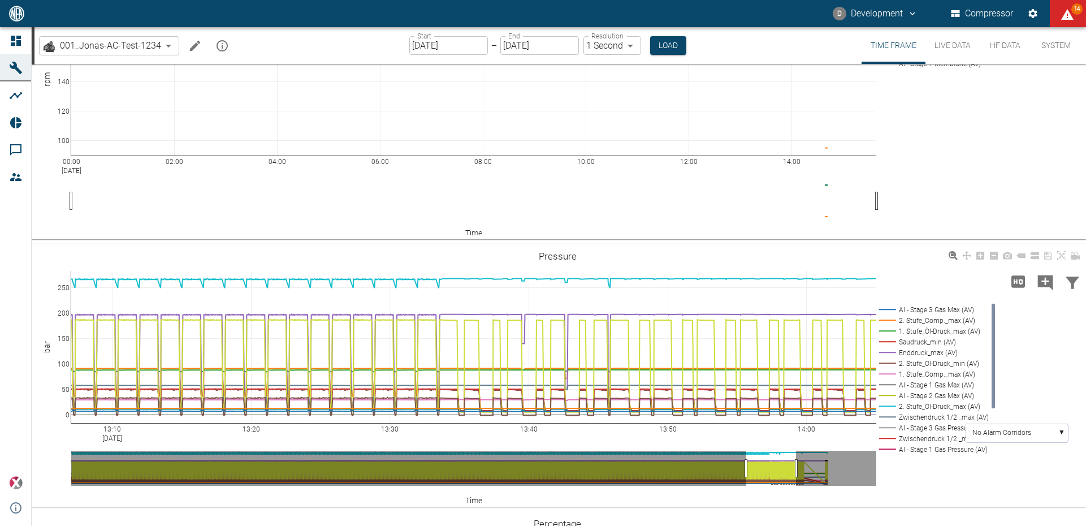
click at [908, 392] on rect at bounding box center [932, 395] width 112 height 11
click at [919, 393] on rect at bounding box center [932, 395] width 112 height 11
drag, startPoint x: 991, startPoint y: 394, endPoint x: 993, endPoint y: 416, distance: 22.1
click at [993, 431] on icon "AI - Stage 3 Gas Max (AV) 2. Stufe_Comp._max (AV) 1. Stufe_Öl-Druck_max (AV) Sa…" at bounding box center [558, 375] width 1052 height 254
drag, startPoint x: 993, startPoint y: 395, endPoint x: 994, endPoint y: 449, distance: 54.8
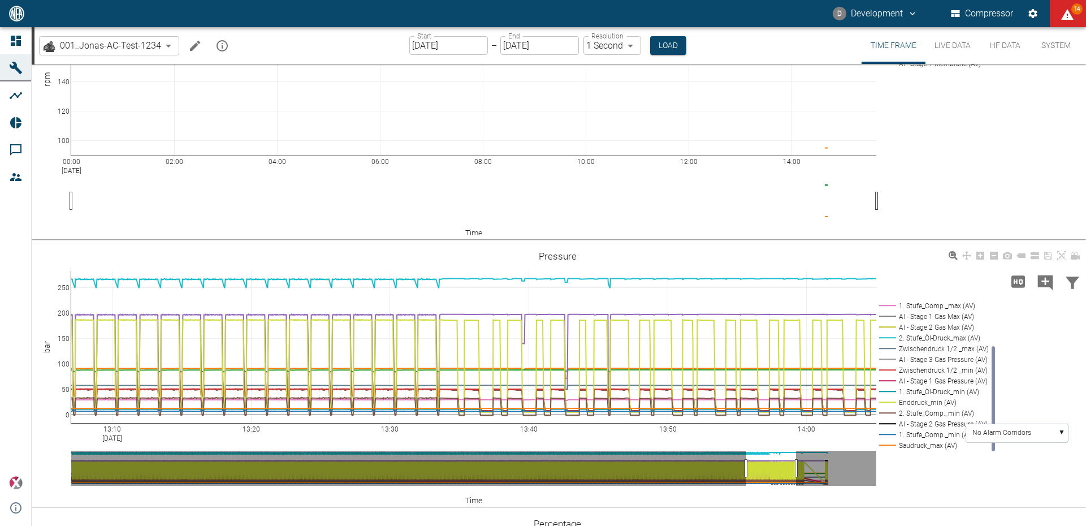
click at [994, 449] on rect at bounding box center [993, 398] width 3 height 105
click at [915, 402] on rect at bounding box center [932, 402] width 112 height 11
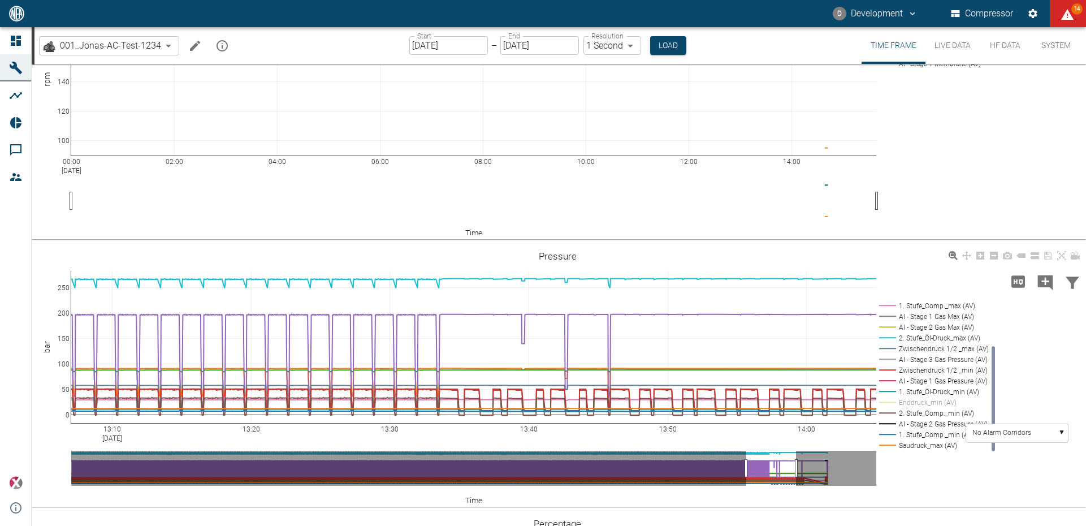
click at [915, 402] on rect at bounding box center [932, 402] width 112 height 11
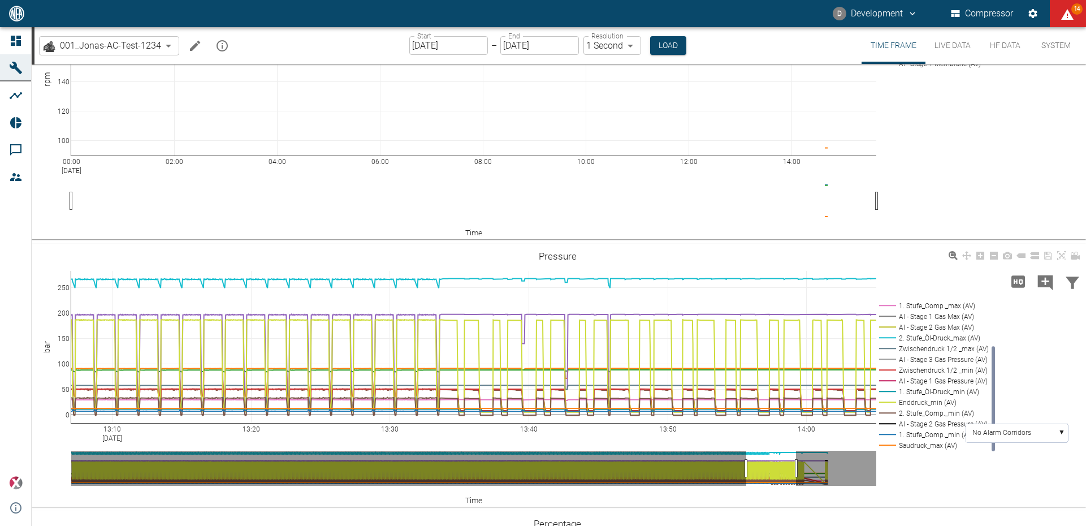
click at [919, 399] on rect at bounding box center [932, 402] width 112 height 11
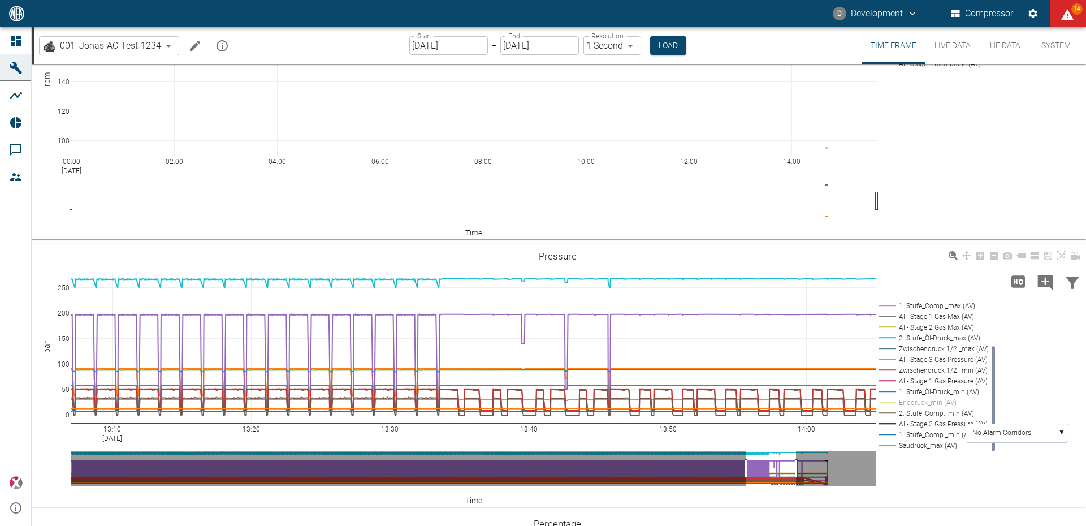
click at [921, 324] on rect at bounding box center [932, 327] width 112 height 11
click at [927, 401] on rect at bounding box center [932, 402] width 112 height 11
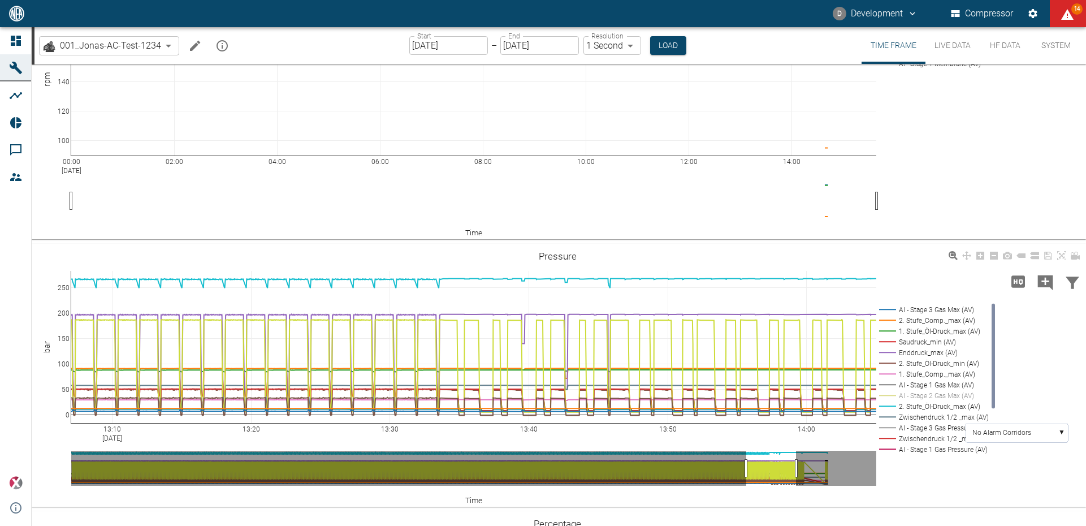
drag, startPoint x: 994, startPoint y: 393, endPoint x: 993, endPoint y: 335, distance: 58.8
click at [993, 335] on rect at bounding box center [993, 356] width 3 height 105
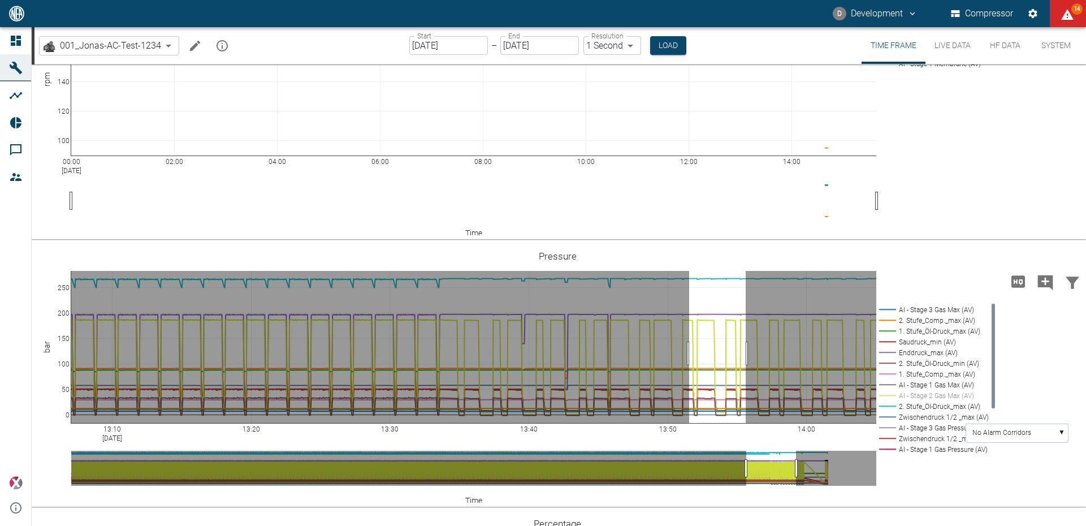
drag, startPoint x: 689, startPoint y: 353, endPoint x: 746, endPoint y: 353, distance: 56.5
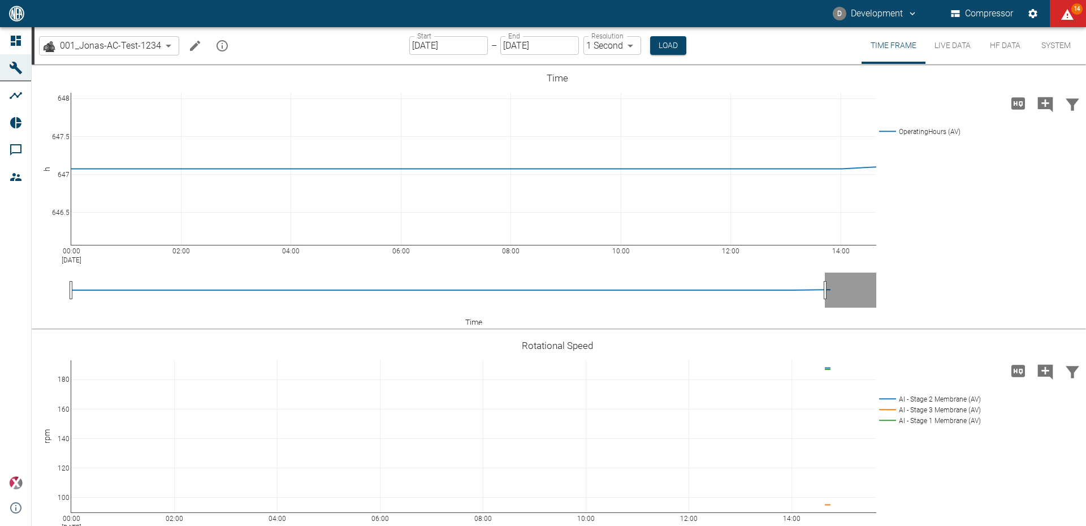
scroll to position [357, 0]
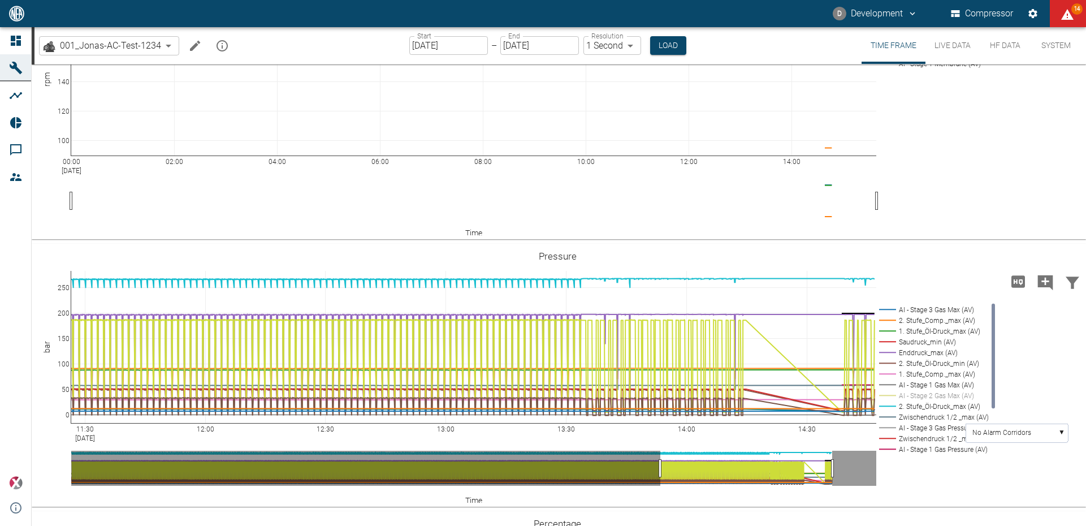
click at [997, 45] on button "HF Data" at bounding box center [1005, 45] width 51 height 37
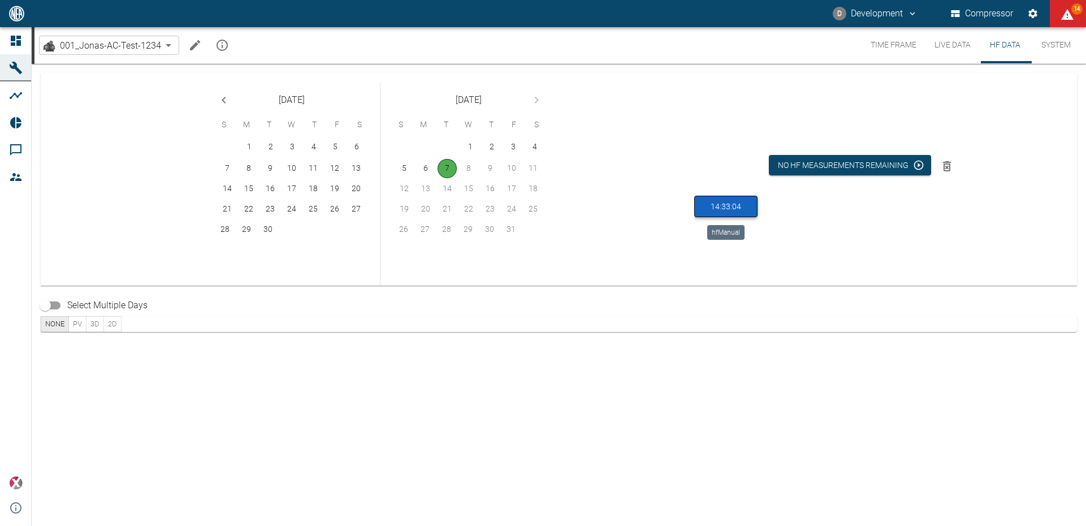
click at [735, 207] on button "14:33:04" at bounding box center [725, 207] width 63 height 22
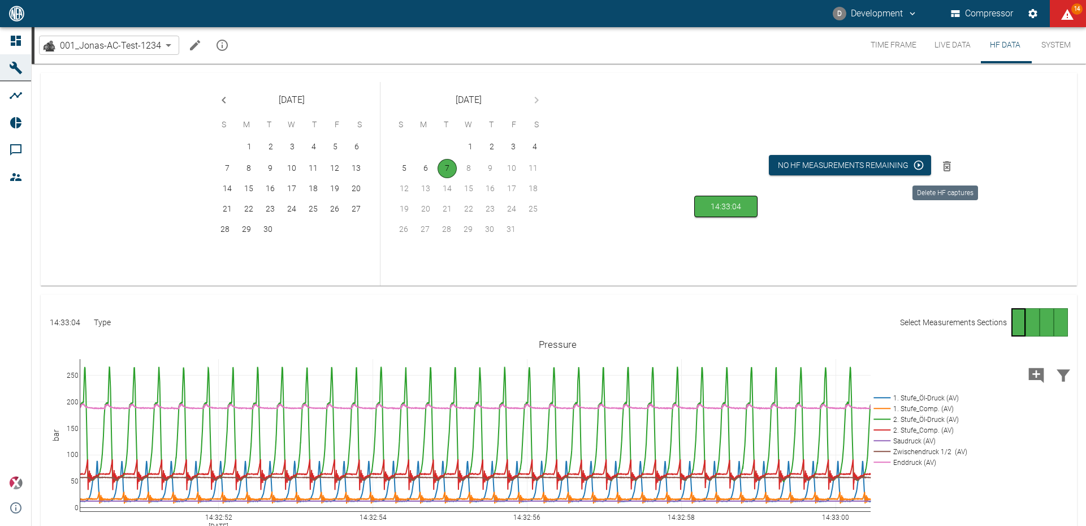
click at [941, 168] on icon "Delete HF captures" at bounding box center [947, 166] width 14 height 14
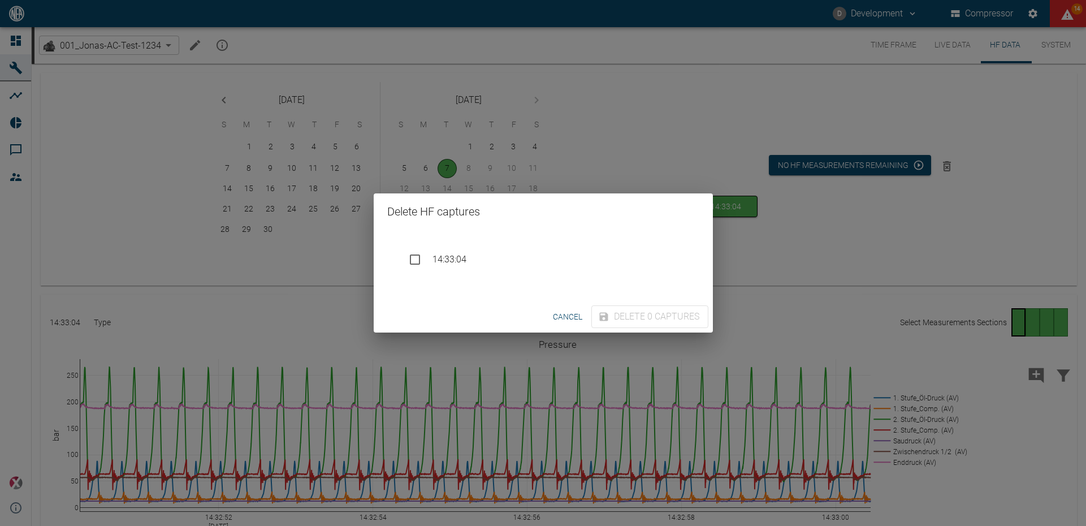
click at [465, 266] on div "14:33:04" at bounding box center [543, 259] width 285 height 28
click at [686, 319] on button "Delete 1 capture" at bounding box center [652, 316] width 112 height 23
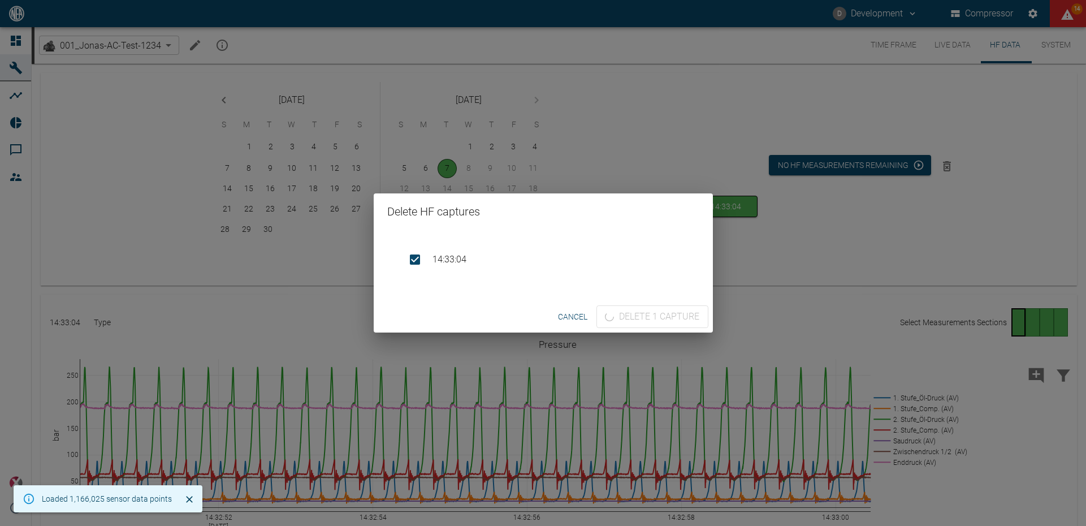
checkbox input "false"
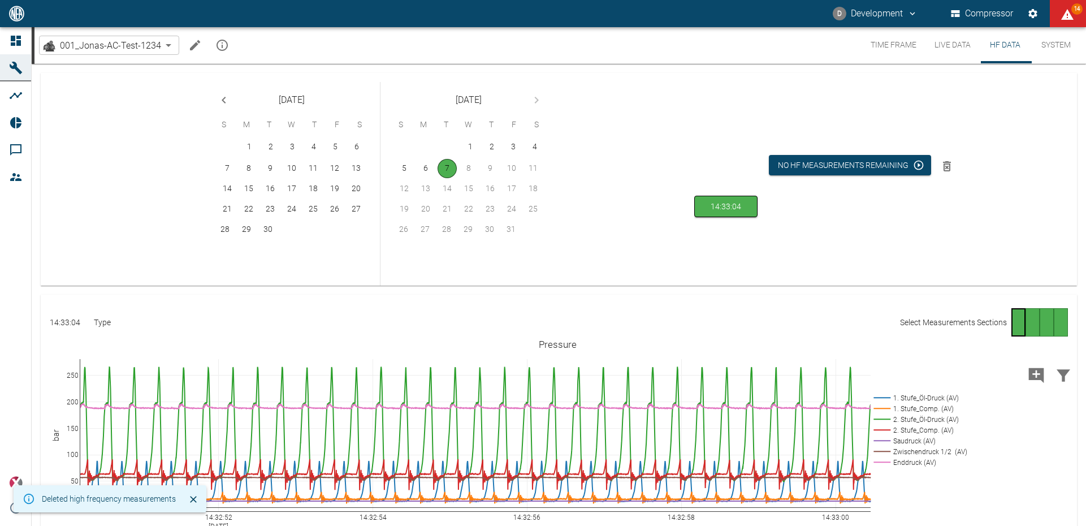
click at [800, 295] on div "14:33:04 Type Select Measurements Sections 14:32:52 [DATE] 14:32:54 14:32:56 14…" at bounding box center [559, 458] width 1036 height 326
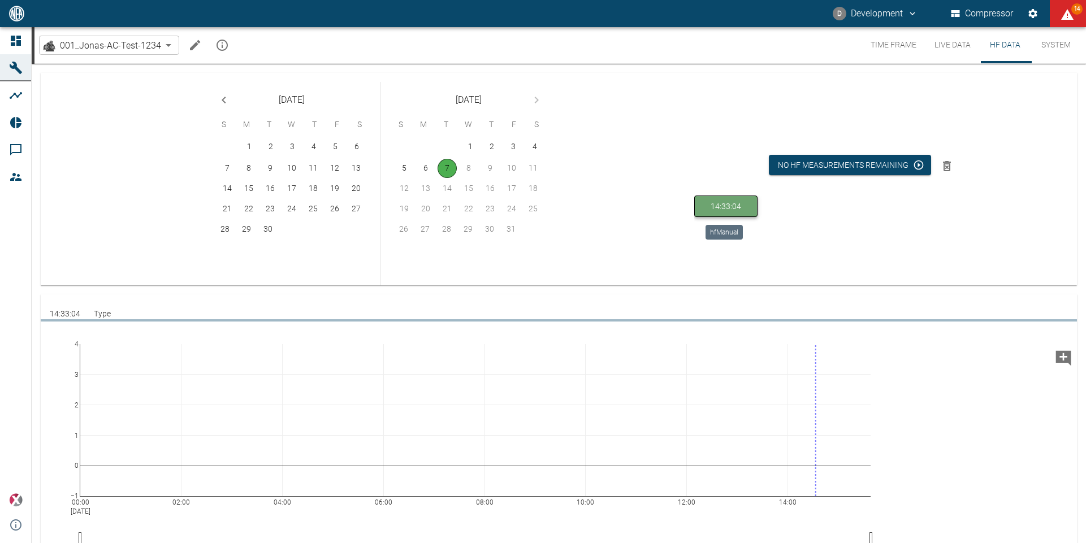
click at [733, 207] on button "14:33:04" at bounding box center [725, 207] width 63 height 22
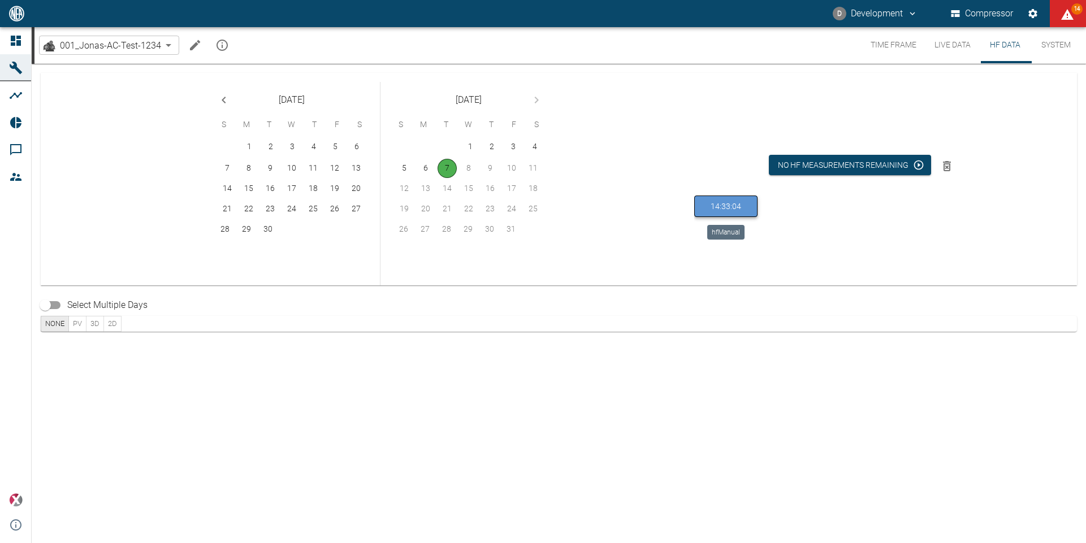
click at [734, 197] on button "14:33:04" at bounding box center [725, 207] width 63 height 22
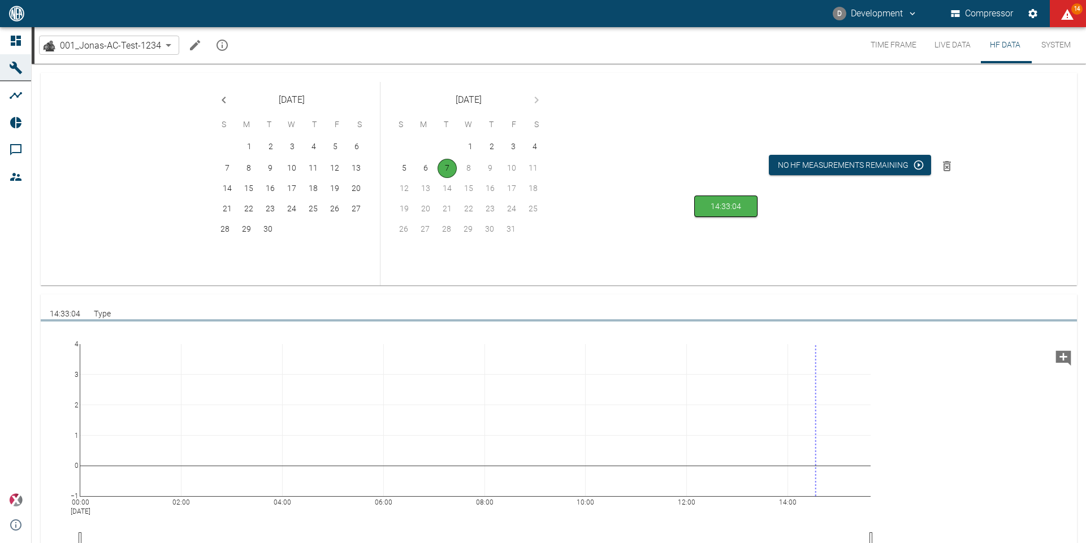
click at [866, 45] on button "Time Frame" at bounding box center [894, 45] width 64 height 36
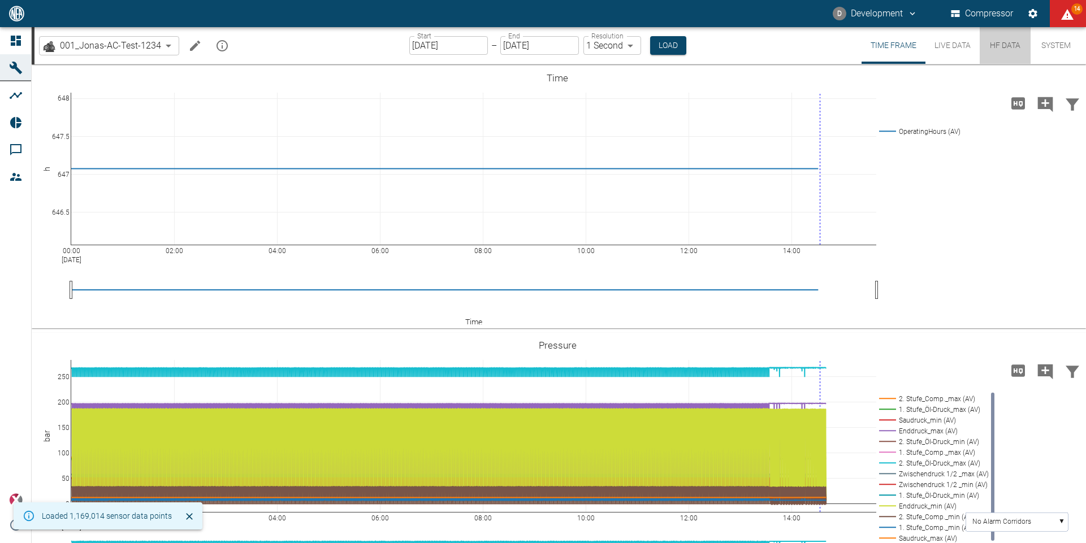
click at [995, 49] on button "HF Data" at bounding box center [1005, 45] width 51 height 37
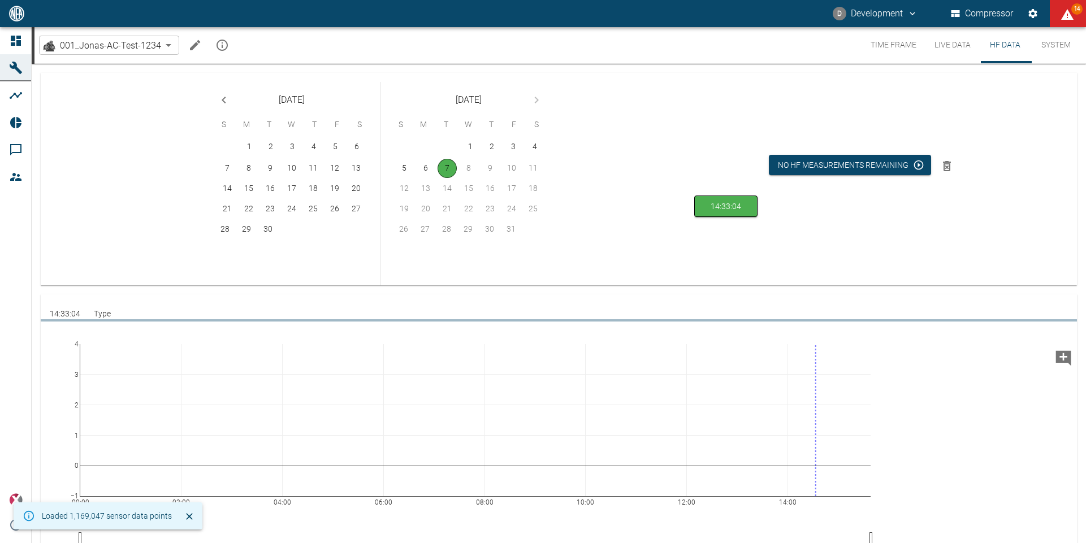
click at [880, 53] on button "Time Frame" at bounding box center [894, 45] width 64 height 36
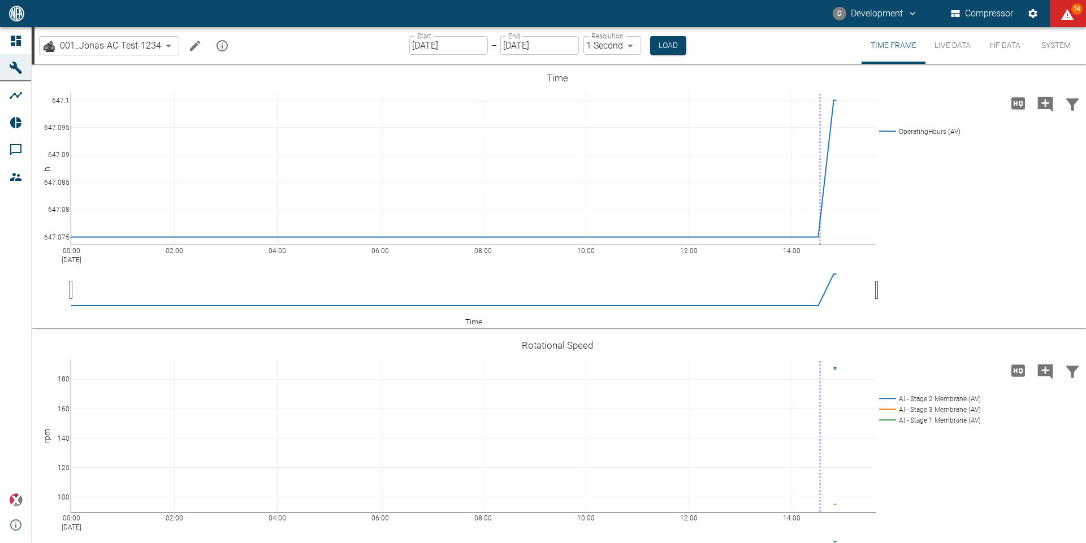
scroll to position [404, 0]
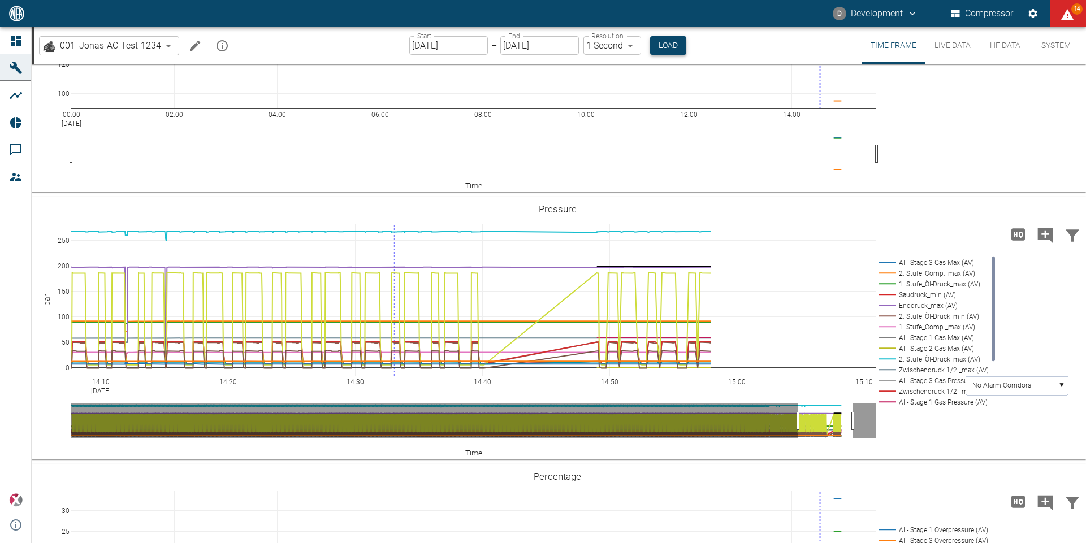
click at [673, 48] on button "Load" at bounding box center [668, 45] width 36 height 19
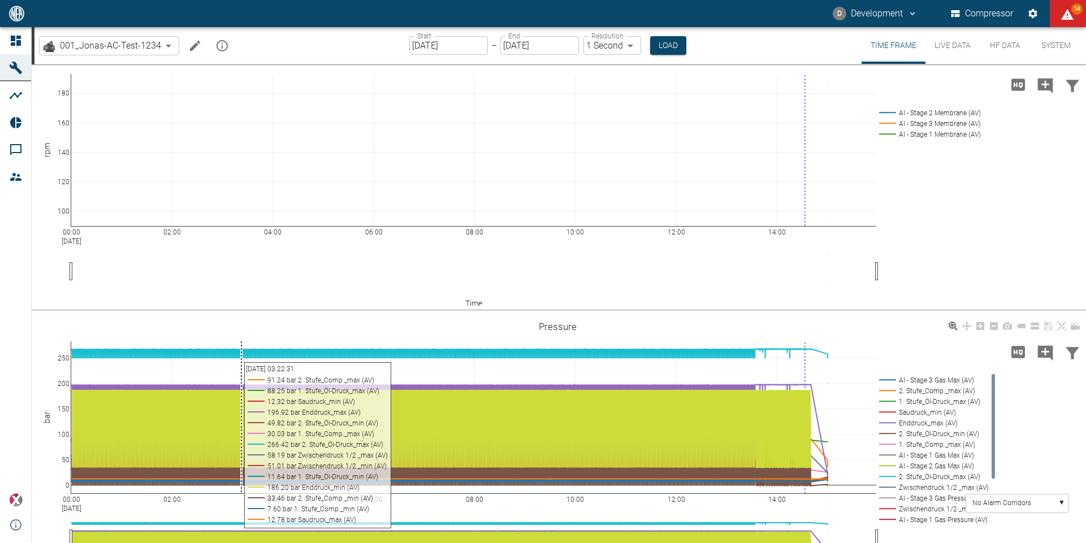
scroll to position [521, 0]
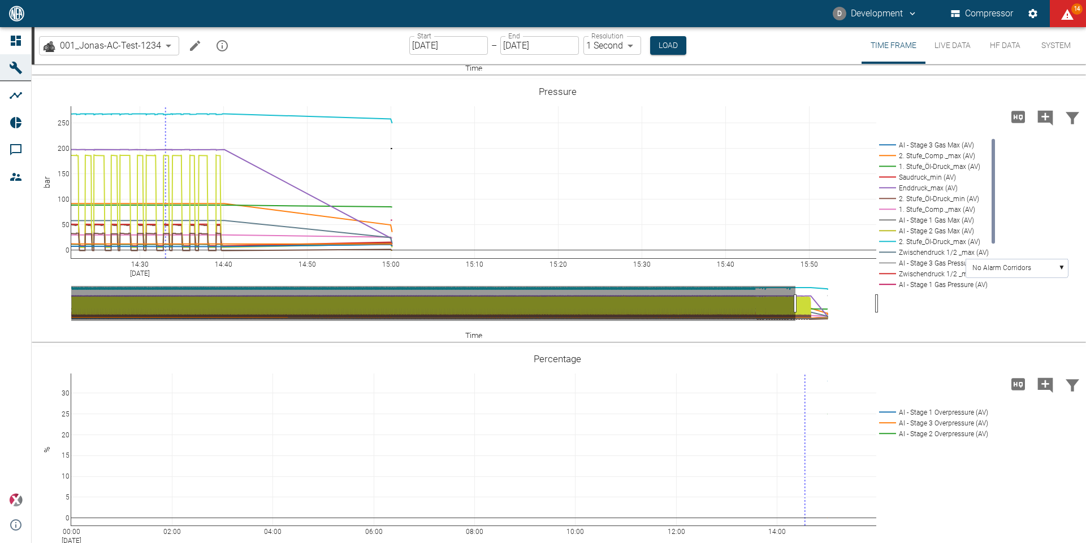
drag, startPoint x: 71, startPoint y: 302, endPoint x: 794, endPoint y: 308, distance: 723.1
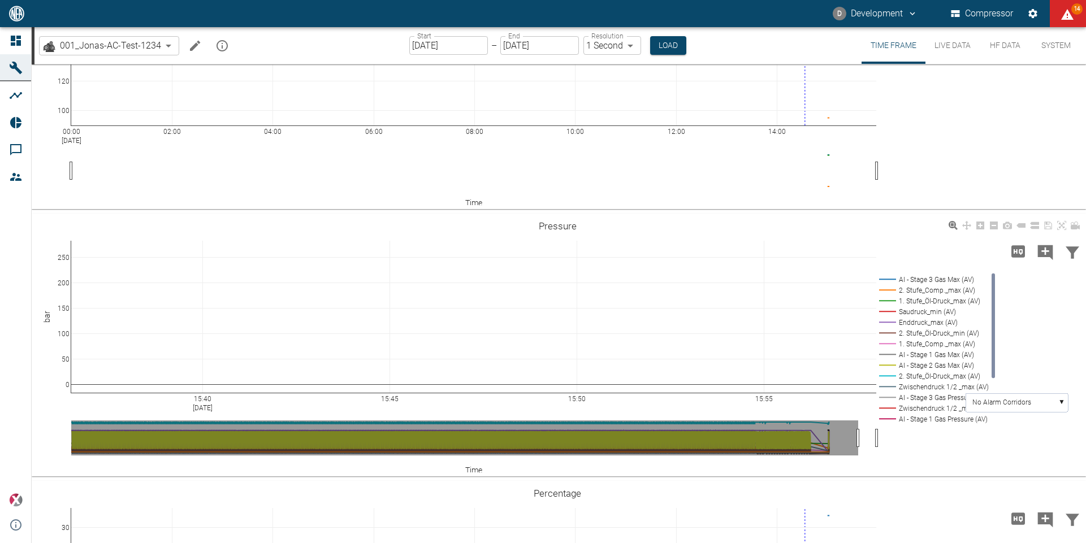
scroll to position [433, 0]
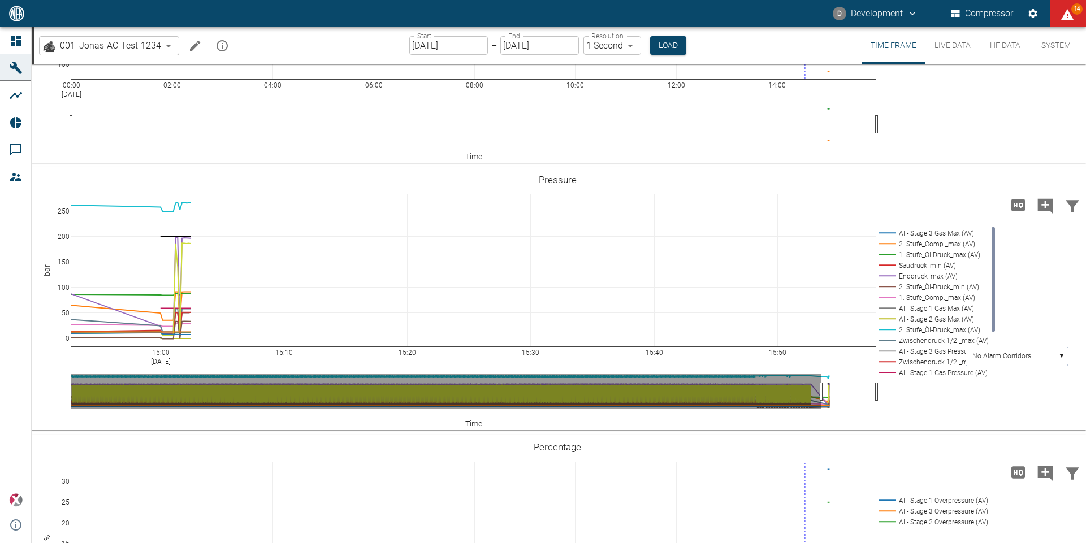
drag, startPoint x: 857, startPoint y: 397, endPoint x: 820, endPoint y: 395, distance: 36.9
click at [680, 50] on button "Load" at bounding box center [668, 45] width 36 height 19
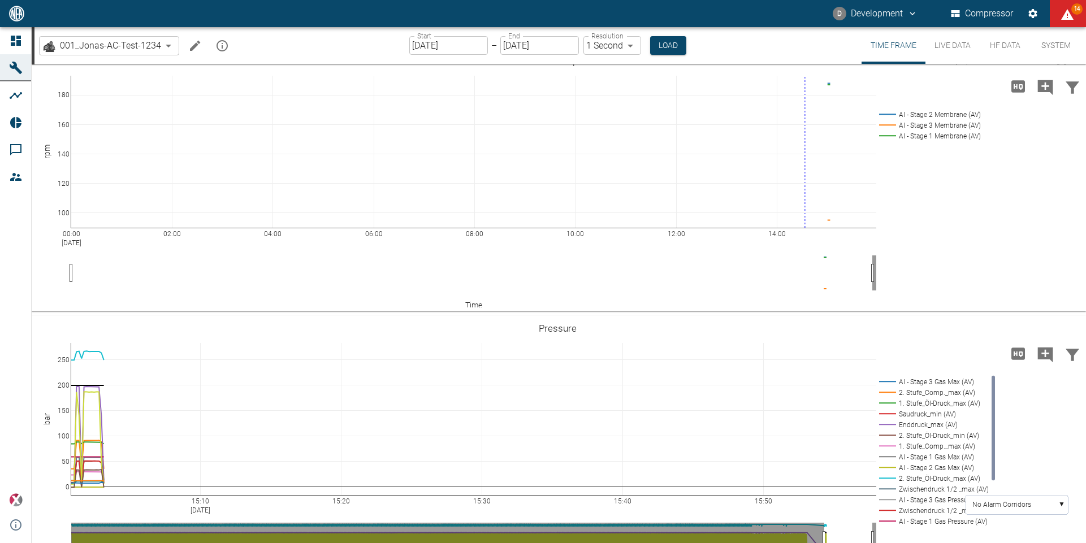
scroll to position [355, 0]
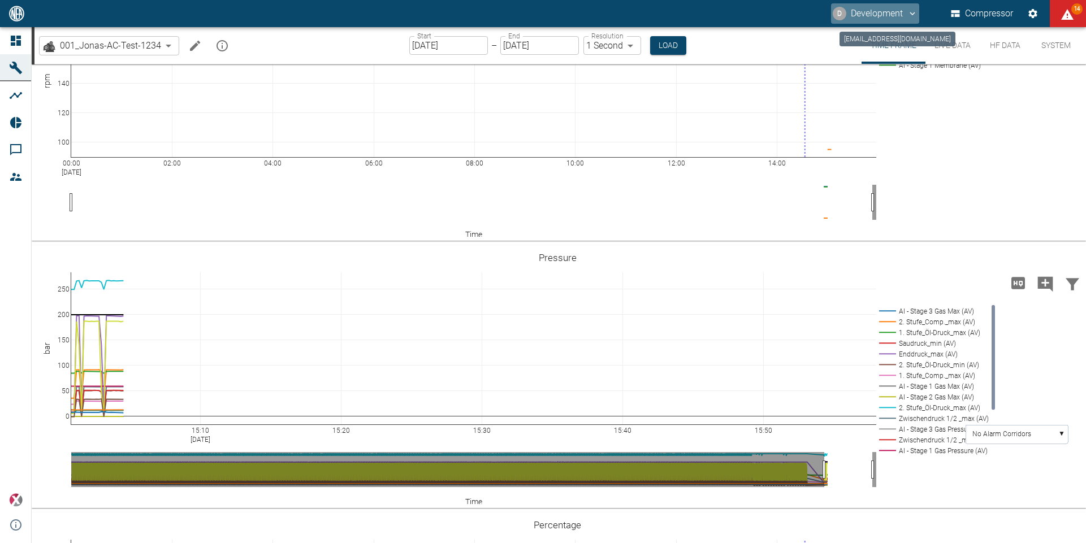
click at [907, 12] on icon "dev@neaxplore.com" at bounding box center [912, 13] width 10 height 10
click at [1009, 116] on div at bounding box center [543, 271] width 1086 height 543
click at [876, 14] on button "D Development" at bounding box center [875, 13] width 88 height 20
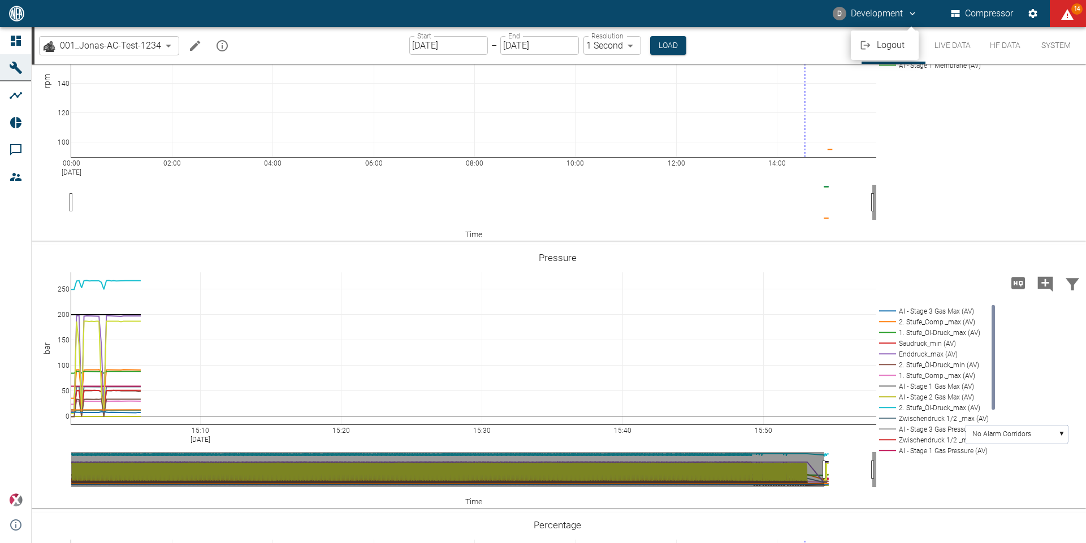
click at [883, 46] on span "Logout" at bounding box center [893, 45] width 33 height 14
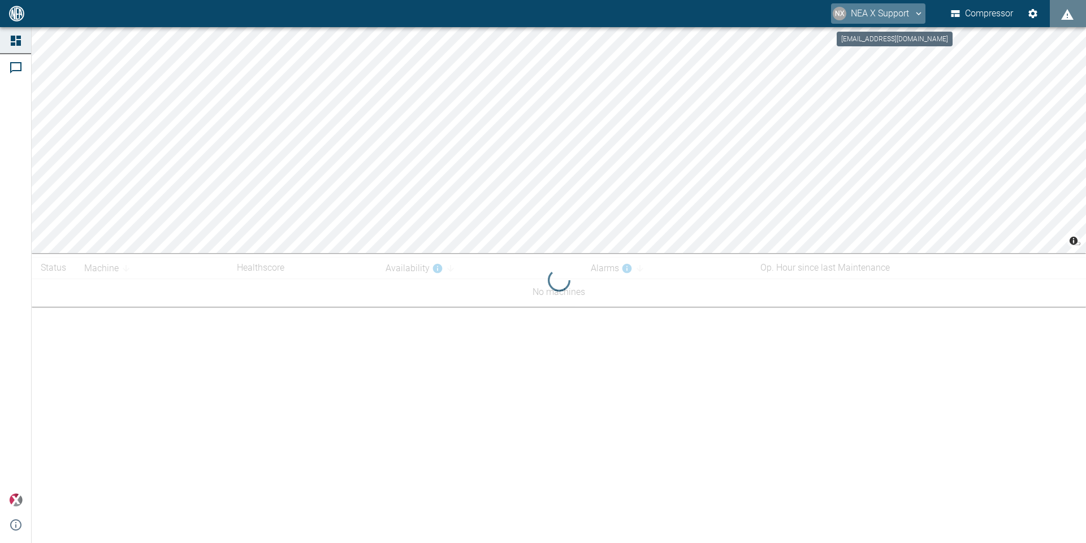
click at [868, 19] on button "NX NEA X Support" at bounding box center [878, 13] width 94 height 20
click at [868, 19] on div at bounding box center [543, 271] width 1086 height 543
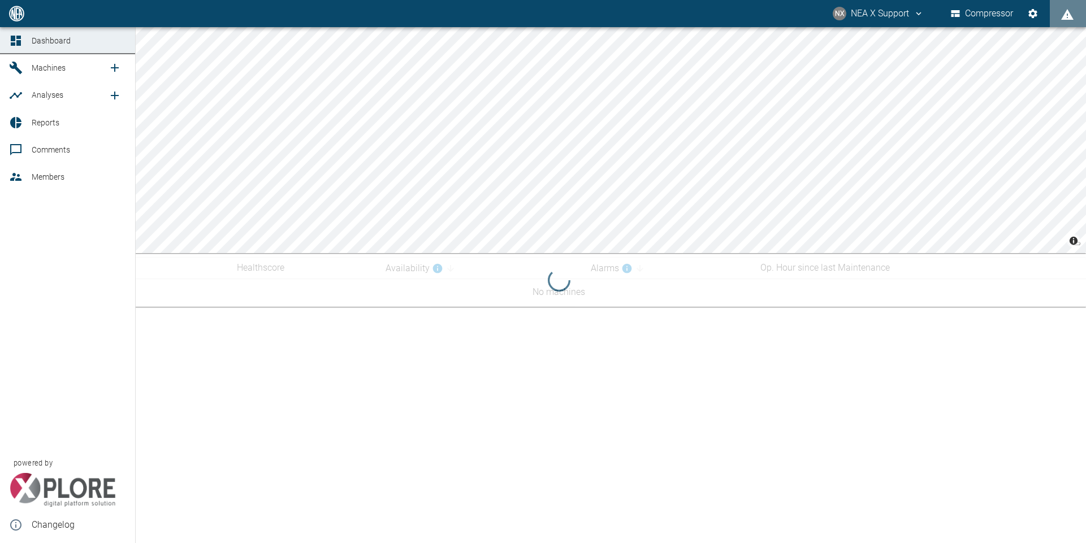
click at [25, 70] on div at bounding box center [17, 68] width 17 height 14
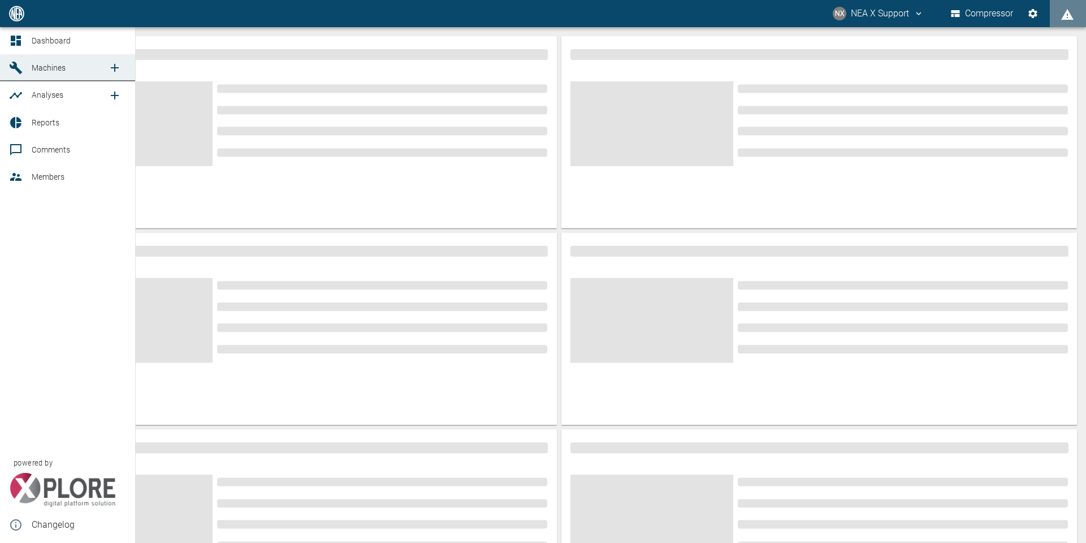
click at [53, 47] on link "Dashboard" at bounding box center [67, 40] width 135 height 27
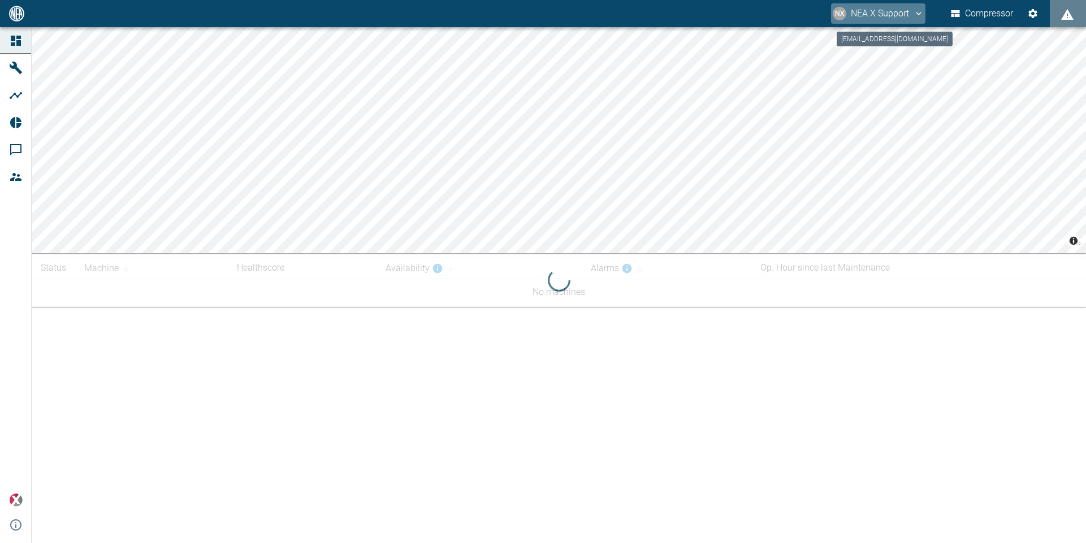
click at [910, 16] on button "NX NEA X Support" at bounding box center [878, 13] width 94 height 20
click at [894, 52] on li "Logout" at bounding box center [891, 45] width 68 height 20
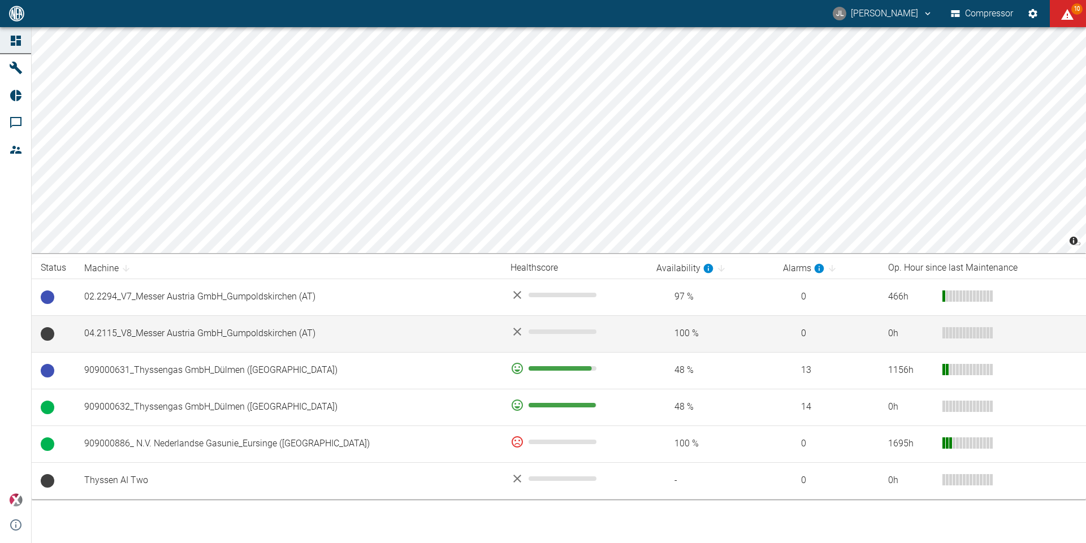
click at [243, 338] on td "04.2115_V8_Messer Austria GmbH_Gumpoldskirchen (AT)" at bounding box center [288, 333] width 426 height 37
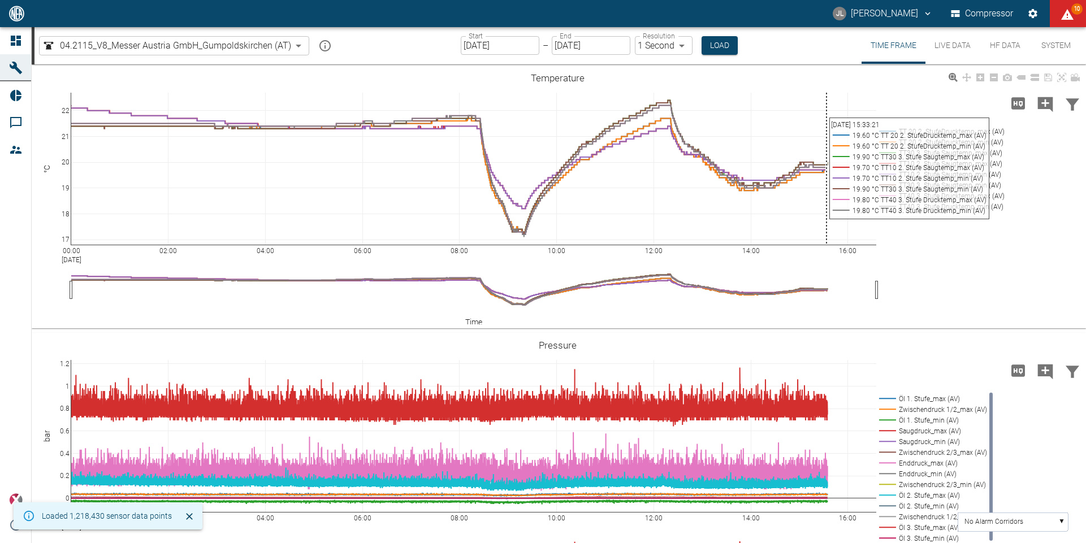
scroll to position [57, 0]
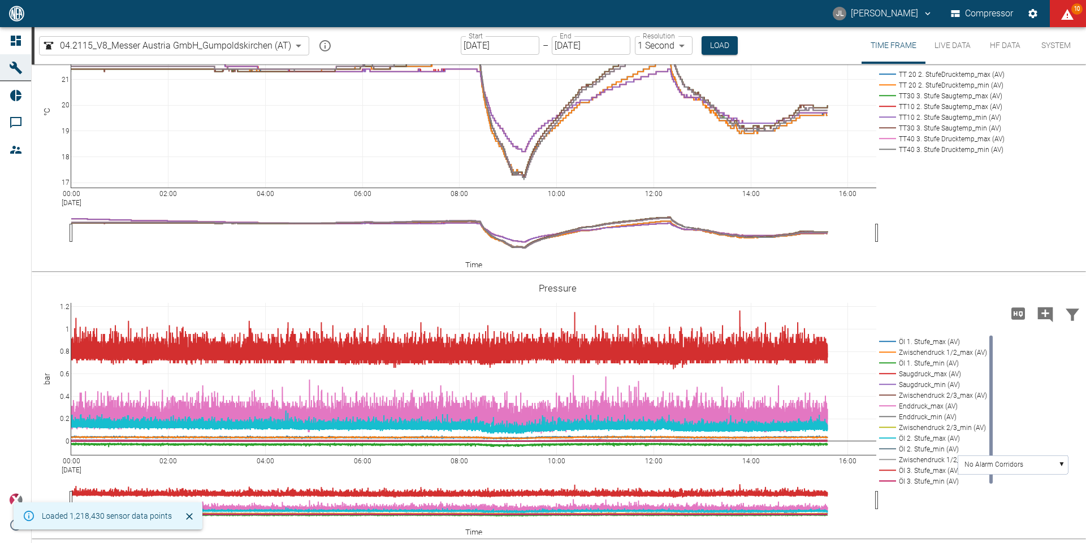
click at [475, 45] on input "[DATE]" at bounding box center [500, 45] width 79 height 19
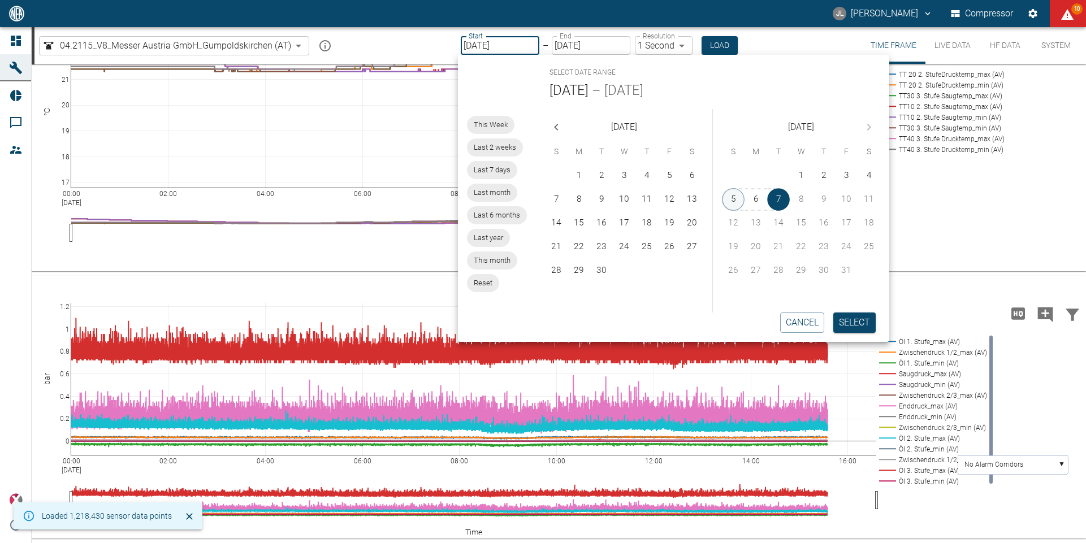
click at [738, 197] on button "5" at bounding box center [733, 199] width 23 height 23
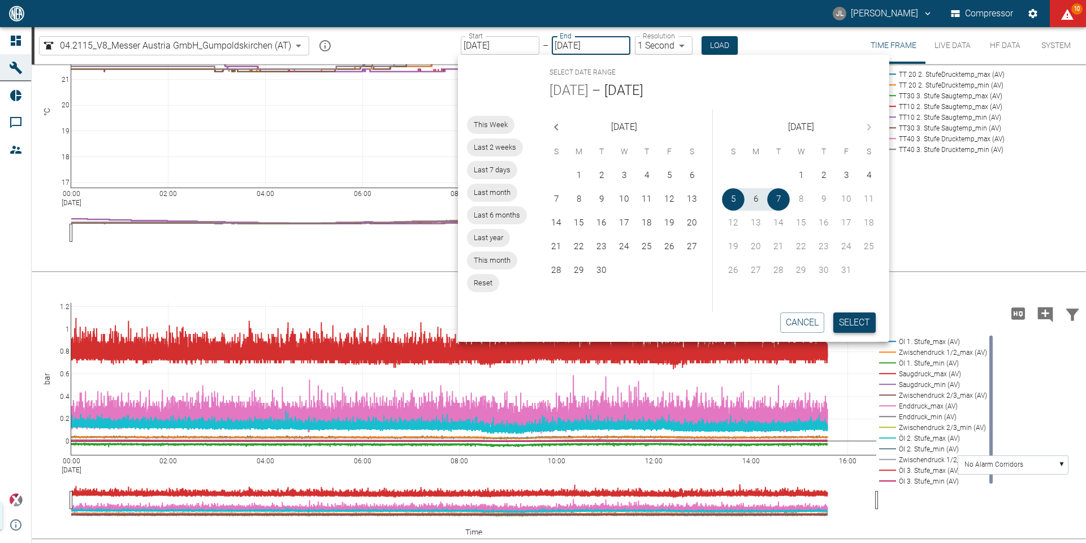
type input "[DATE]"
type input "2min"
click at [866, 323] on button "Select" at bounding box center [853, 323] width 42 height 20
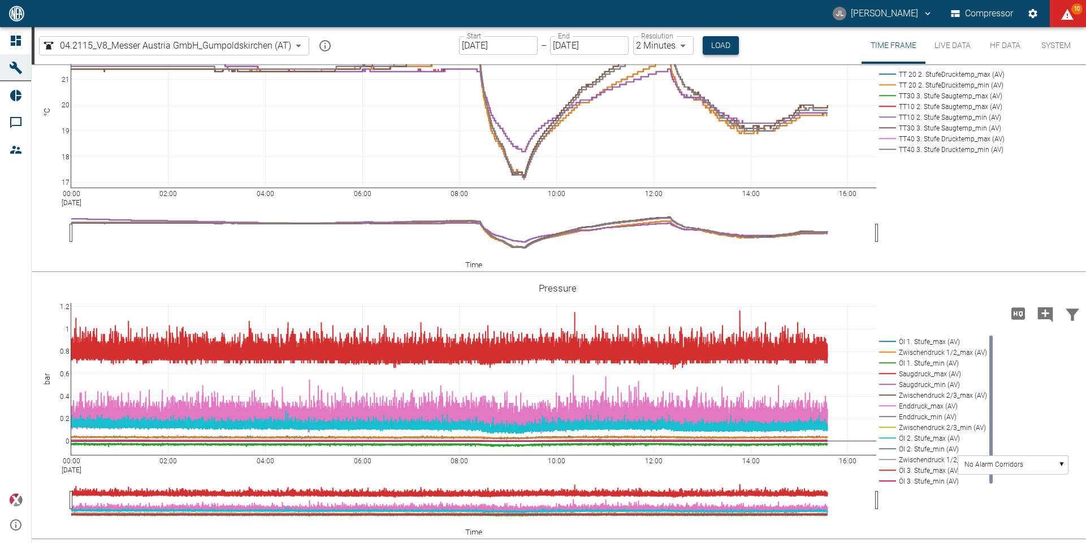
click at [717, 38] on button "Load" at bounding box center [721, 45] width 36 height 19
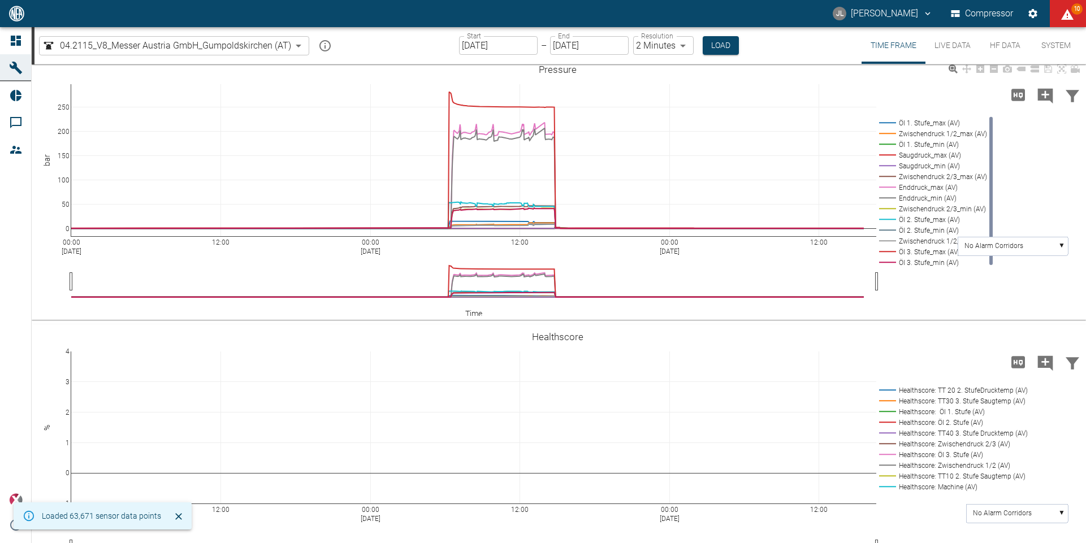
scroll to position [592, 0]
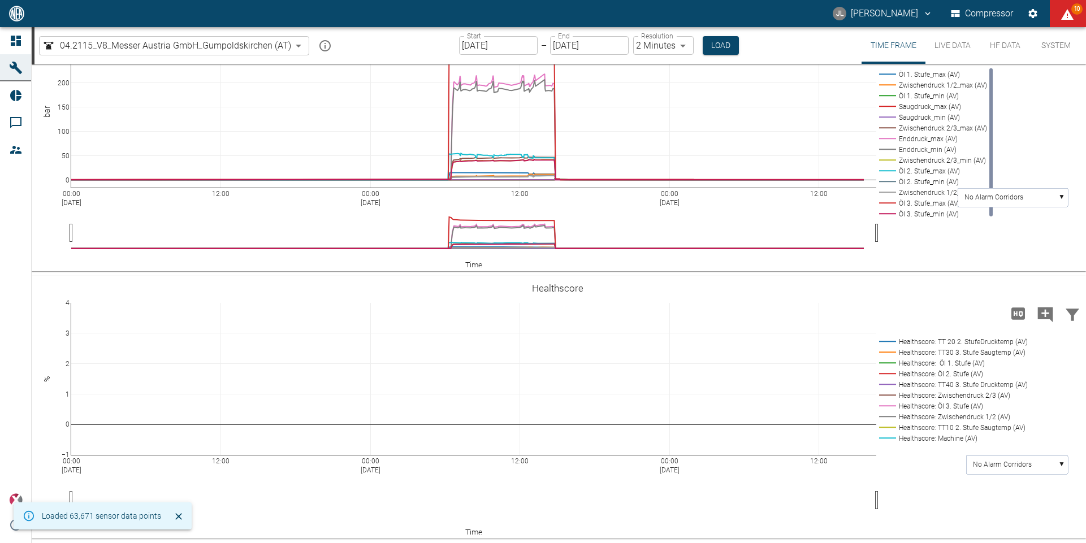
click at [473, 46] on input "10/05/2025" at bounding box center [498, 45] width 79 height 19
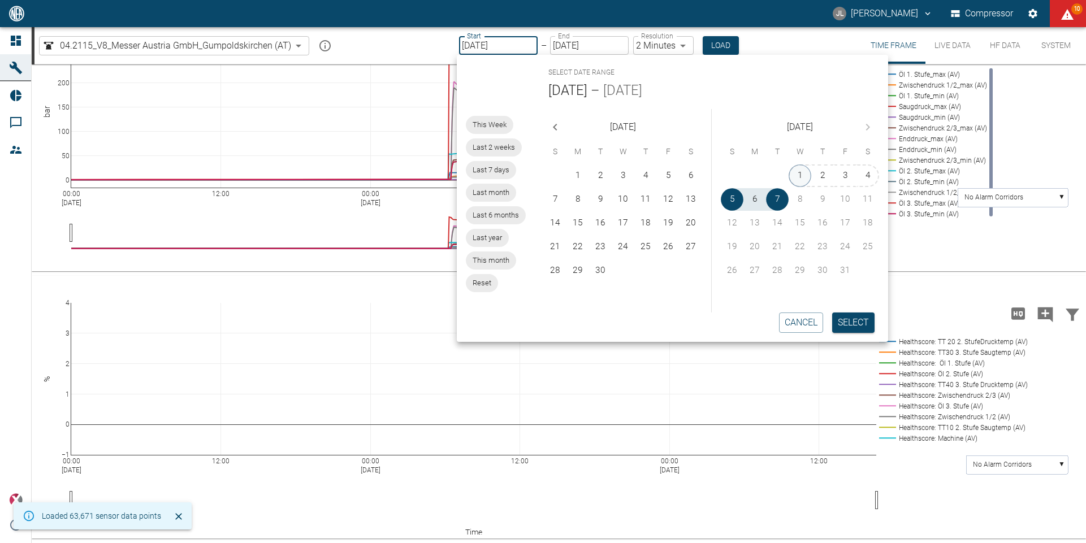
click at [795, 172] on button "1" at bounding box center [800, 176] width 23 height 23
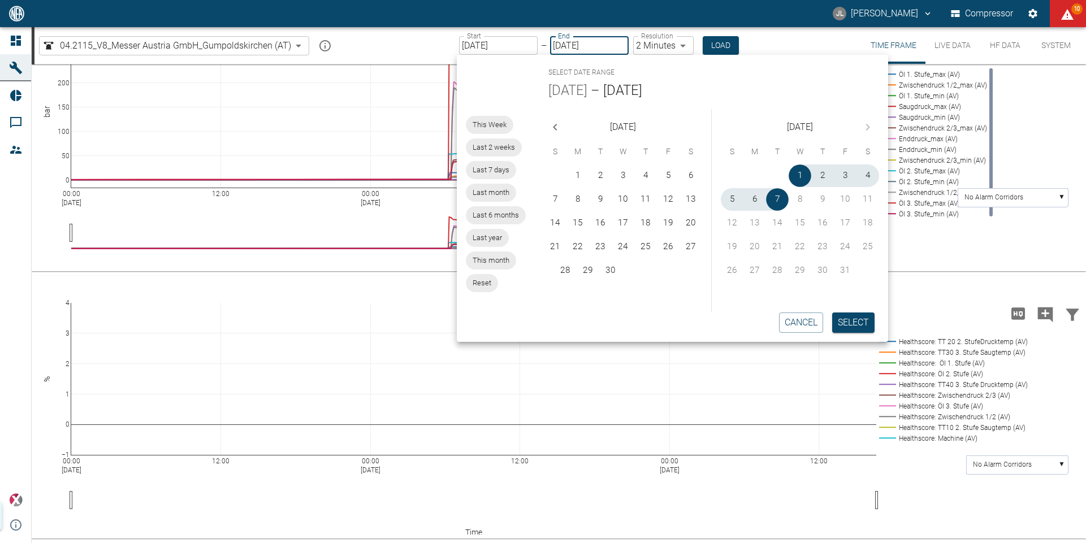
type input "10/01/2025"
click at [851, 323] on button "Select" at bounding box center [853, 323] width 42 height 20
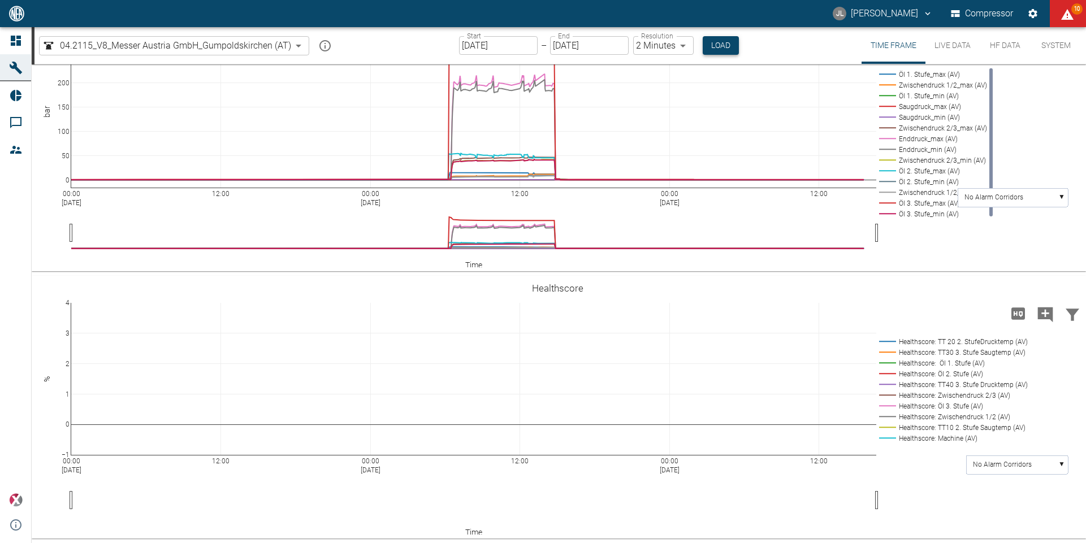
click at [703, 43] on button "Load" at bounding box center [721, 45] width 36 height 19
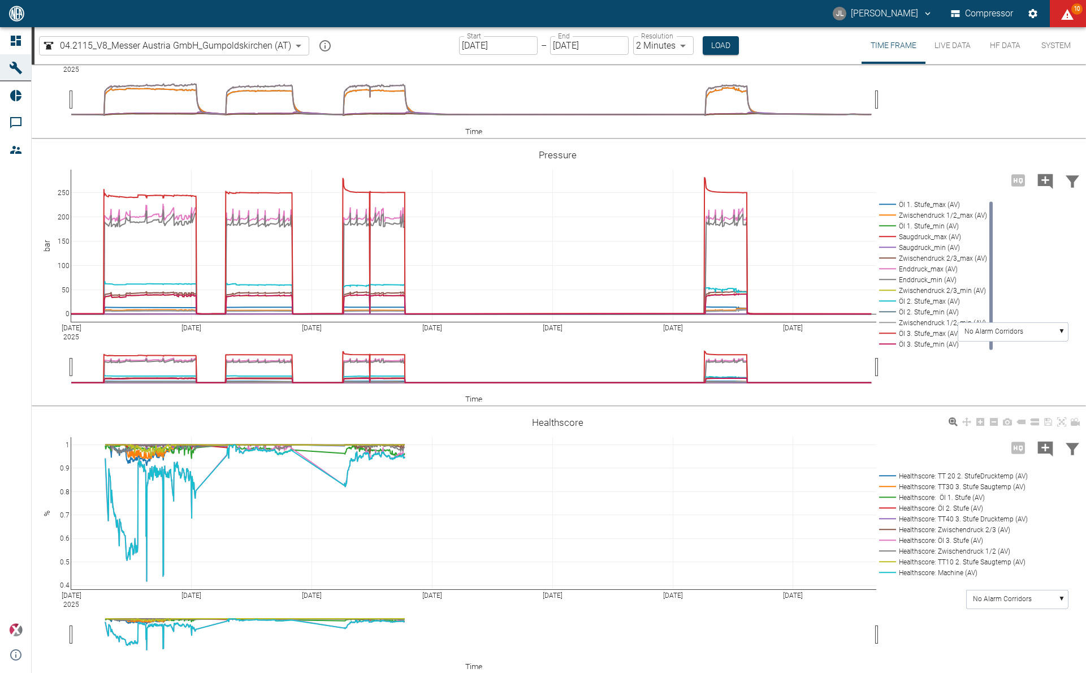
scroll to position [460, 0]
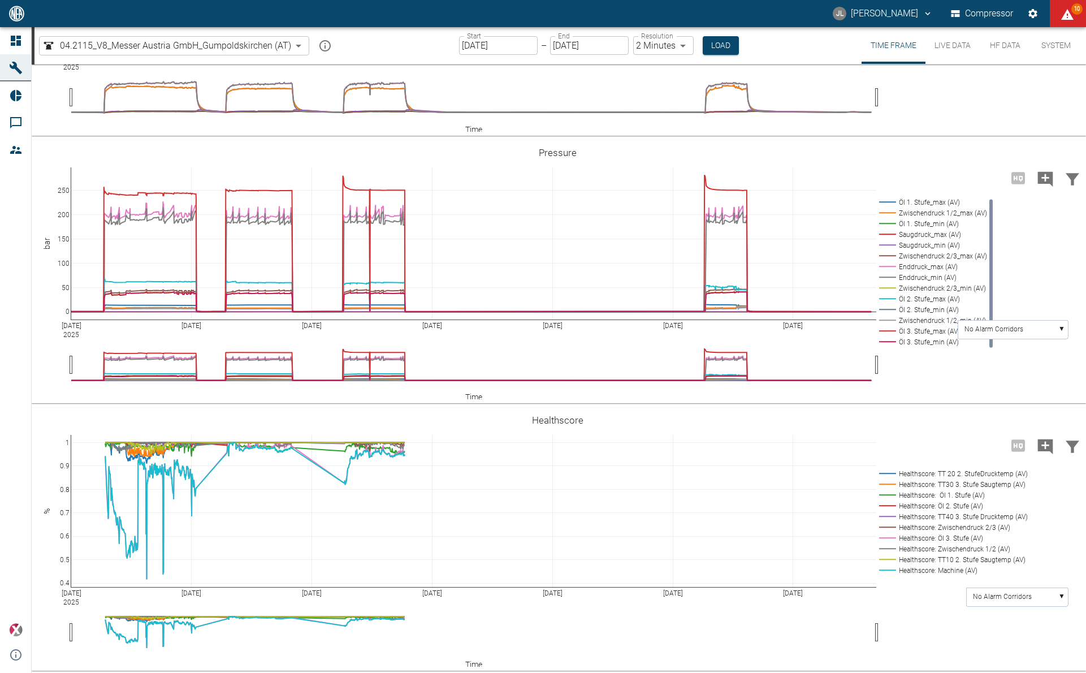
click at [896, 19] on button "JL Jonas Leuchtenberger" at bounding box center [882, 13] width 103 height 20
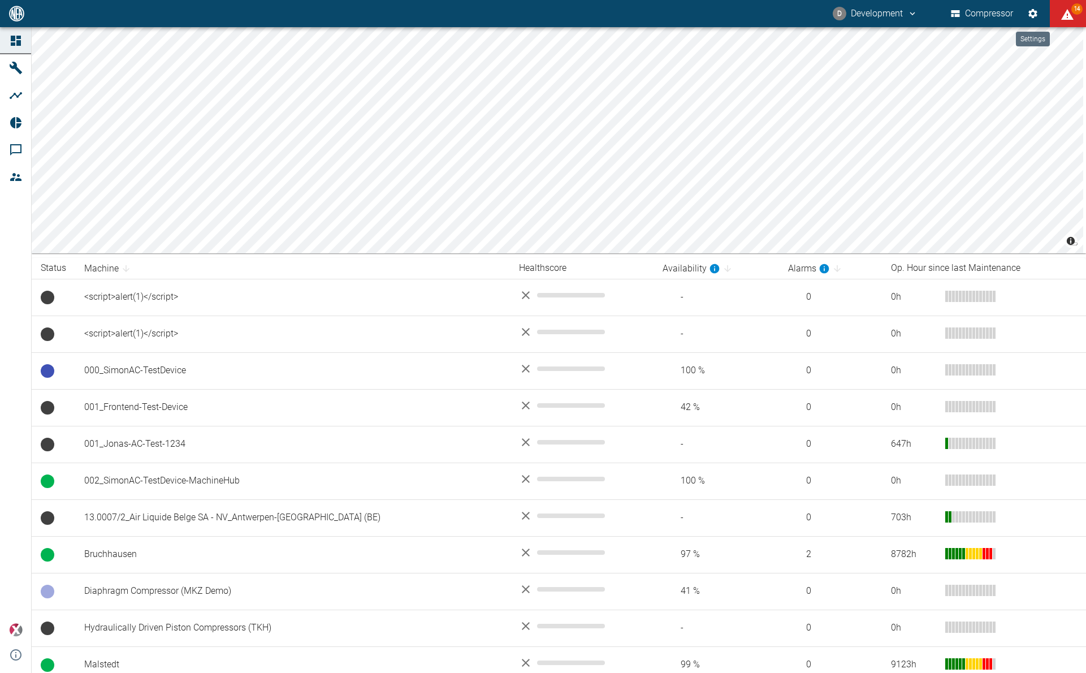
click at [1024, 14] on button "Settings" at bounding box center [1033, 13] width 20 height 20
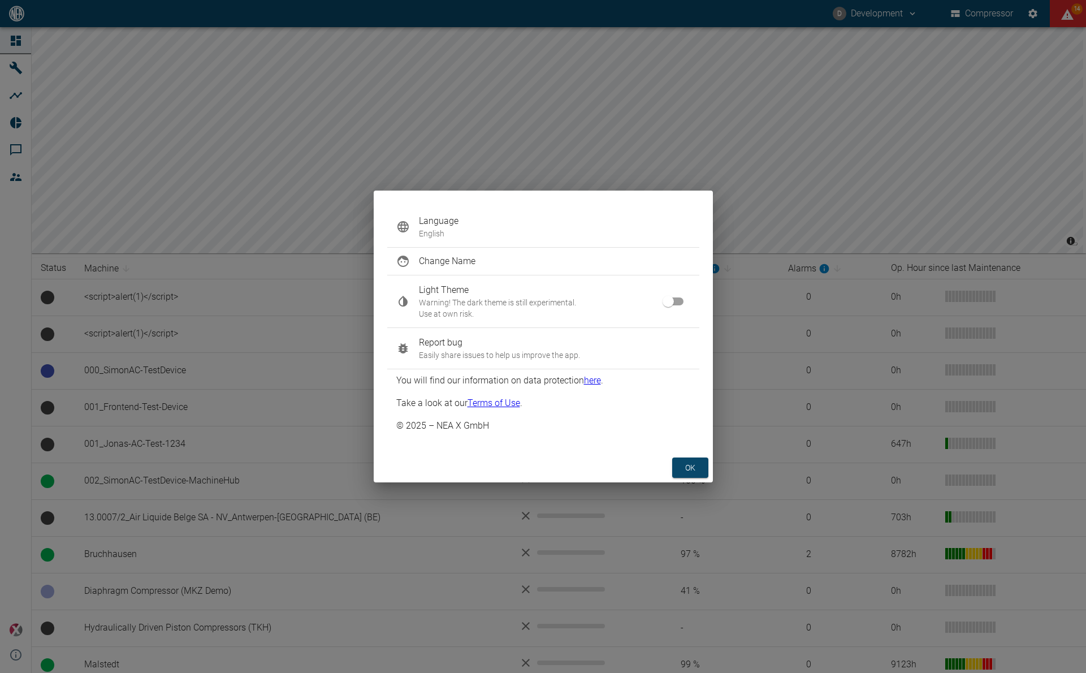
click at [985, 75] on div "Language English Change Name Light Theme Warning! The dark theme is still exper…" at bounding box center [543, 336] width 1086 height 673
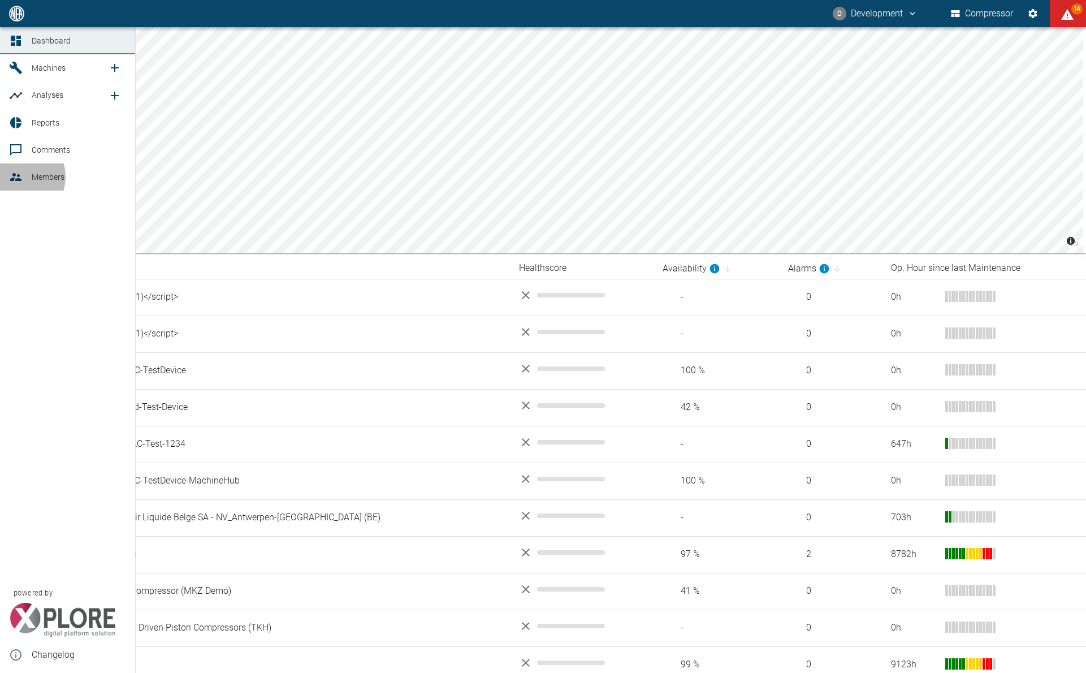
click at [20, 176] on icon at bounding box center [16, 177] width 14 height 14
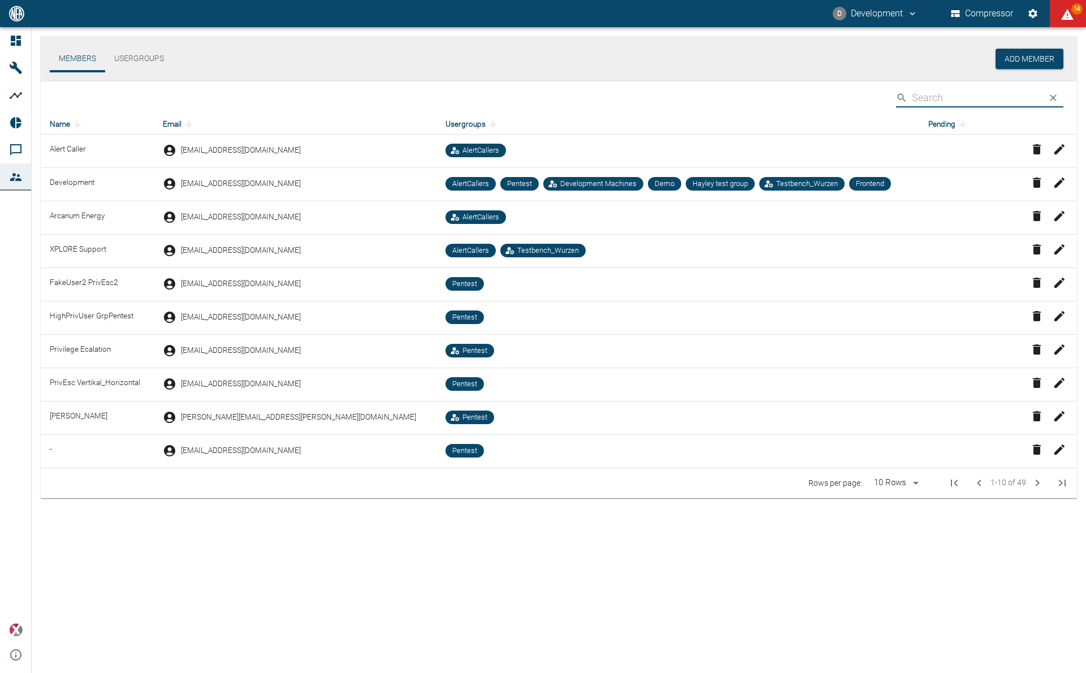
click at [922, 94] on input "Search" at bounding box center [975, 98] width 127 height 20
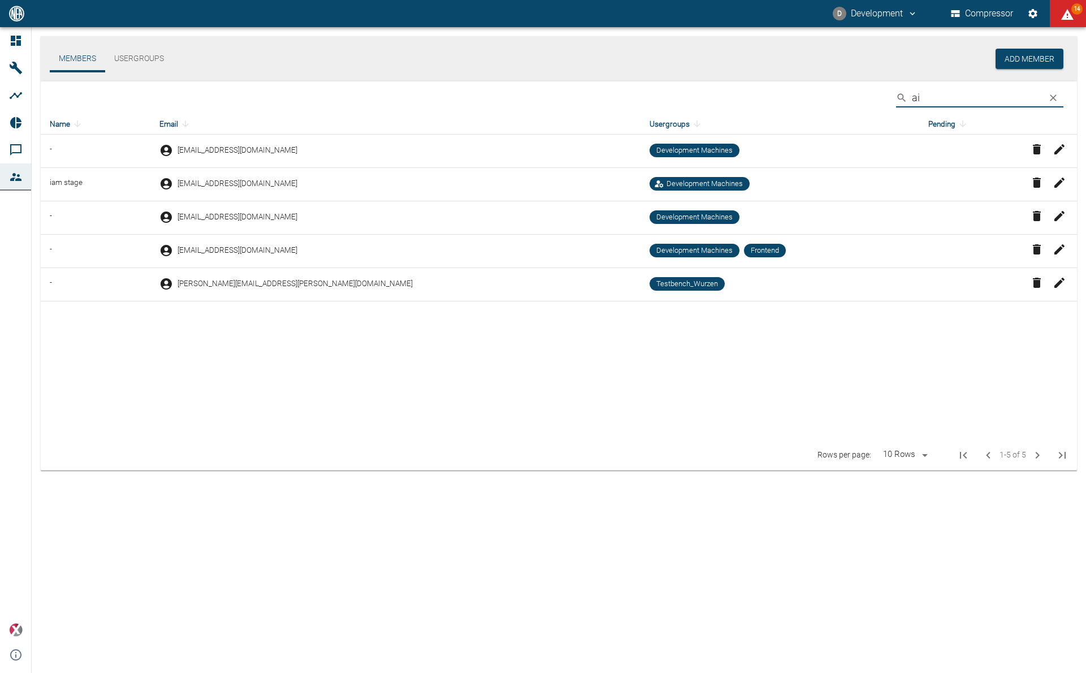
type input "a"
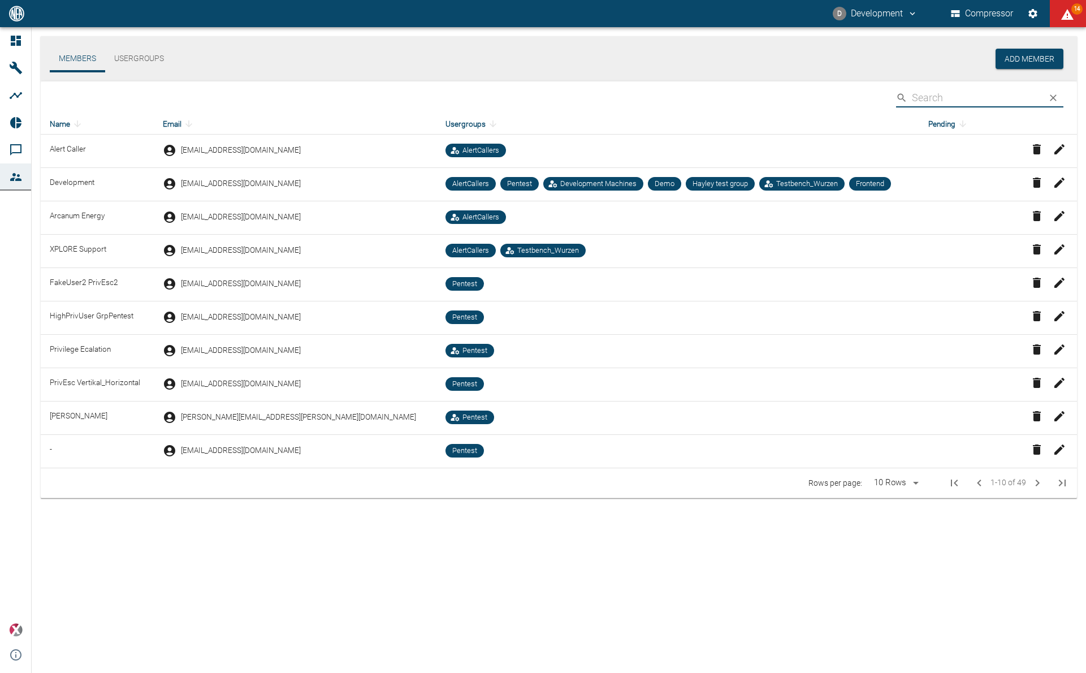
click at [145, 56] on button "Usergroups" at bounding box center [139, 58] width 68 height 27
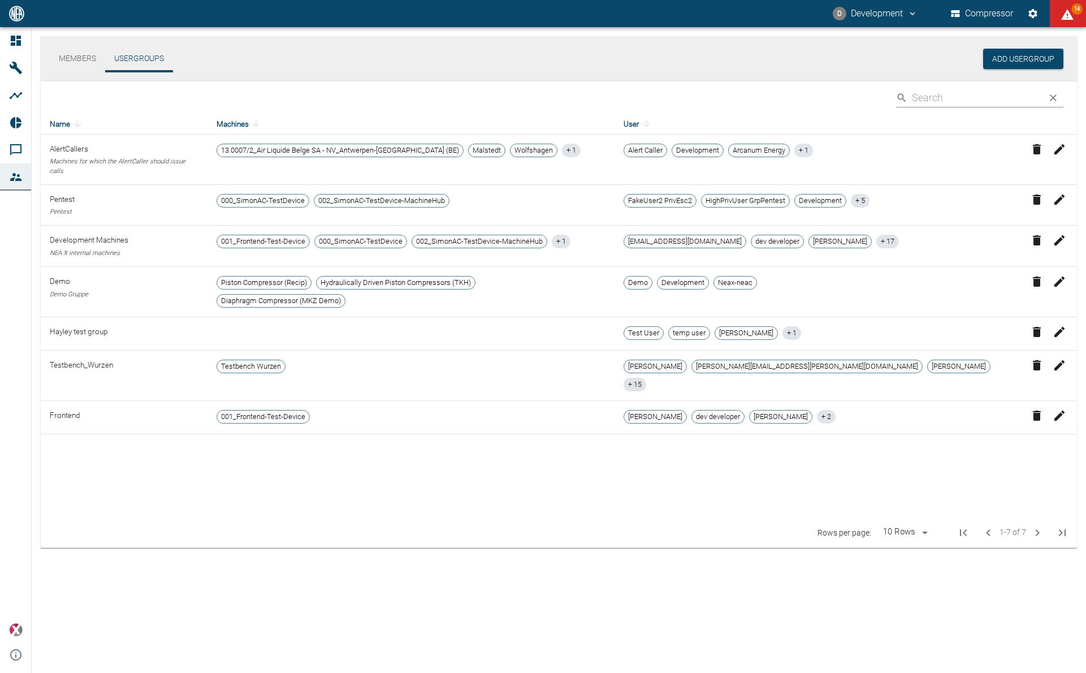
click at [73, 59] on button "Members" at bounding box center [77, 58] width 55 height 27
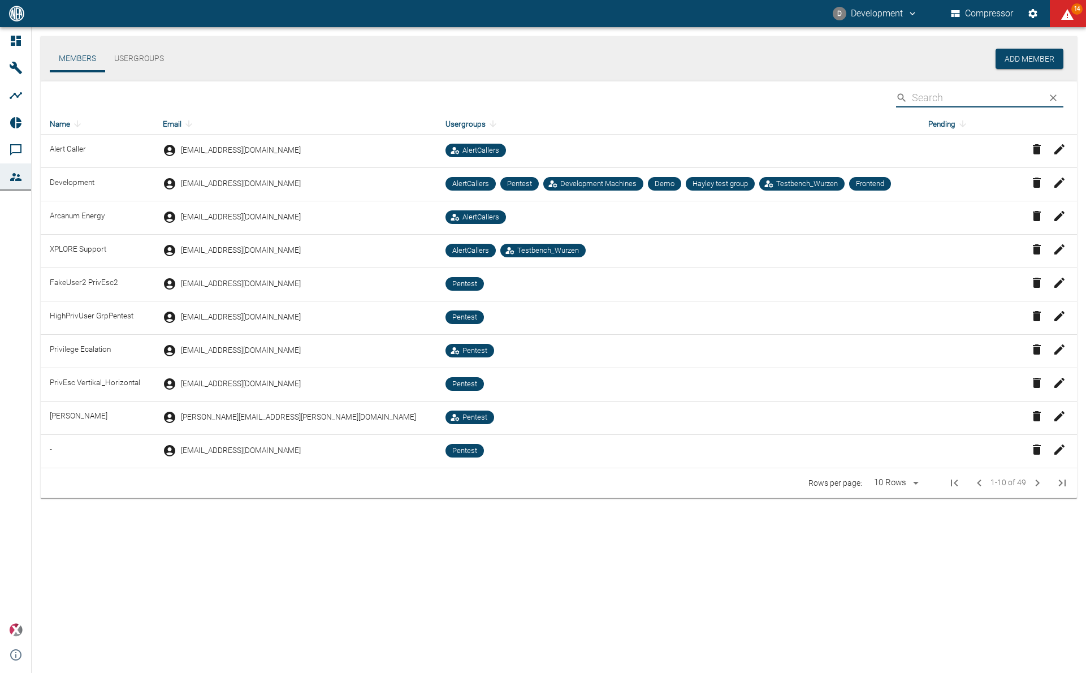
click at [935, 97] on input "Search" at bounding box center [975, 98] width 127 height 20
paste input "ai-cas@nea-x.net"
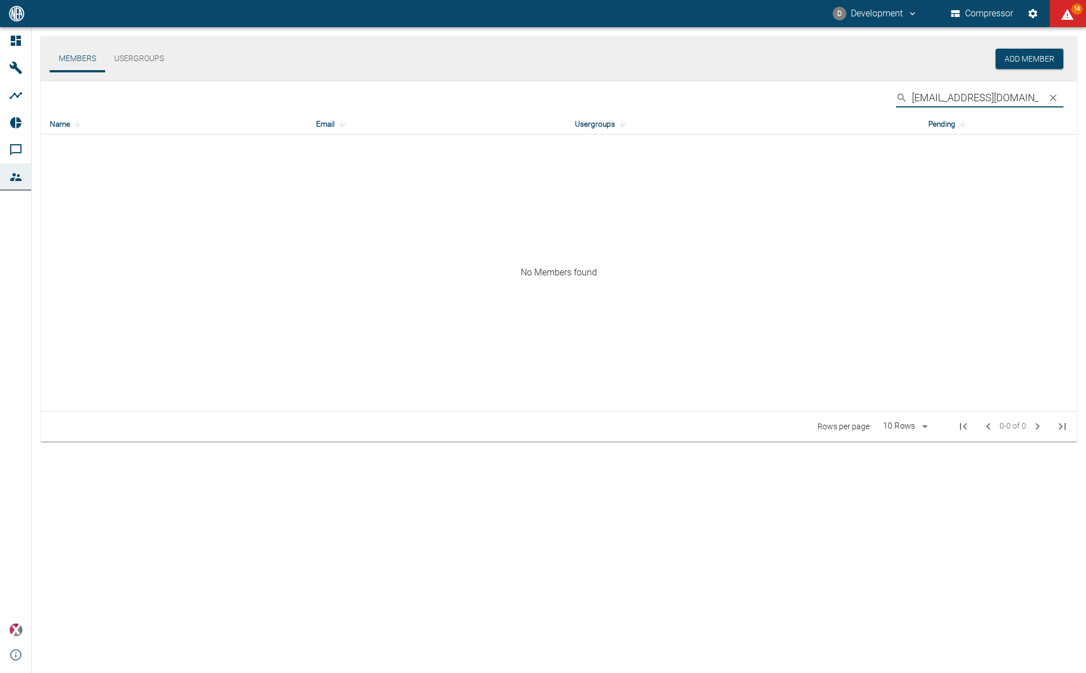
type input "ai-cas@nea-x.net"
click at [1009, 57] on button "Add Member" at bounding box center [1030, 59] width 68 height 21
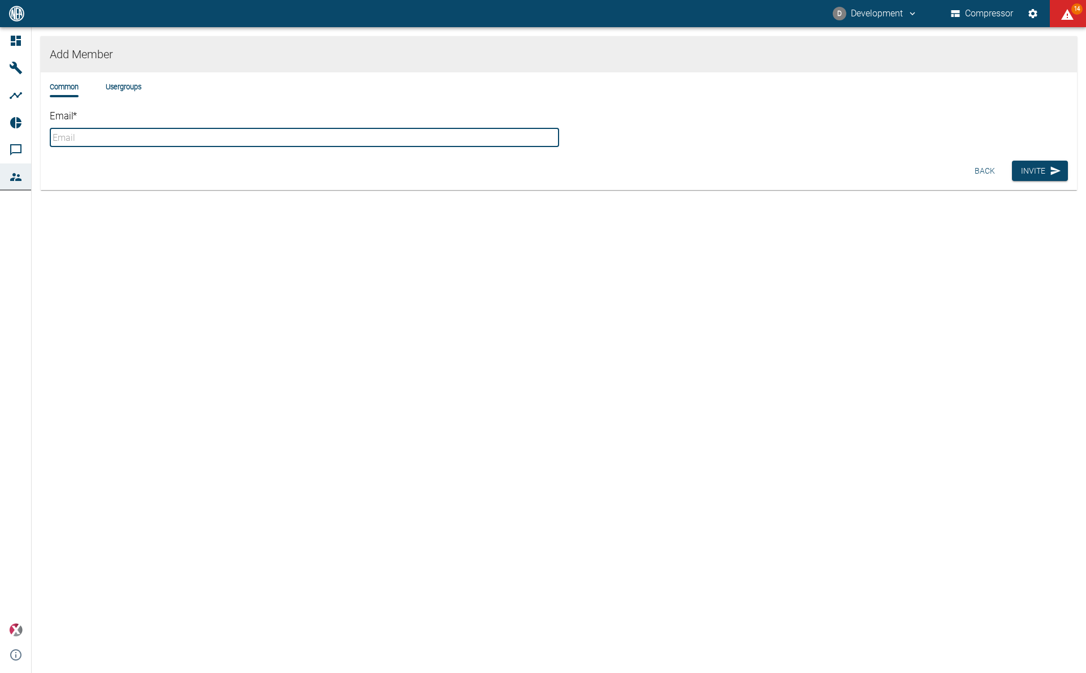
click at [225, 140] on input "Email *" at bounding box center [304, 137] width 509 height 19
paste input "ai-cas@nea-x.net"
type input "ai-cas@nea-x.net"
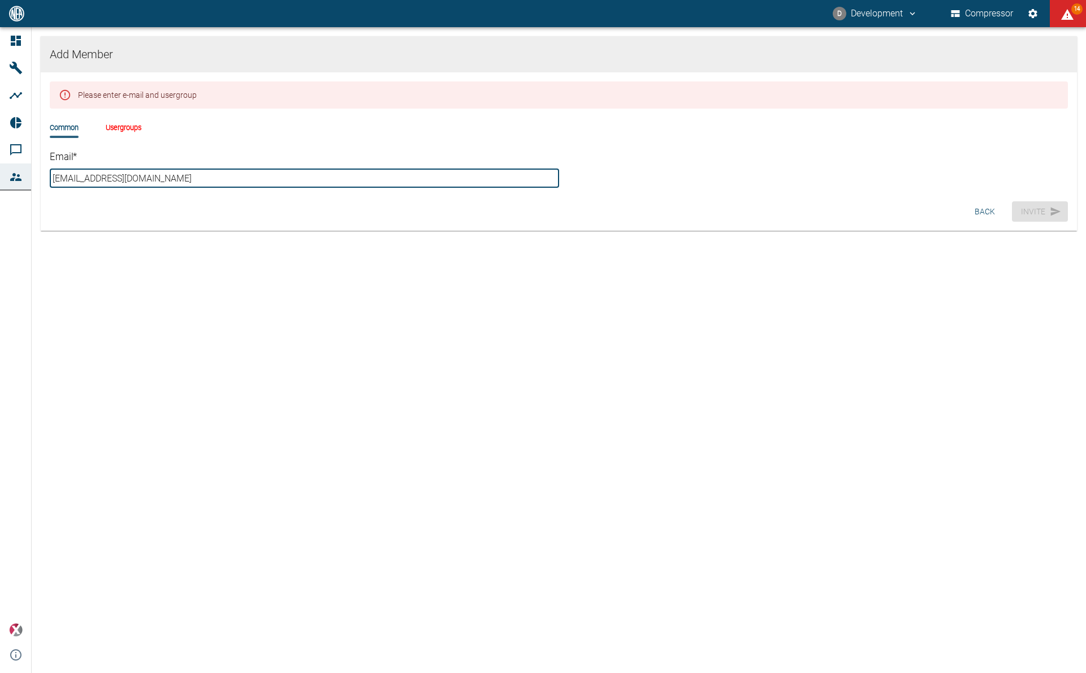
click at [637, 201] on div "Back Invite" at bounding box center [559, 212] width 1036 height 30
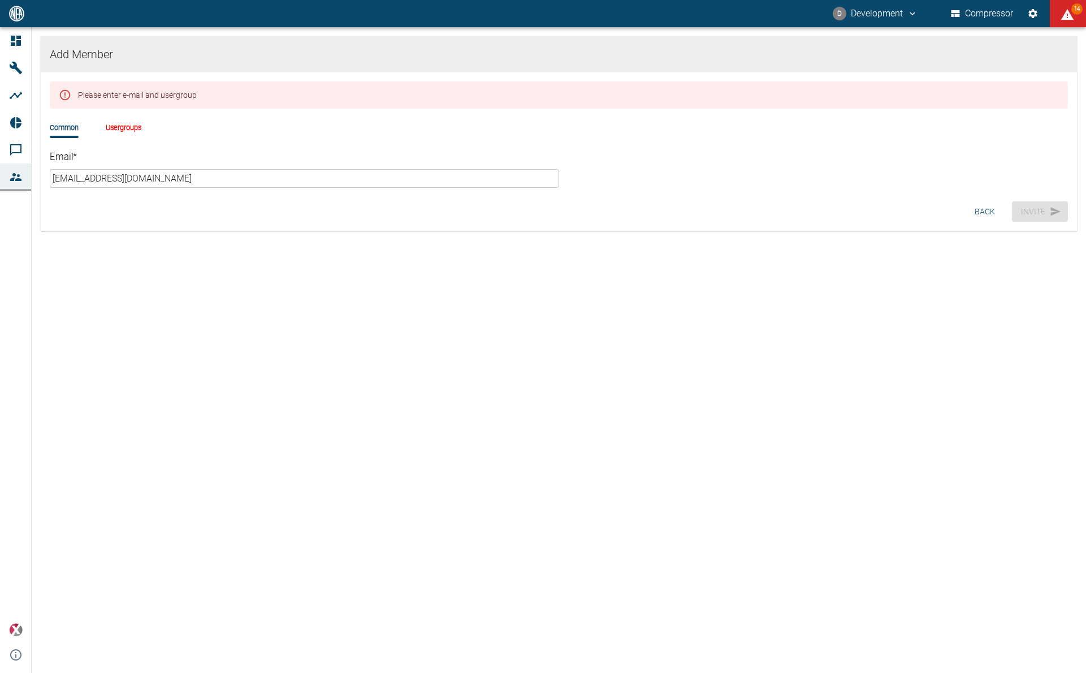
click at [131, 131] on li "Usergroups" at bounding box center [124, 127] width 36 height 11
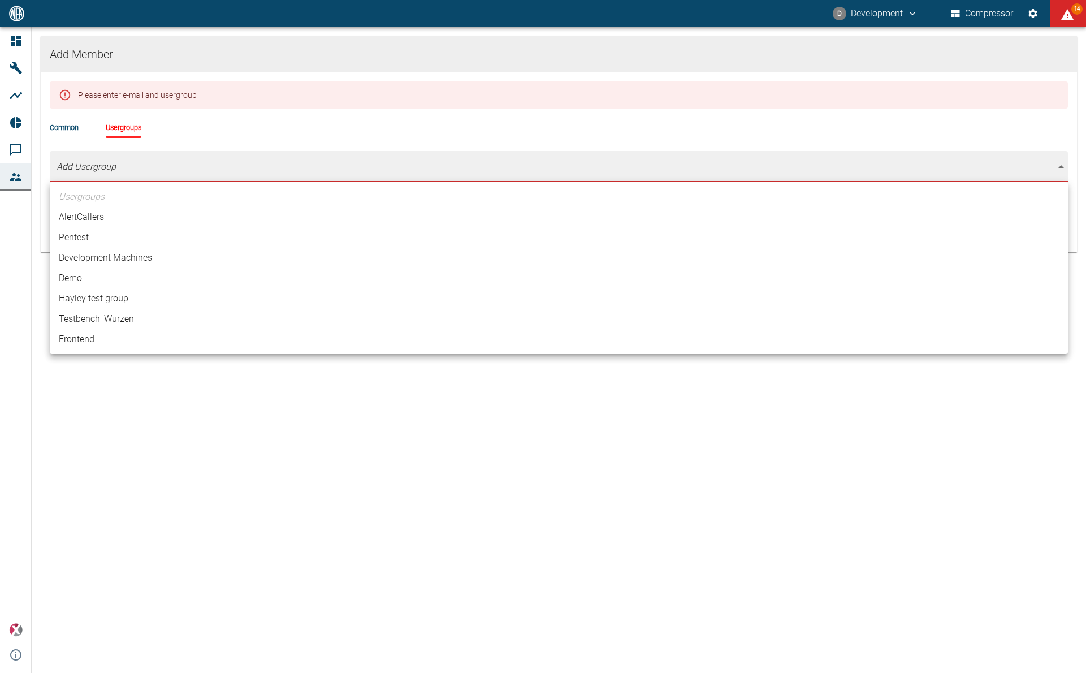
click at [127, 159] on body "D Development Compressor 14 Dashboard Machines Analyses Reports Comments Member…" at bounding box center [543, 336] width 1086 height 673
click at [138, 263] on li "Development Machines" at bounding box center [559, 258] width 1018 height 20
type input "[object Object]"
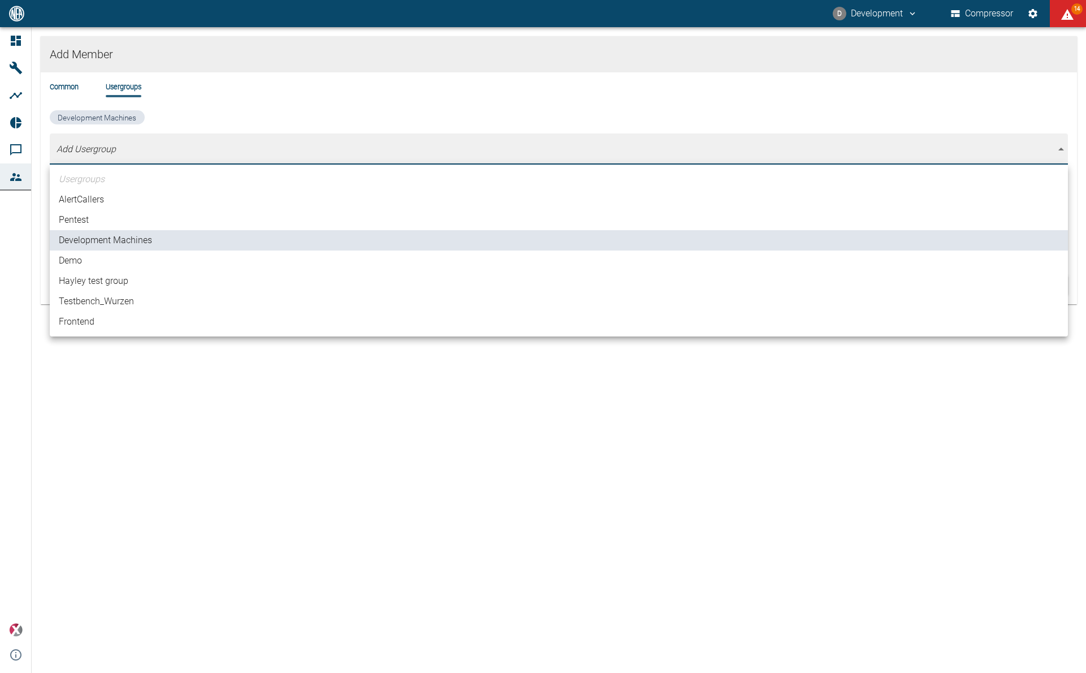
click at [256, 97] on div at bounding box center [543, 336] width 1086 height 673
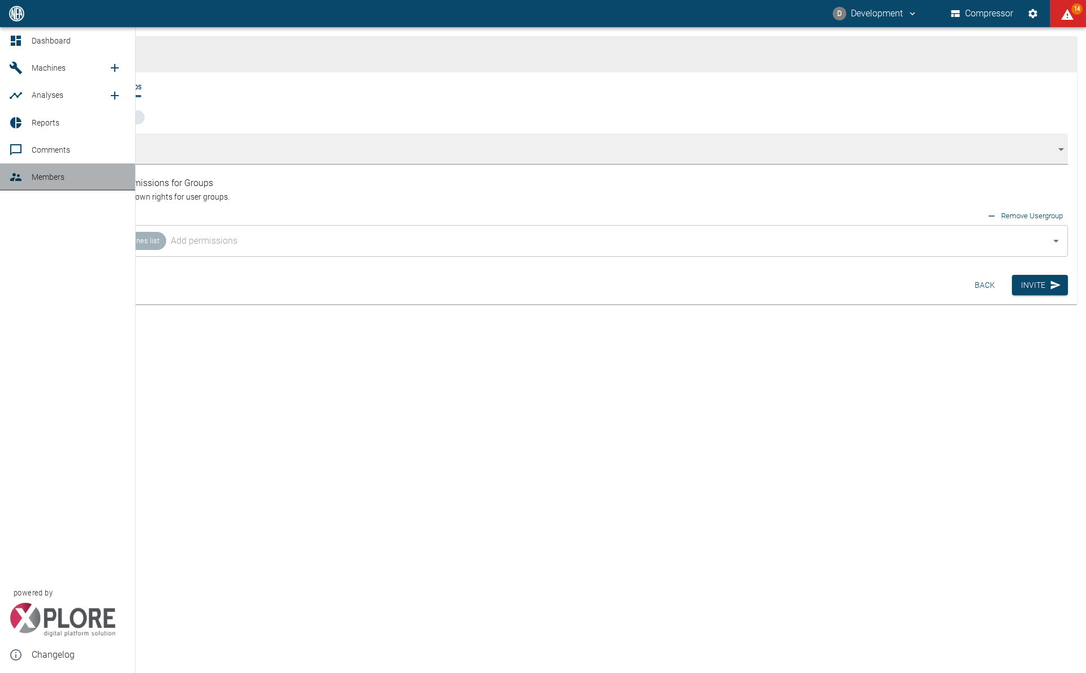
click at [29, 175] on link "Members" at bounding box center [67, 176] width 135 height 27
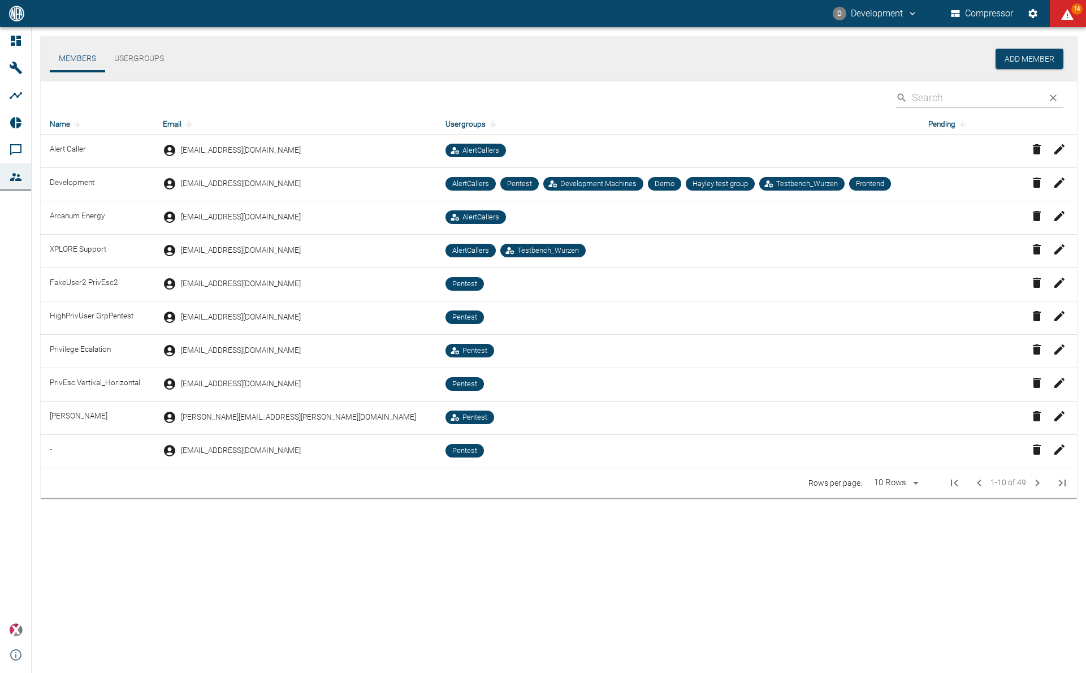
click at [132, 55] on button "Usergroups" at bounding box center [139, 58] width 68 height 27
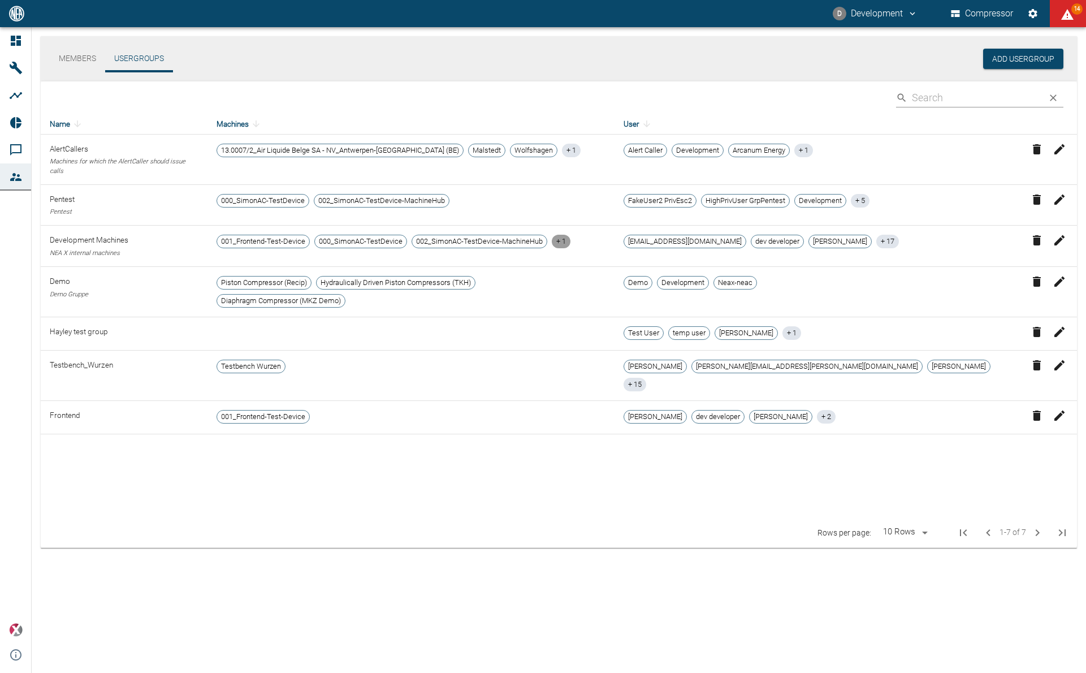
click at [570, 235] on div "+ 1" at bounding box center [561, 242] width 19 height 14
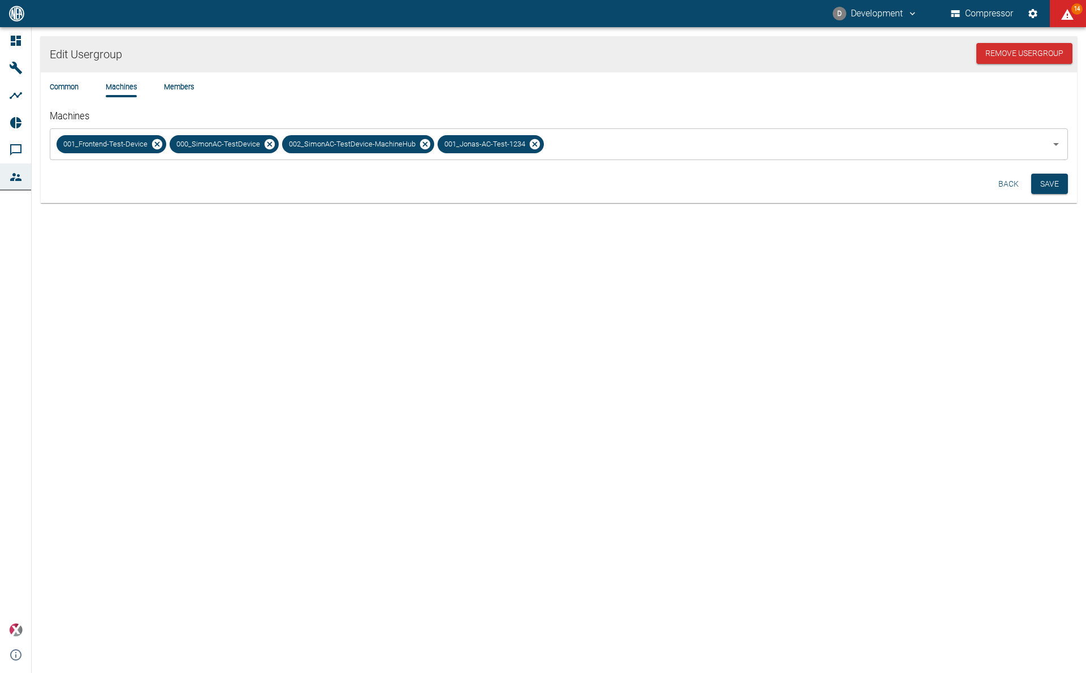
click at [72, 87] on li "Common" at bounding box center [64, 86] width 29 height 11
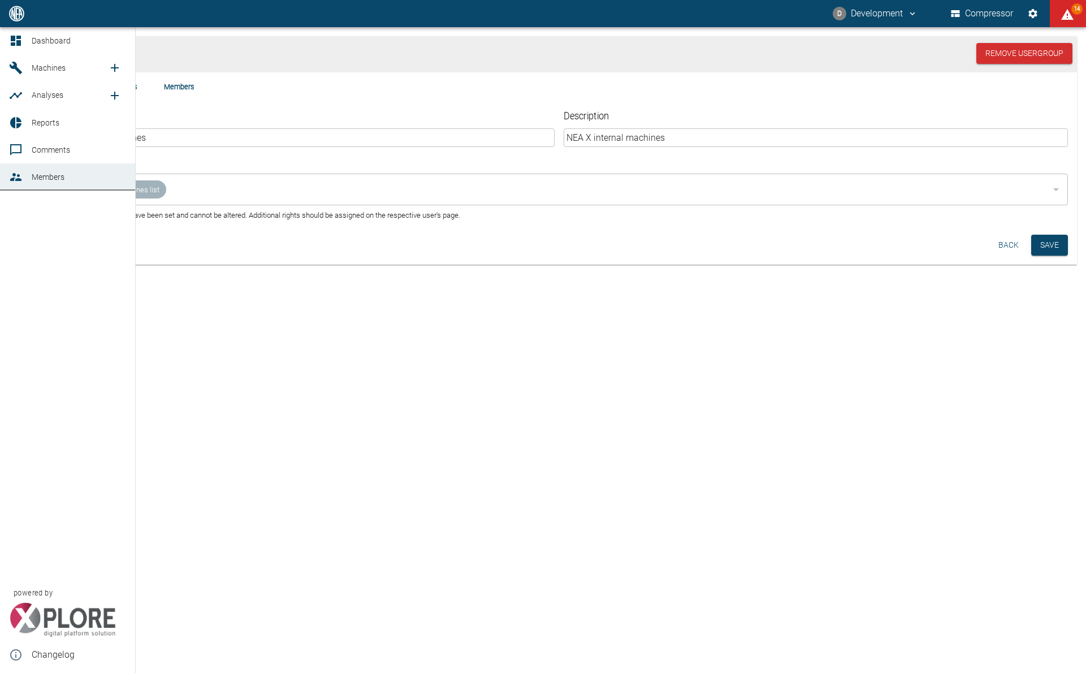
click at [15, 182] on icon at bounding box center [16, 177] width 14 height 14
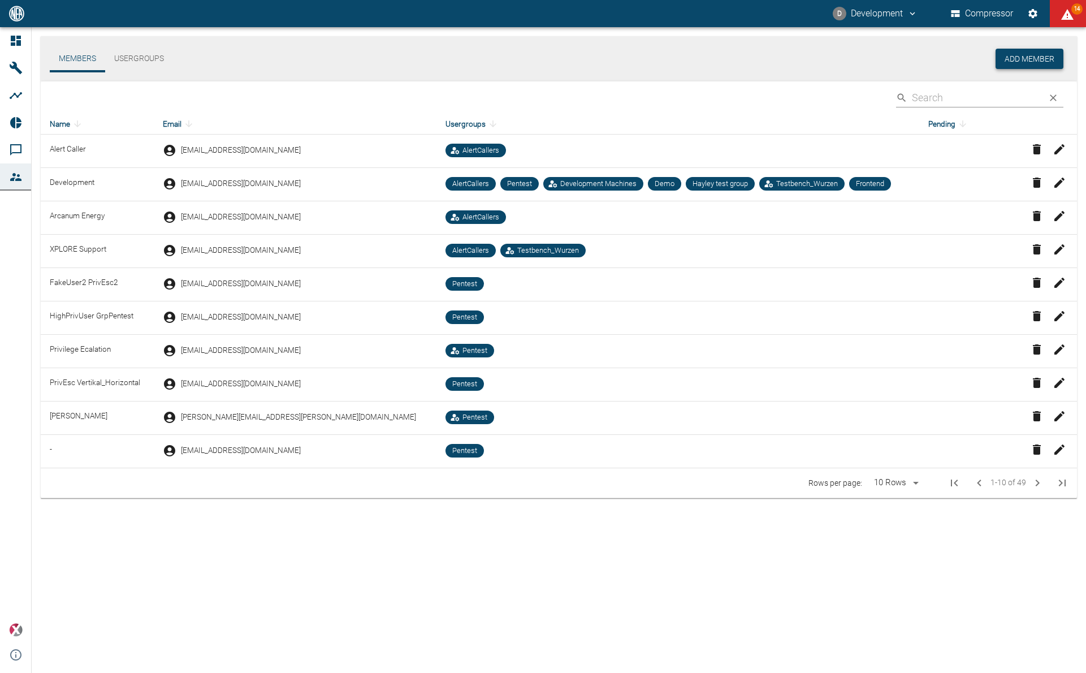
click at [1020, 61] on button "Add Member" at bounding box center [1030, 59] width 68 height 21
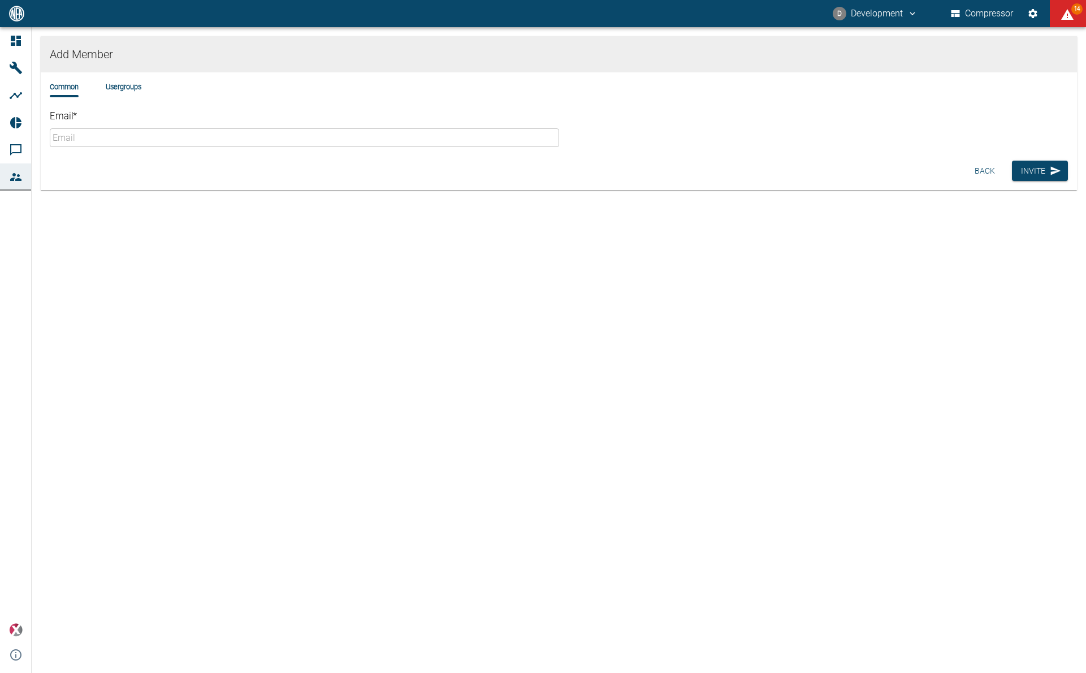
click at [170, 143] on input "Email *" at bounding box center [304, 137] width 509 height 19
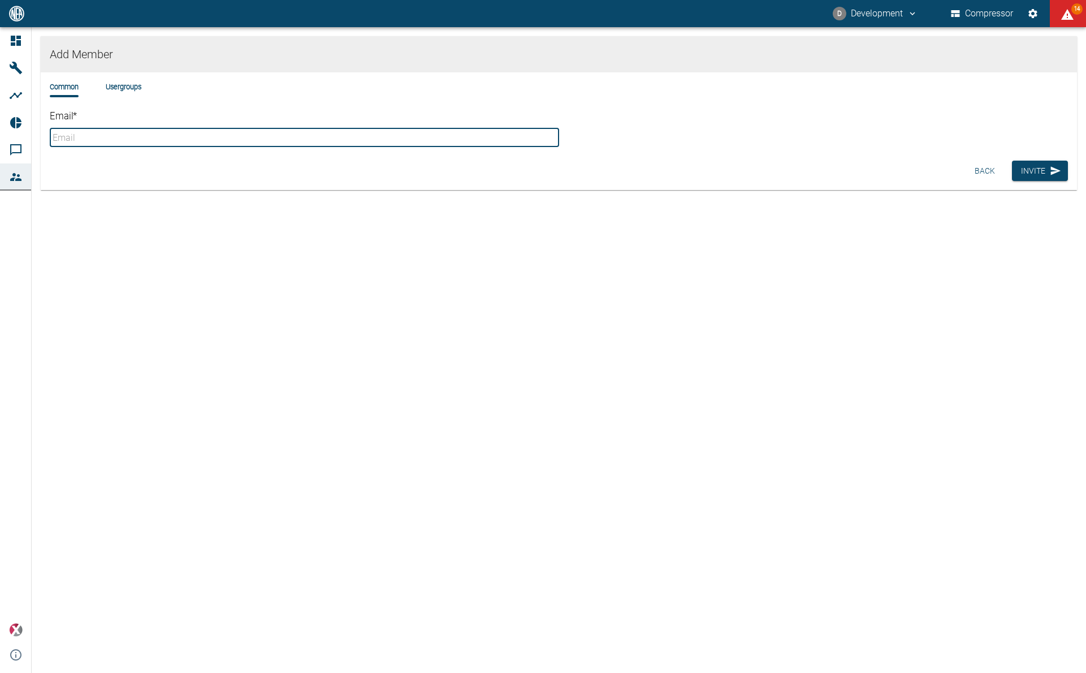
paste input "ai-cas@nea-x.net"
type input "ai-cas@nea-x.net"
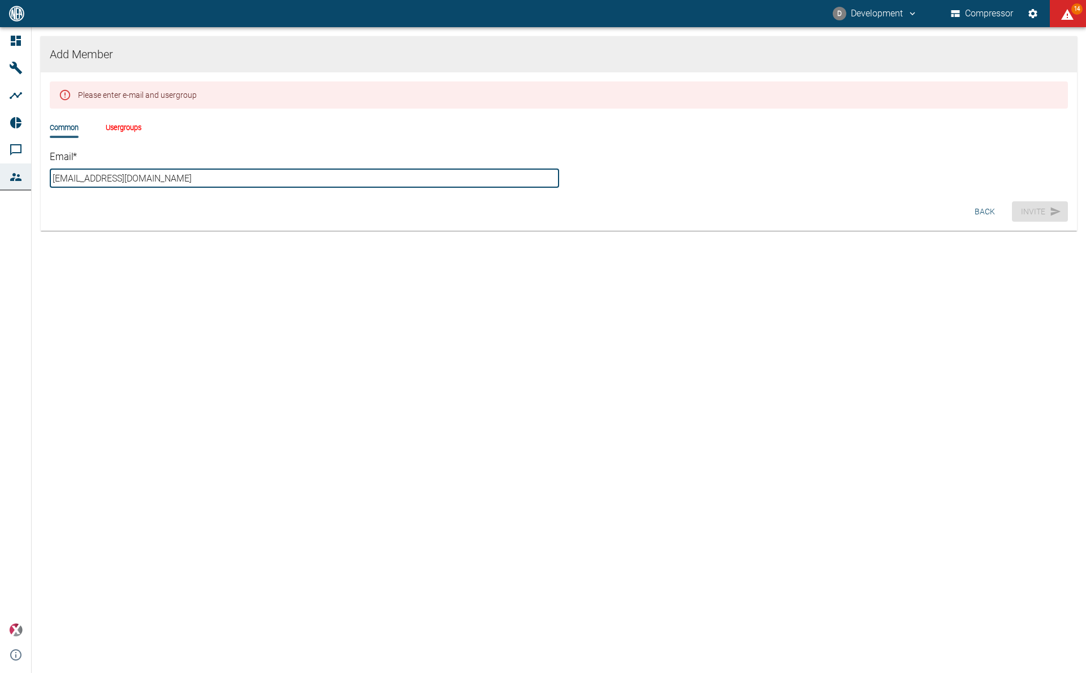
click at [127, 122] on div "Please enter e-mail and usergroup Common Usergroups Email * ai-cas@nea-x.net ​" at bounding box center [559, 134] width 1036 height 124
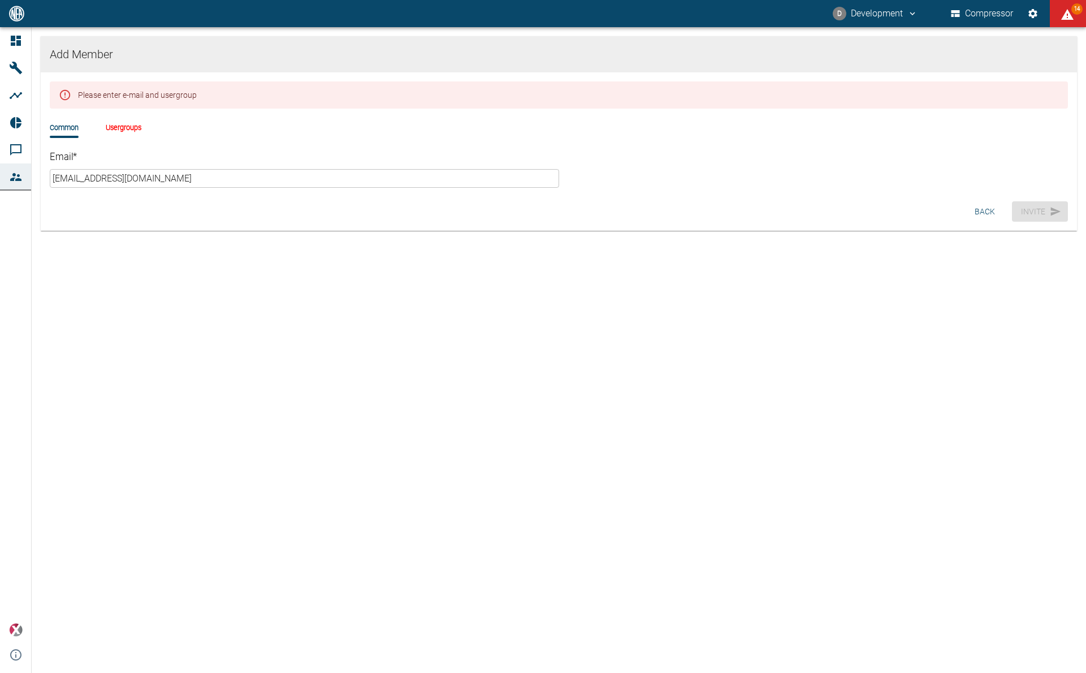
click at [127, 133] on div "Common Usergroups" at bounding box center [559, 136] width 1018 height 29
click at [131, 130] on li "Usergroups" at bounding box center [124, 127] width 36 height 11
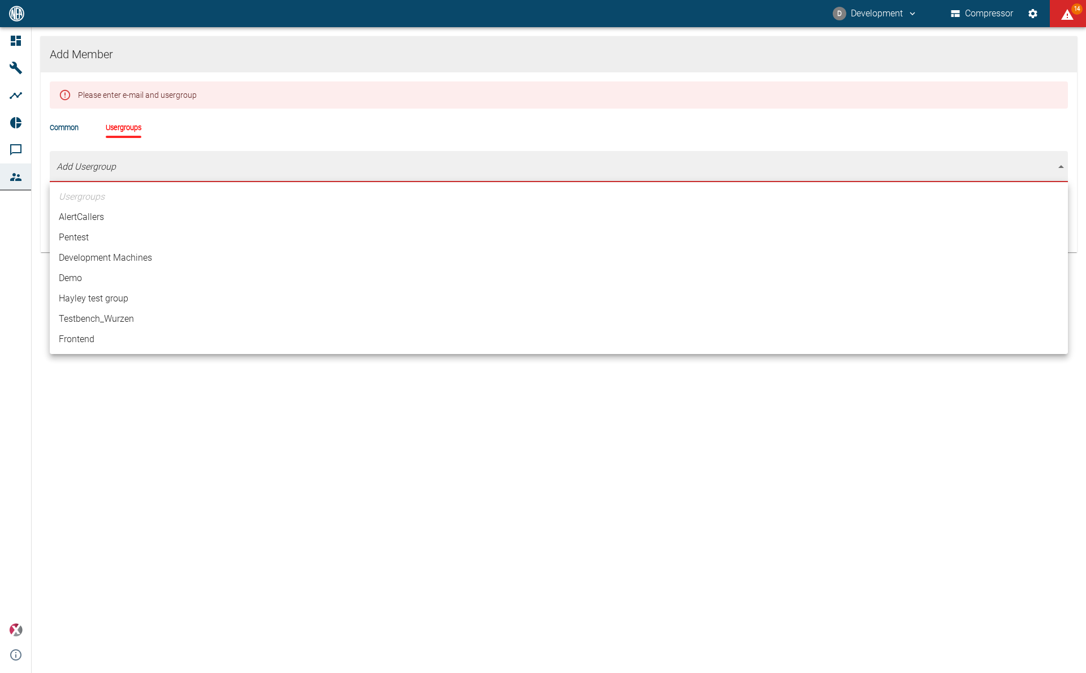
click at [113, 167] on body "D Development Compressor 14 Dashboard Machines Analyses Reports Comments Member…" at bounding box center [543, 336] width 1086 height 673
click at [110, 261] on li "Development Machines" at bounding box center [559, 258] width 1018 height 20
type input "[object Object]"
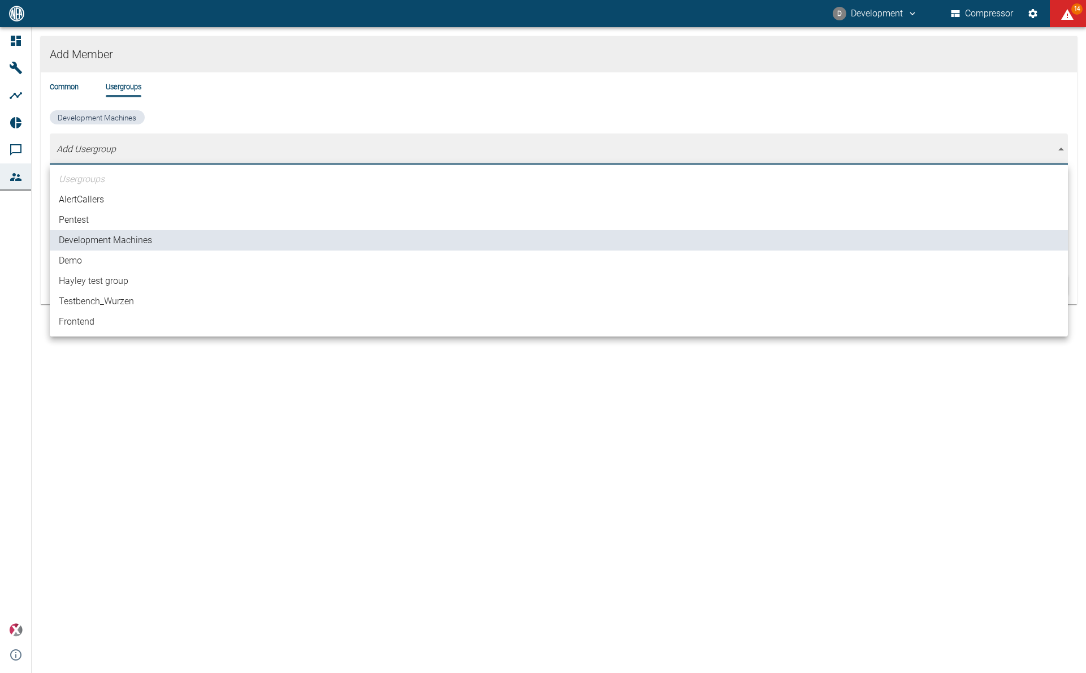
click at [248, 461] on div at bounding box center [543, 336] width 1086 height 673
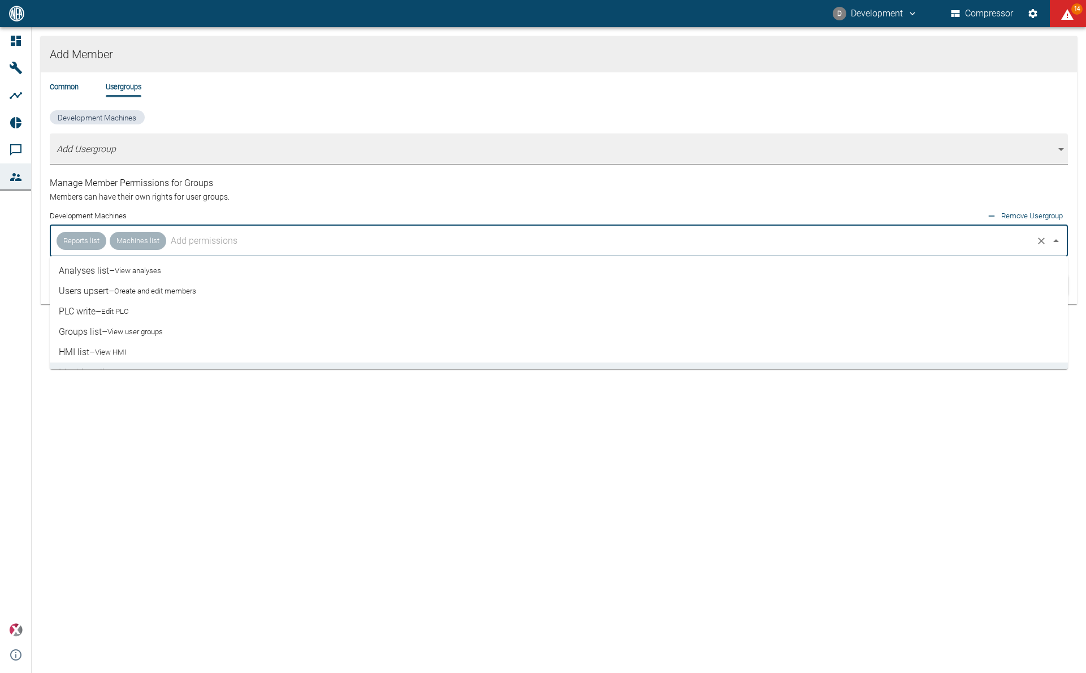
click at [228, 241] on input "text" at bounding box center [599, 240] width 863 height 21
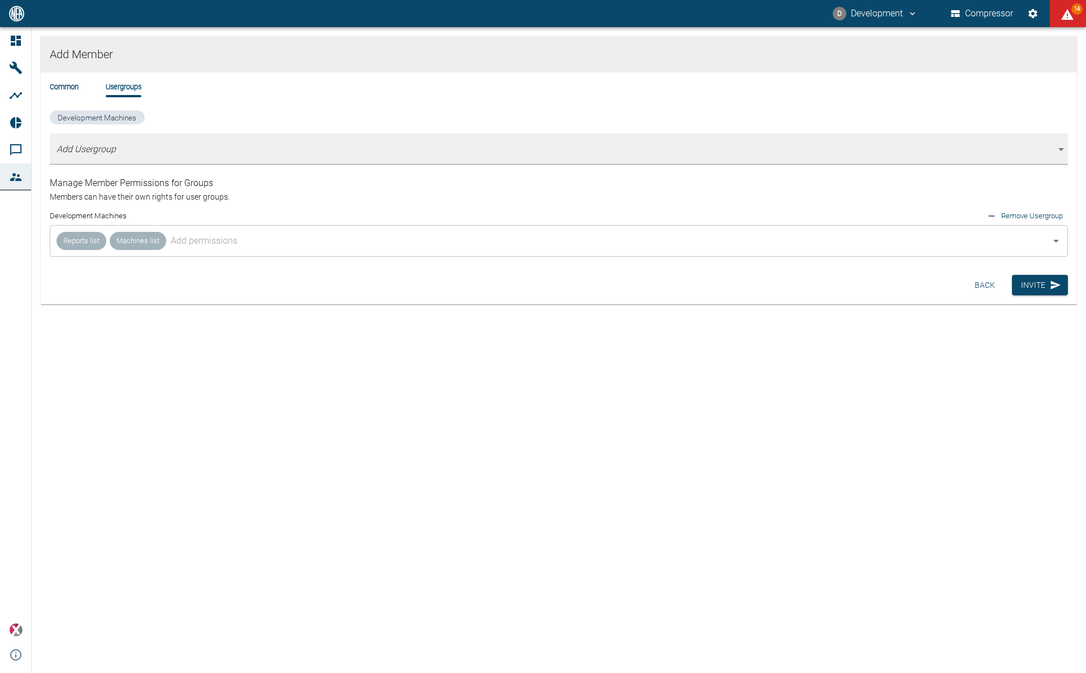
click at [146, 420] on div "Add Member Common Usergroups Development Machines Add Usergroup [object Object]…" at bounding box center [559, 350] width 1054 height 646
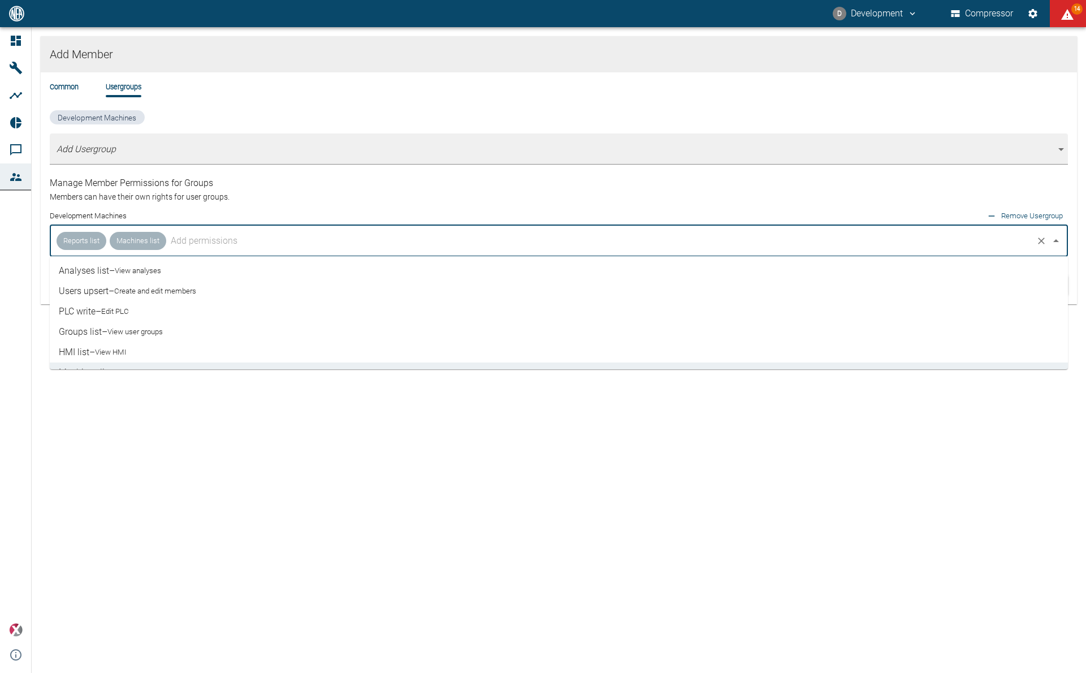
click at [431, 236] on input "text" at bounding box center [599, 240] width 863 height 21
click at [271, 380] on div "Add Member Common Usergroups Development Machines Add Usergroup [object Object]…" at bounding box center [559, 350] width 1054 height 646
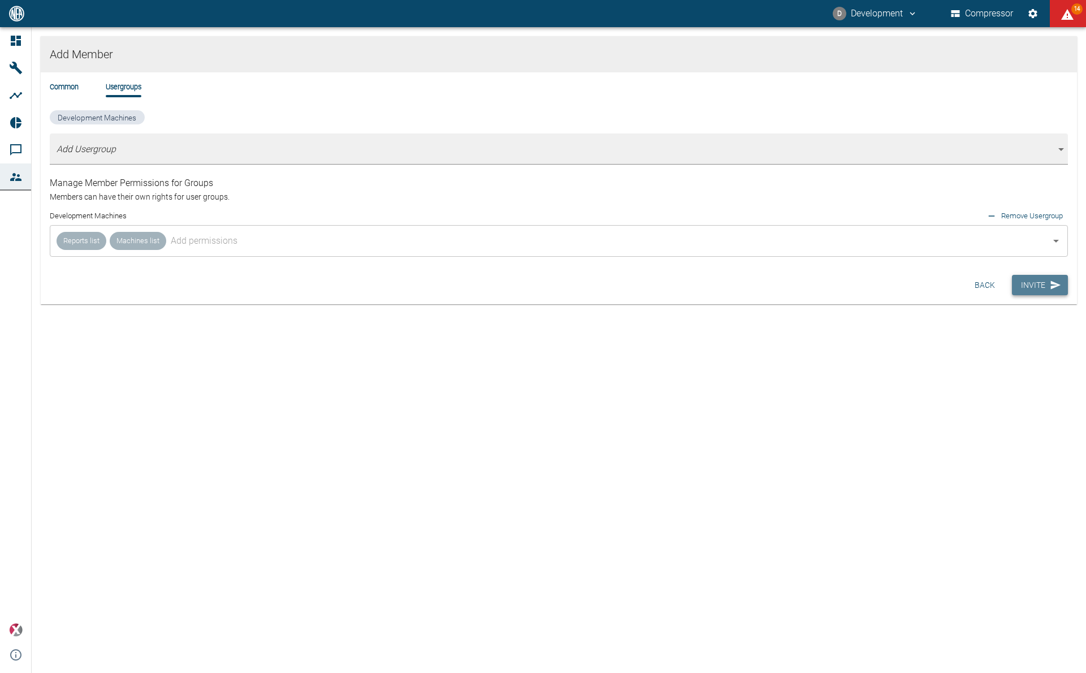
click at [1045, 289] on button "Invite" at bounding box center [1040, 285] width 56 height 21
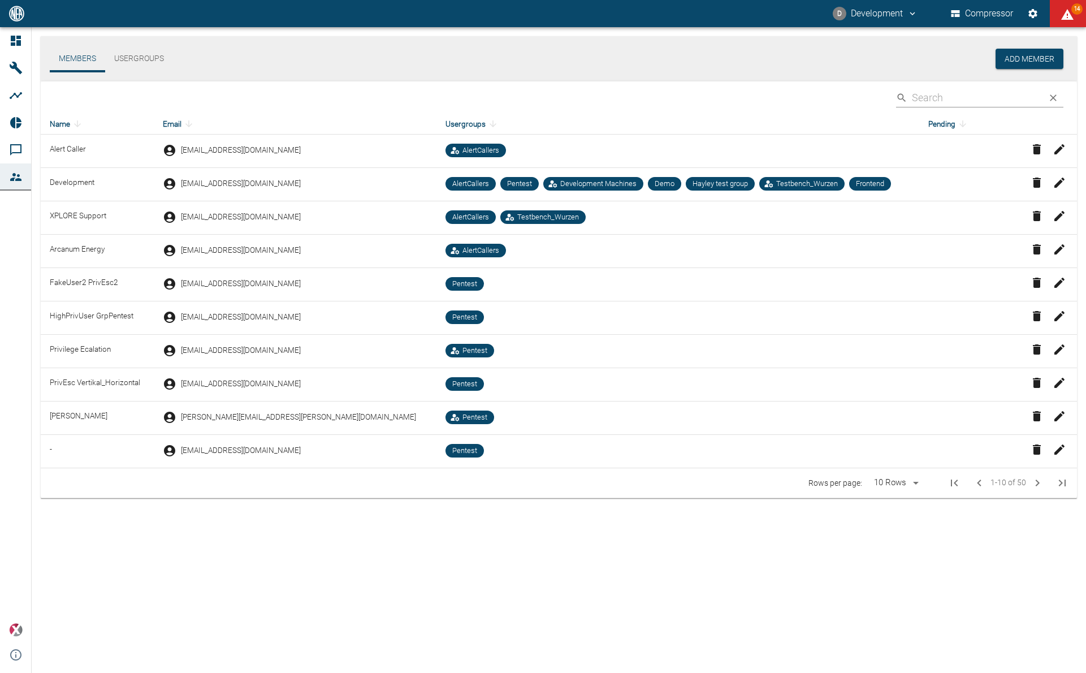
click at [957, 93] on input "Search" at bounding box center [975, 98] width 127 height 20
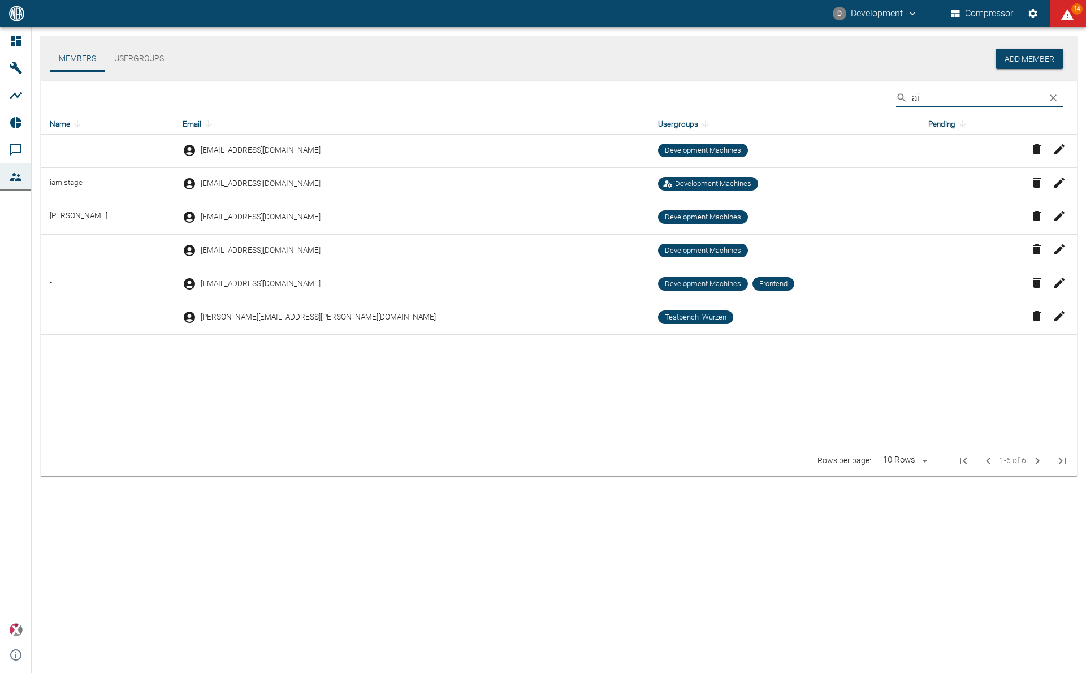
type input "a"
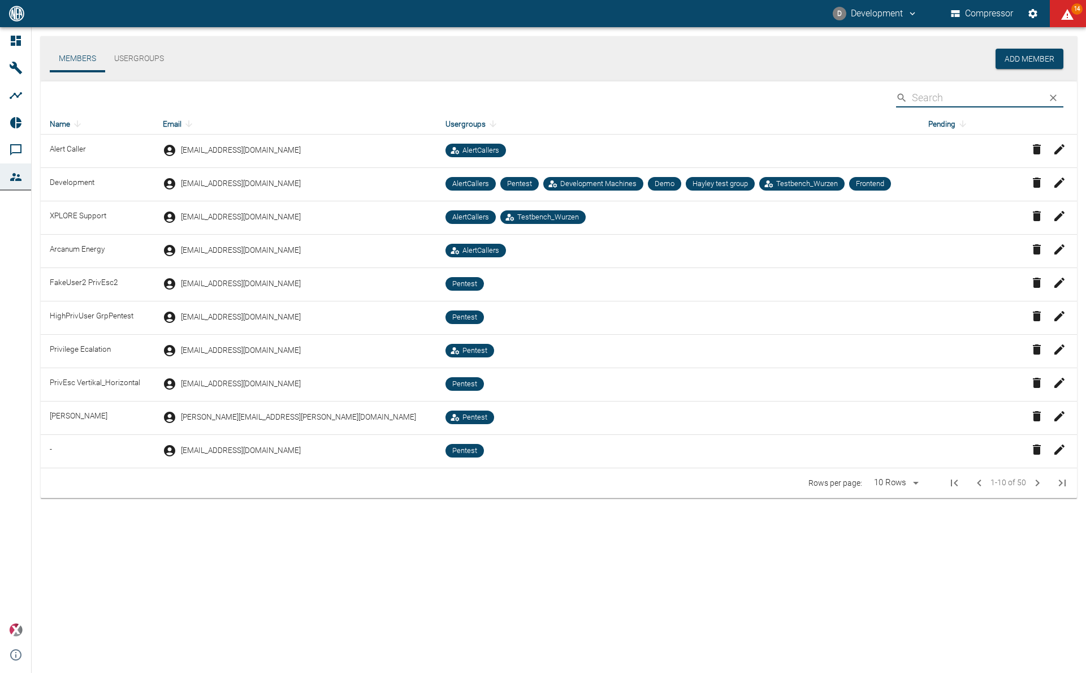
click at [880, 5] on button "D Development" at bounding box center [875, 13] width 88 height 20
click at [899, 48] on span "Logout" at bounding box center [893, 45] width 33 height 14
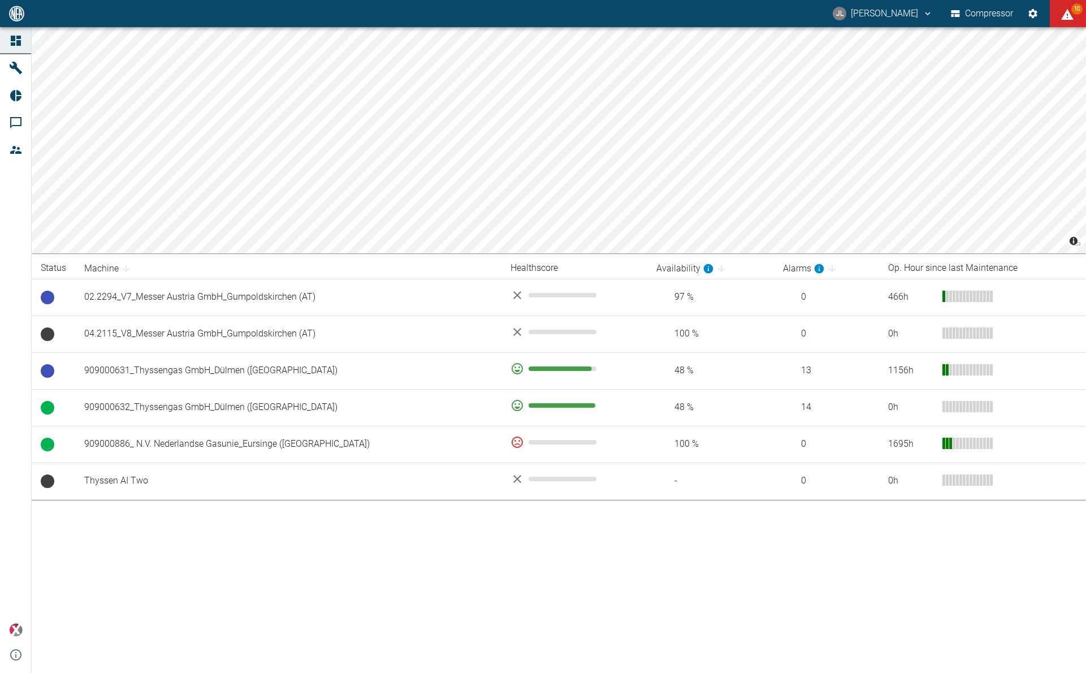
click at [623, 535] on div "© Carto © OpenStreetMap contributors Status Machine Healthscore Availability Al…" at bounding box center [543, 350] width 1086 height 646
click at [906, 20] on button "[PERSON_NAME]" at bounding box center [882, 13] width 103 height 20
click at [900, 46] on span "Logout" at bounding box center [908, 45] width 33 height 14
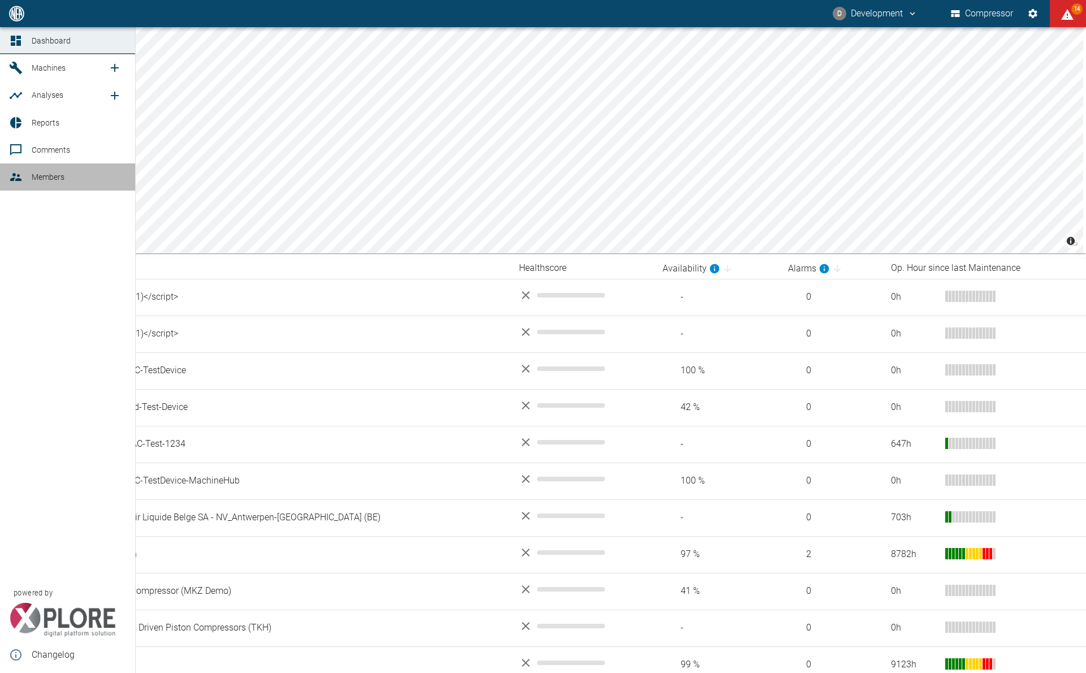
click at [20, 180] on icon at bounding box center [15, 177] width 11 height 8
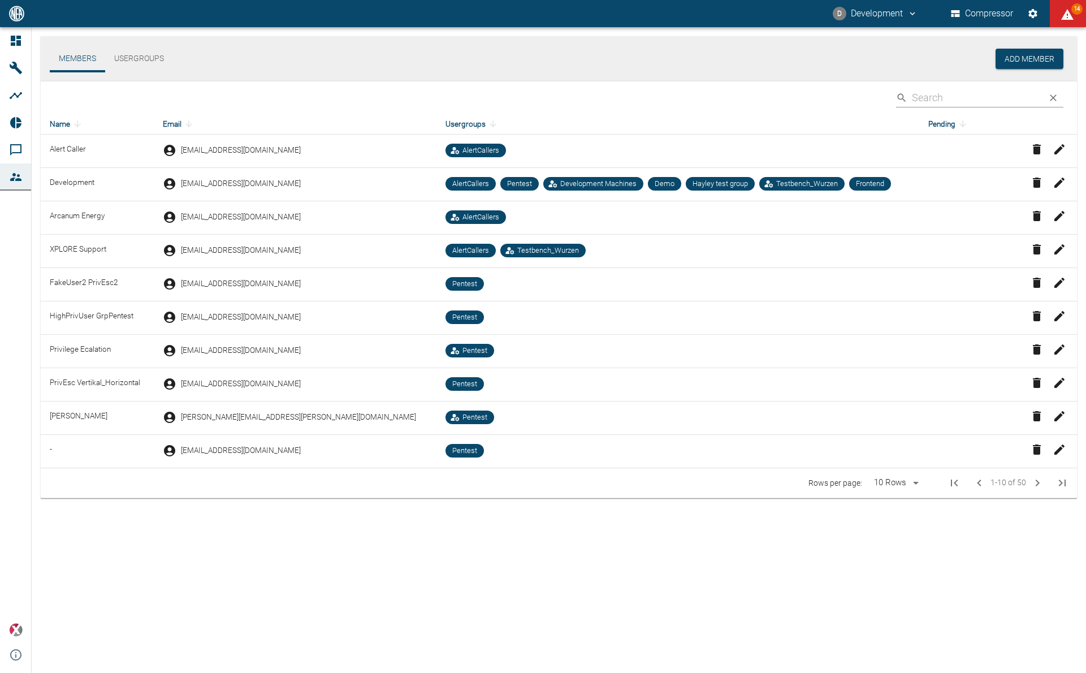
click at [133, 55] on button "Usergroups" at bounding box center [139, 58] width 68 height 27
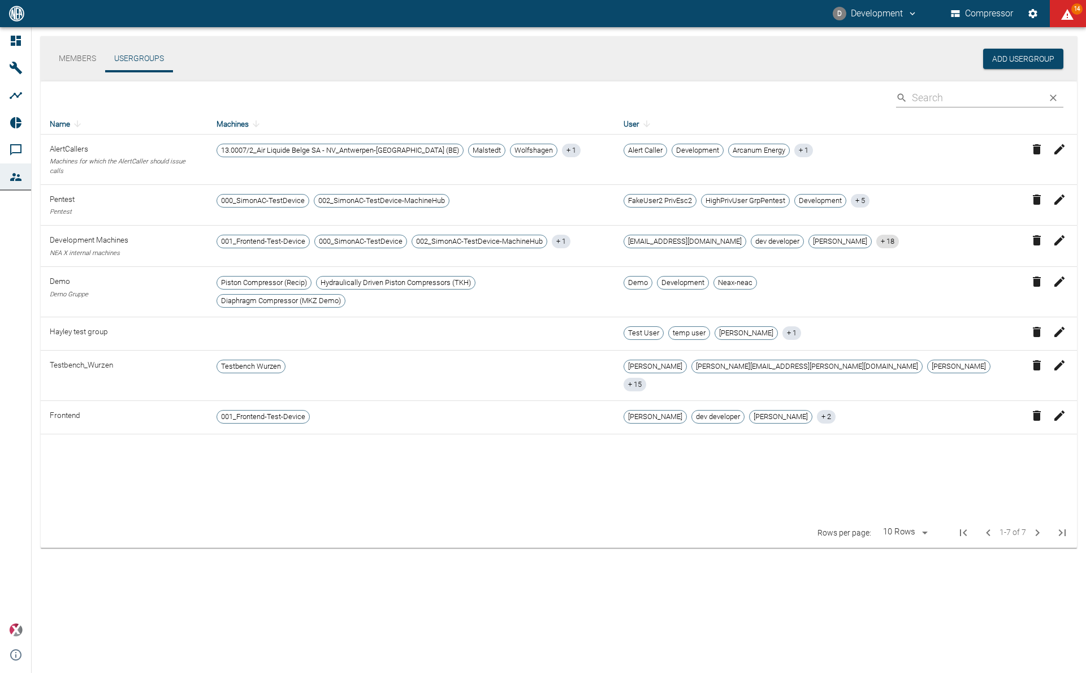
click at [882, 236] on span "+ 18" at bounding box center [887, 241] width 23 height 11
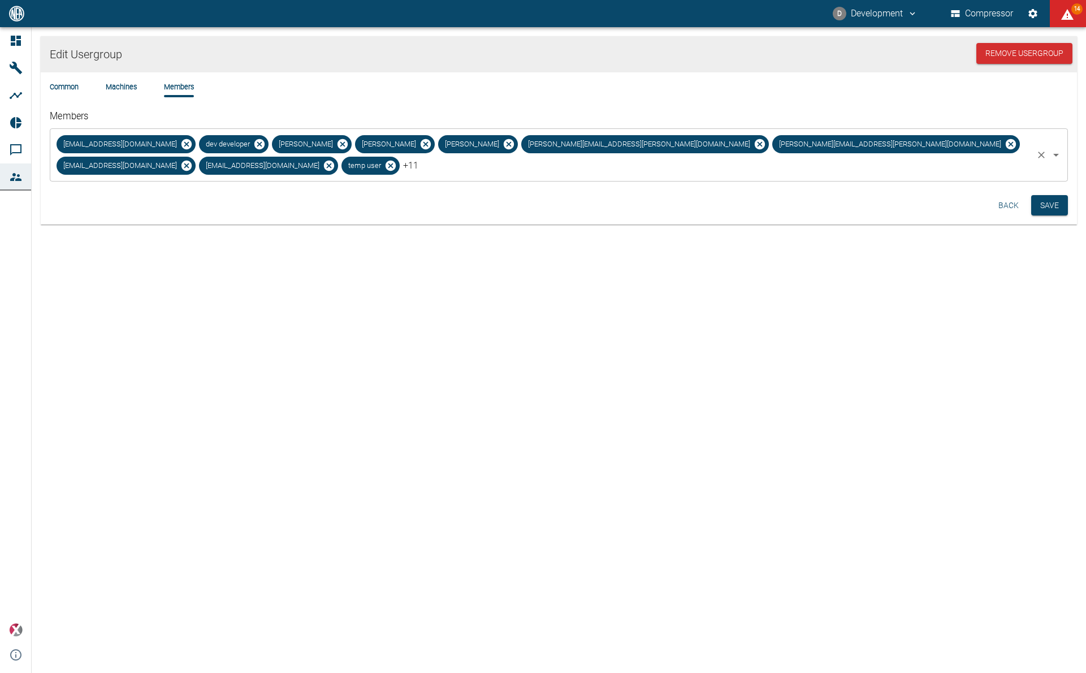
click at [1041, 153] on div "tp@nea-x.net dev developer Dominik Engel Patrick Beaujean Steffen Engel henning…" at bounding box center [559, 154] width 1018 height 53
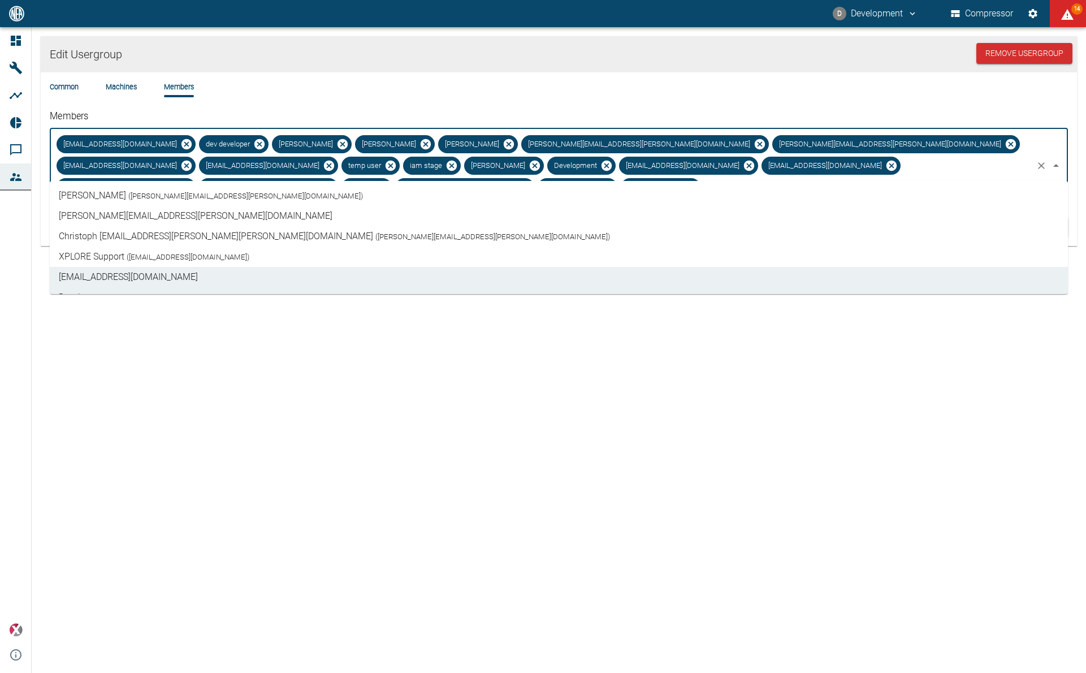
scroll to position [624, 0]
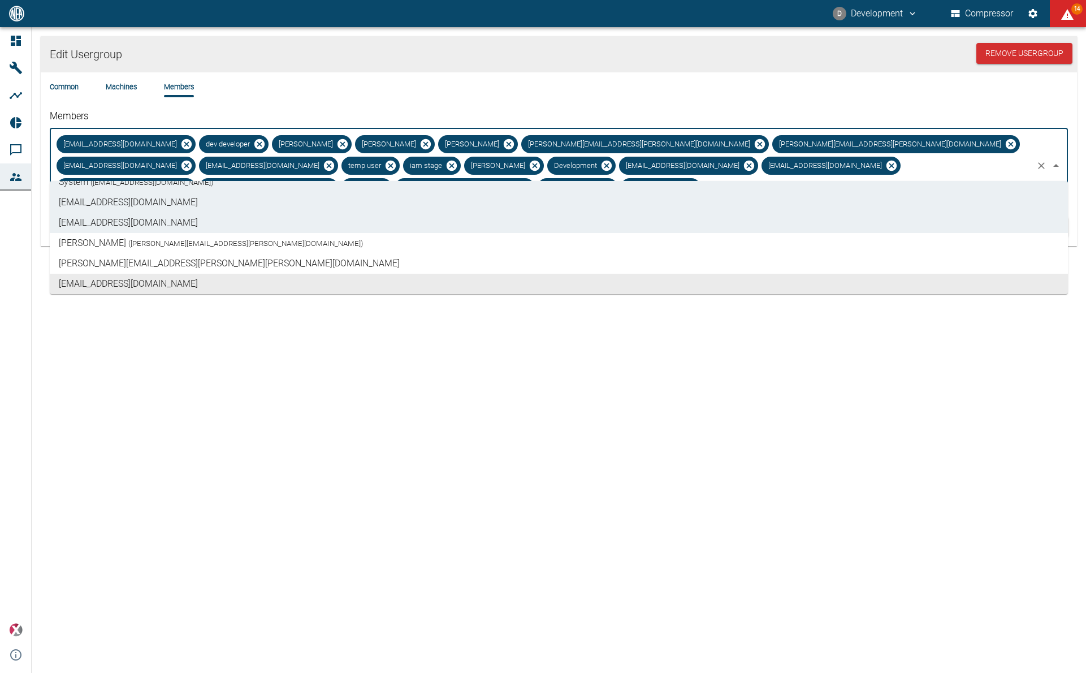
click at [610, 365] on div "Edit Usergroup Remove Usergroup Common Machines Members Members tp@nea-x.net de…" at bounding box center [543, 350] width 1086 height 646
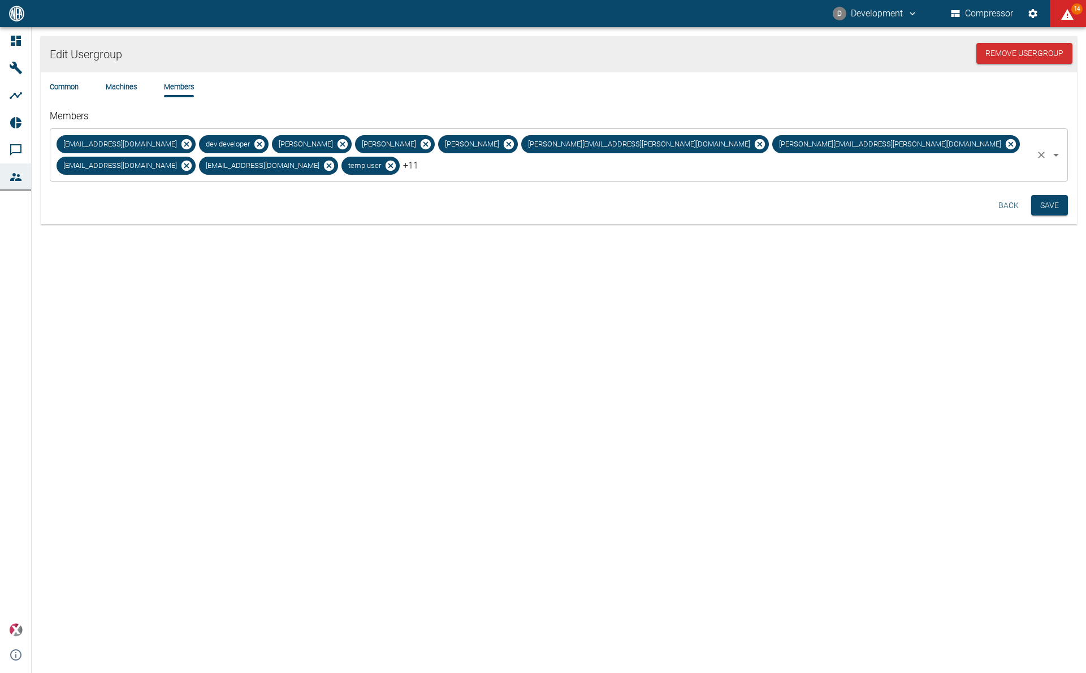
click at [1051, 148] on icon "Open" at bounding box center [1056, 155] width 14 height 14
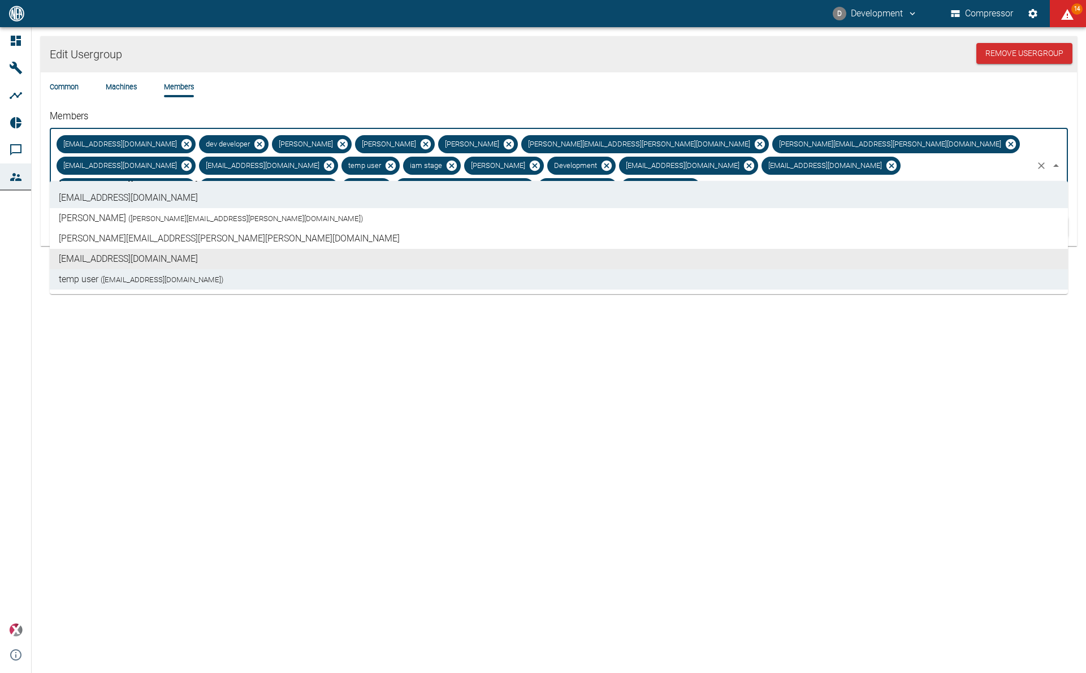
scroll to position [0, 0]
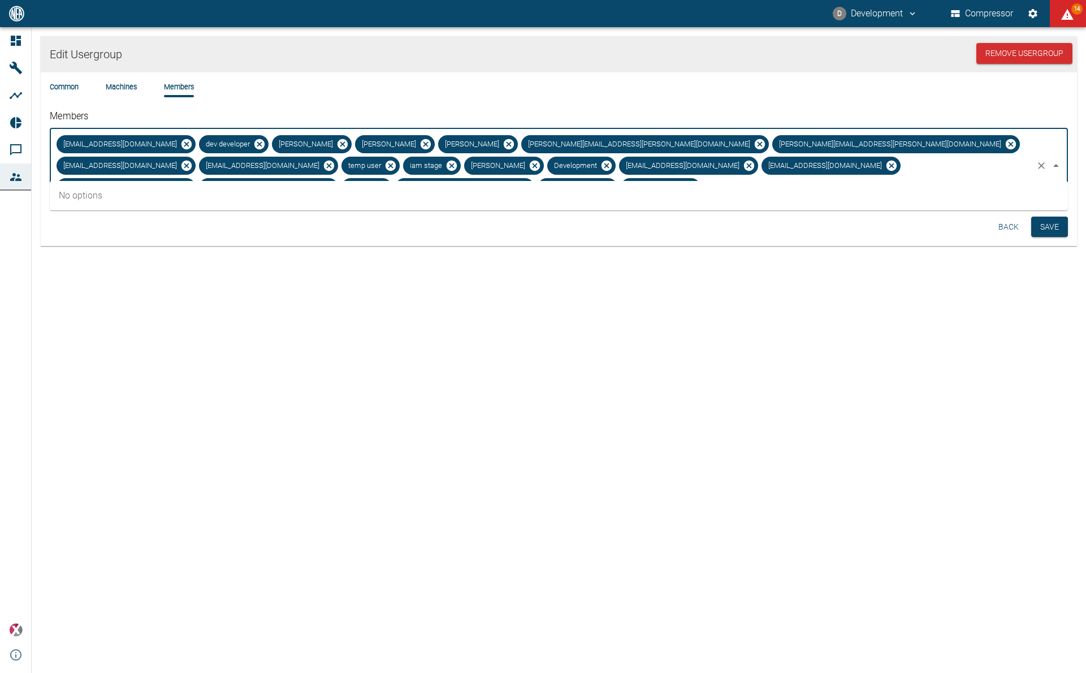
type input "j"
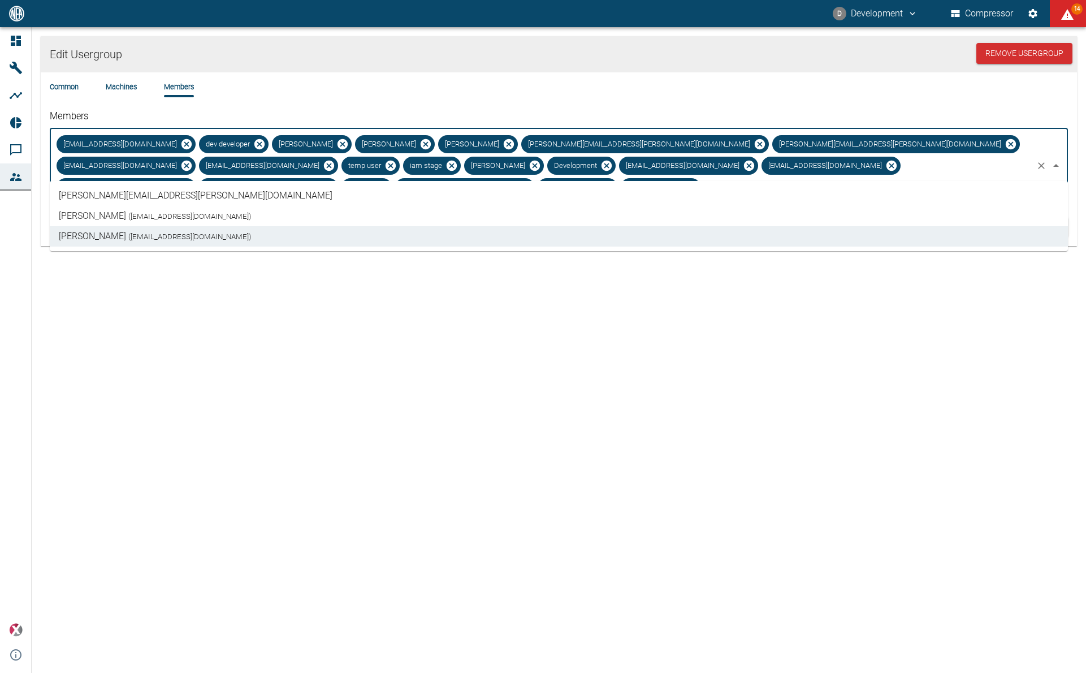
scroll to position [624, 0]
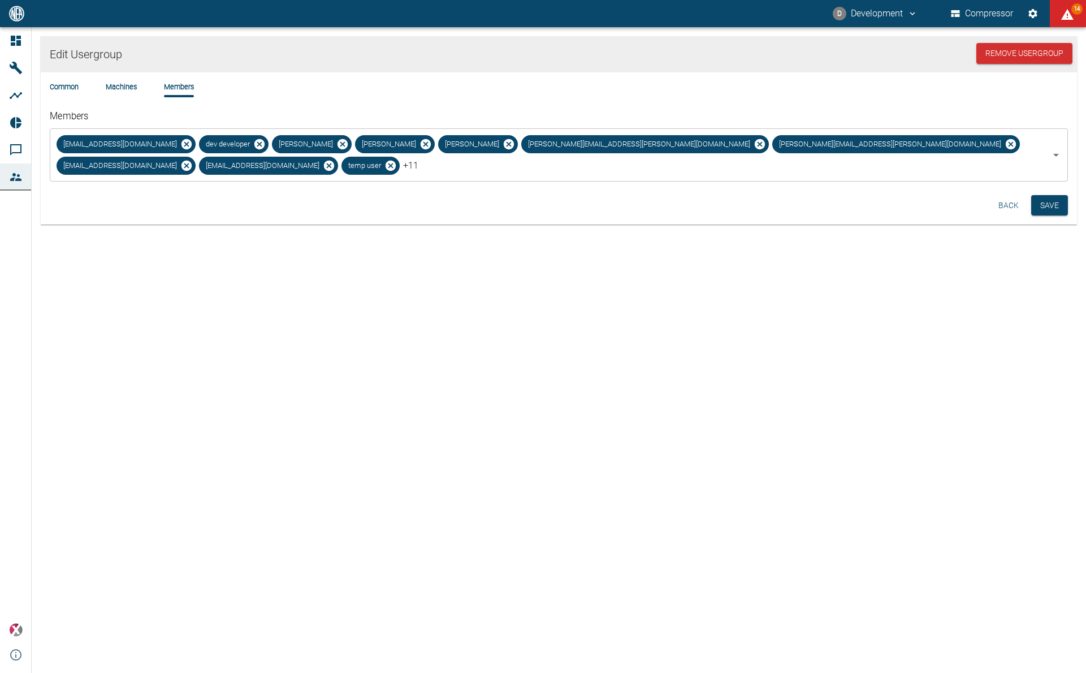
click at [414, 444] on div "Edit Usergroup Remove Usergroup Common Machines Members Members tp@nea-x.net de…" at bounding box center [543, 350] width 1086 height 646
click at [69, 84] on li "Common" at bounding box center [64, 86] width 29 height 11
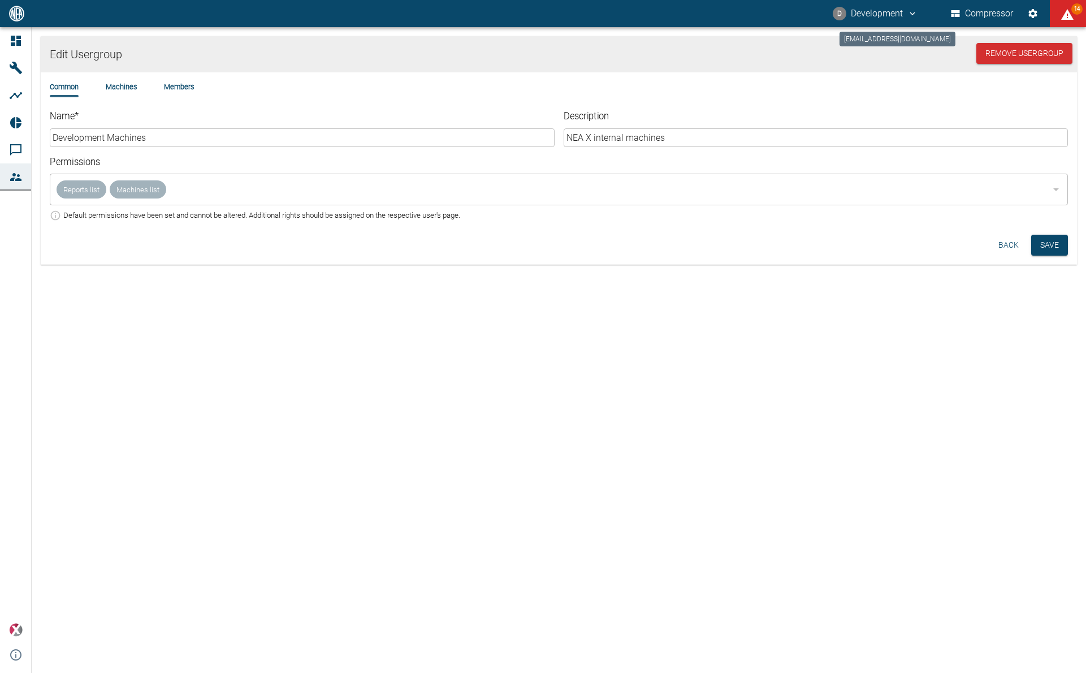
click at [872, 15] on button "D Development" at bounding box center [875, 13] width 88 height 20
click at [891, 42] on span "Logout" at bounding box center [893, 45] width 33 height 14
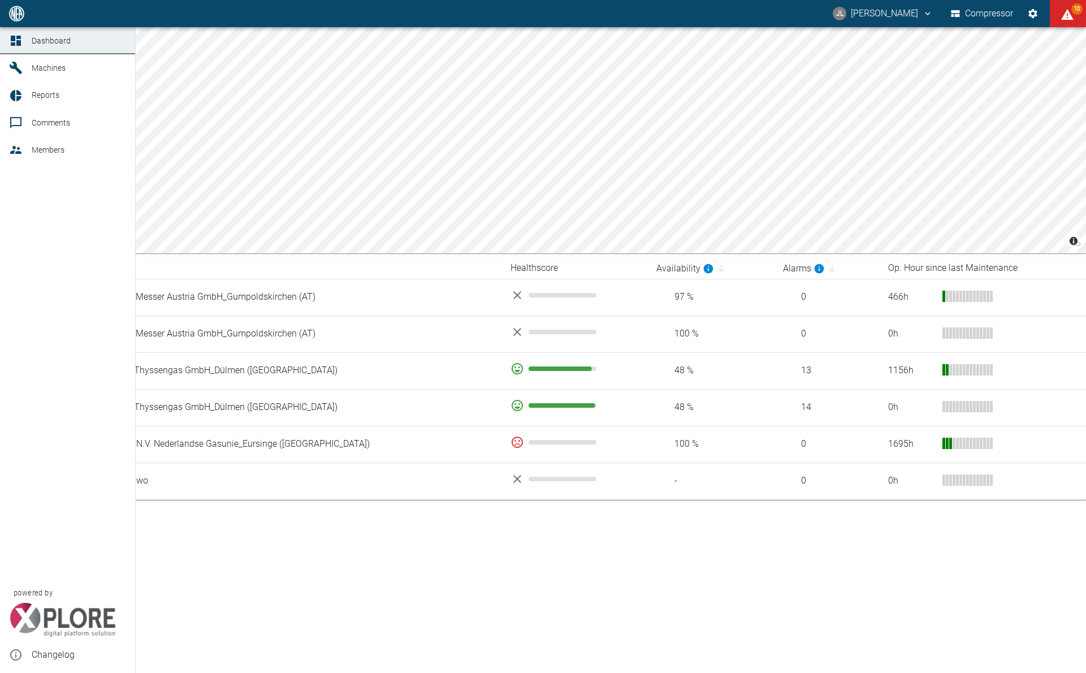
click at [22, 148] on icon at bounding box center [16, 150] width 14 height 14
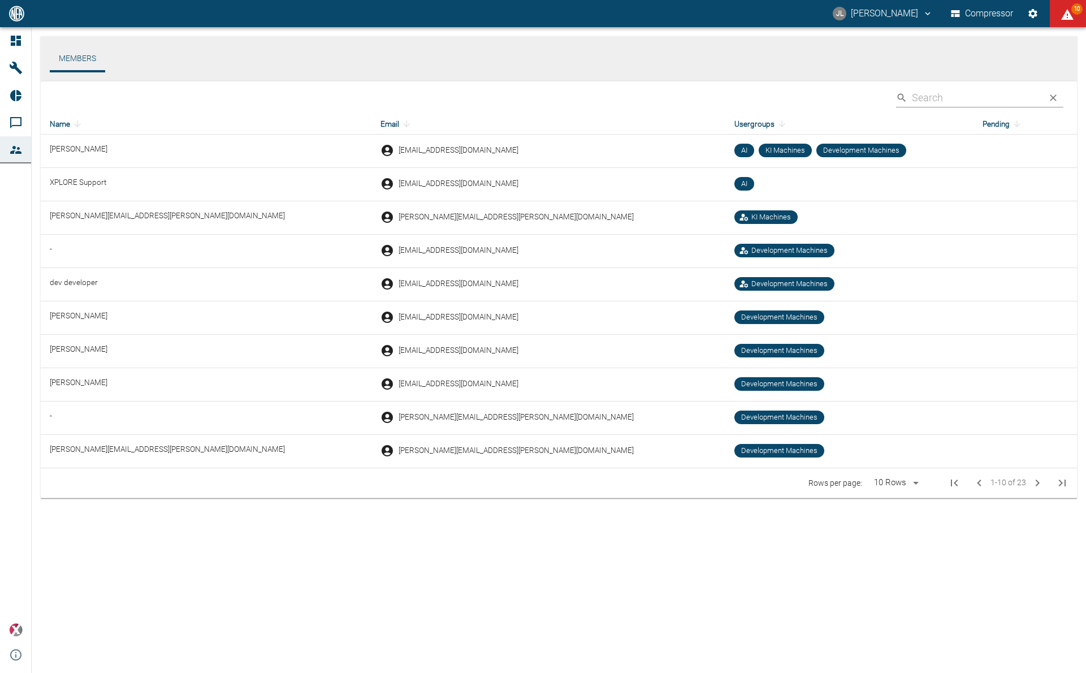
click at [819, 153] on span "Development Machines" at bounding box center [861, 150] width 85 height 11
click at [761, 150] on span "KI Machines" at bounding box center [785, 150] width 49 height 11
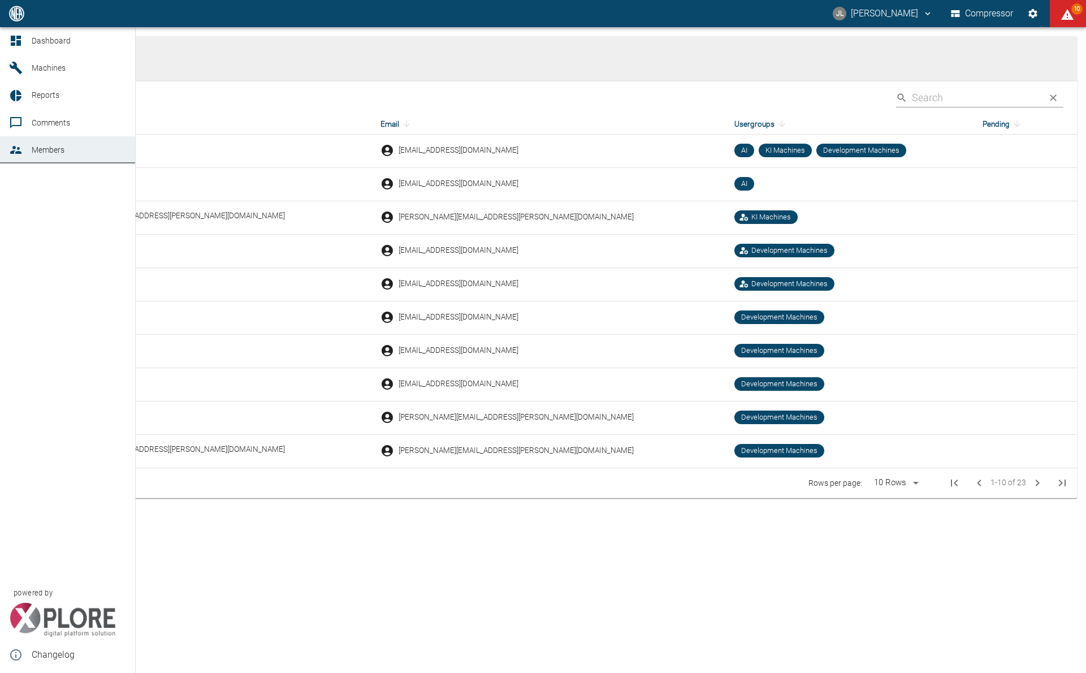
click at [47, 33] on link "Dashboard" at bounding box center [67, 40] width 135 height 27
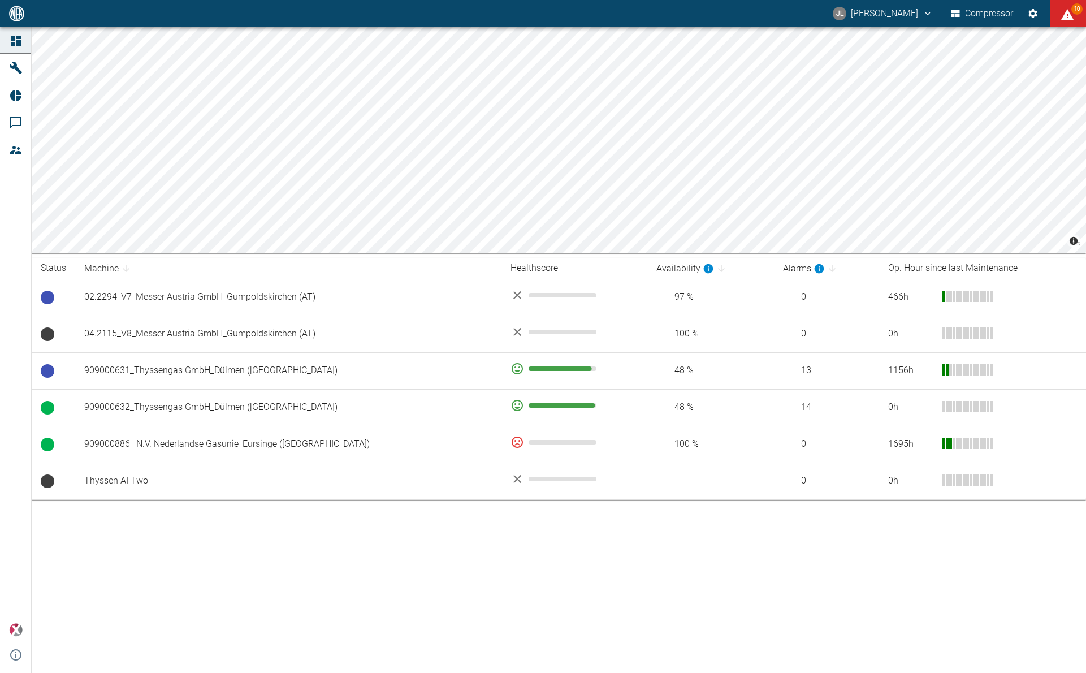
click at [347, 518] on div "© Carto © OpenStreetMap contributors Status Machine Healthscore Availability Al…" at bounding box center [543, 350] width 1086 height 646
click at [862, 14] on button "JL Jonas Leuchtenberger" at bounding box center [882, 13] width 103 height 20
click at [893, 46] on span "Logout" at bounding box center [908, 45] width 33 height 14
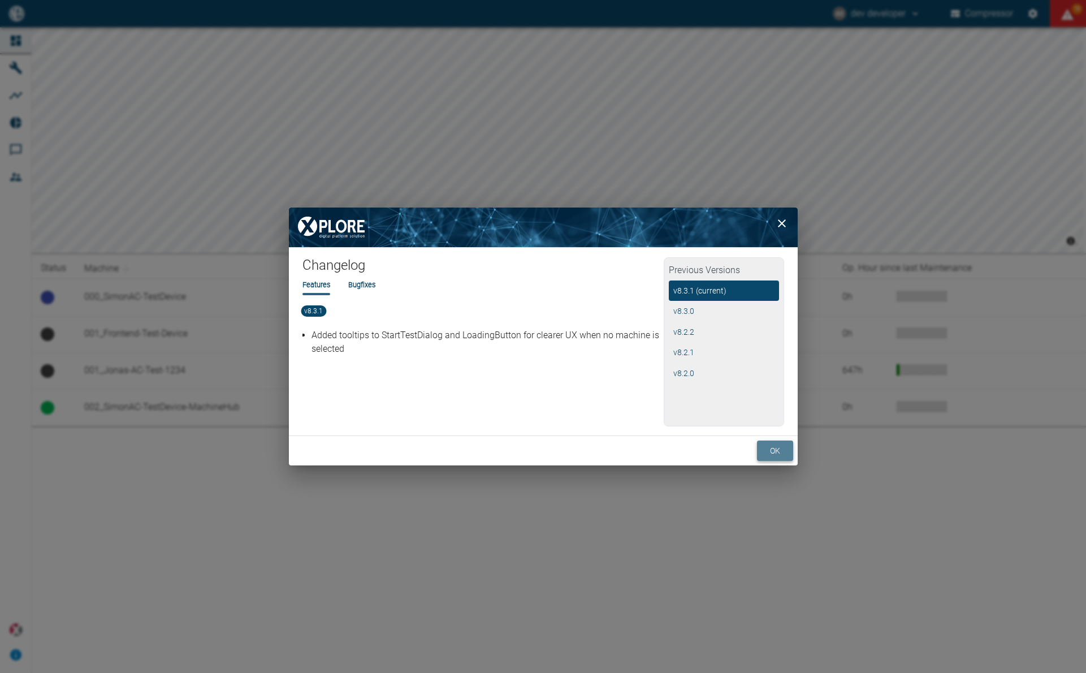
click at [777, 447] on button "ok" at bounding box center [775, 450] width 36 height 21
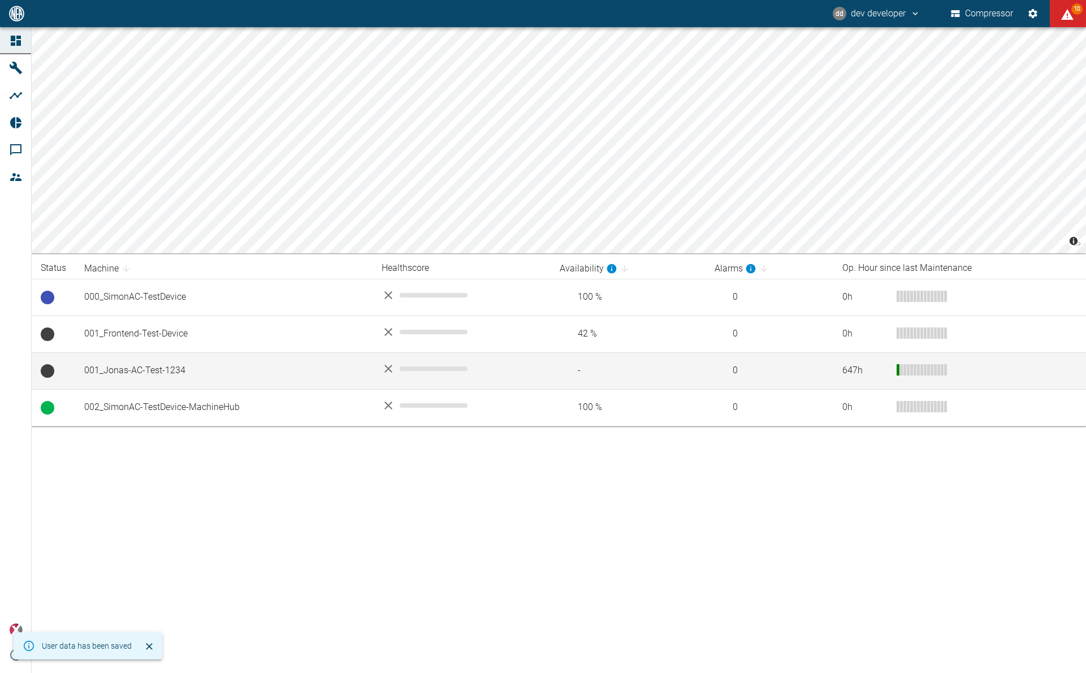
click at [155, 378] on td "001_Jonas-AC-Test-1234" at bounding box center [223, 370] width 297 height 37
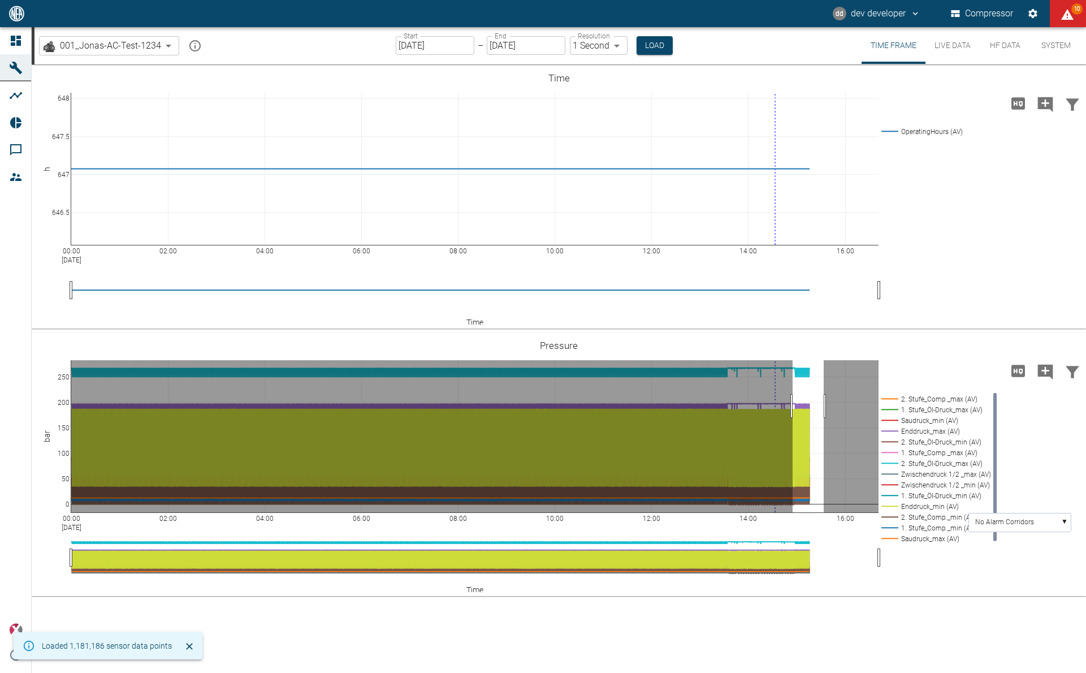
drag, startPoint x: 793, startPoint y: 406, endPoint x: 824, endPoint y: 411, distance: 31.5
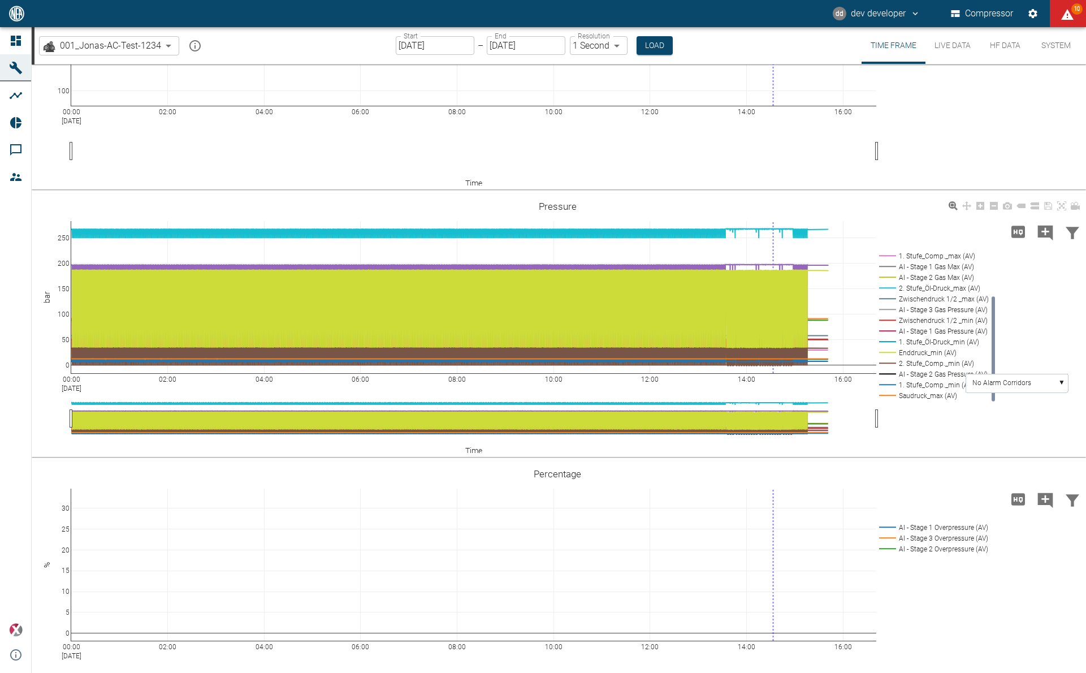
scroll to position [200, 0]
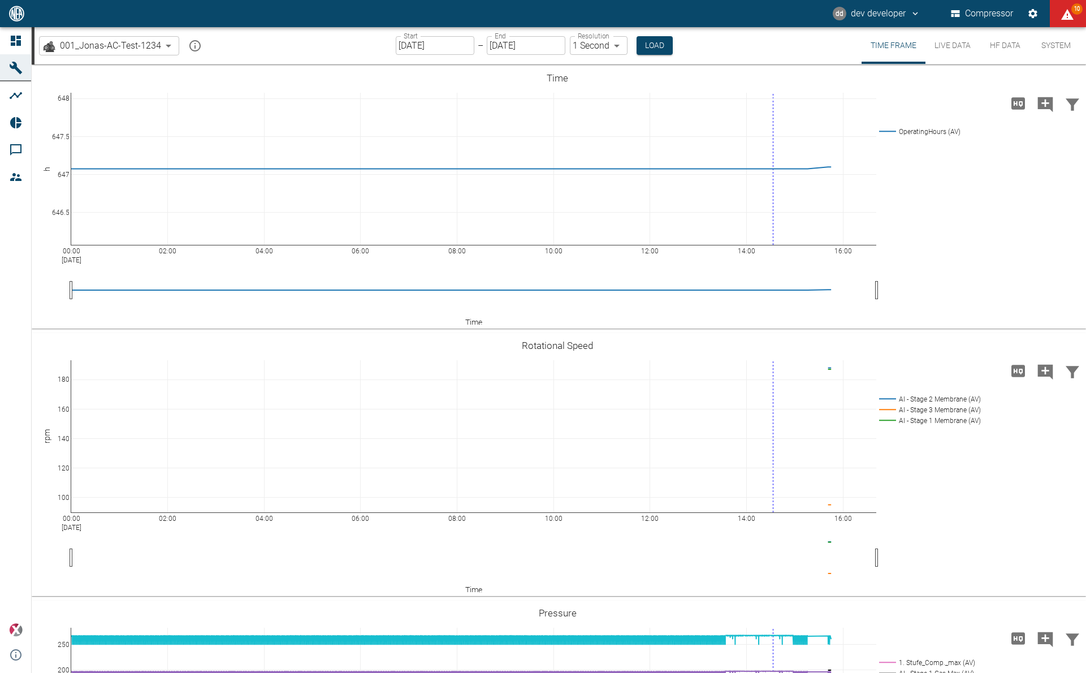
scroll to position [200, 0]
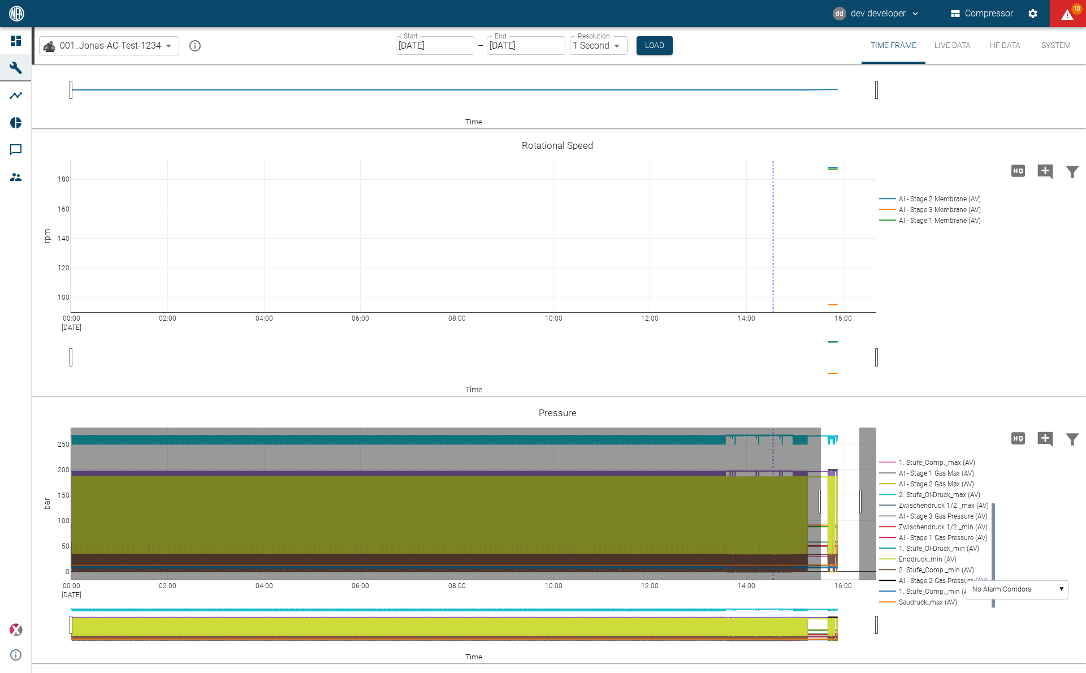
drag, startPoint x: 821, startPoint y: 501, endPoint x: 859, endPoint y: 500, distance: 38.5
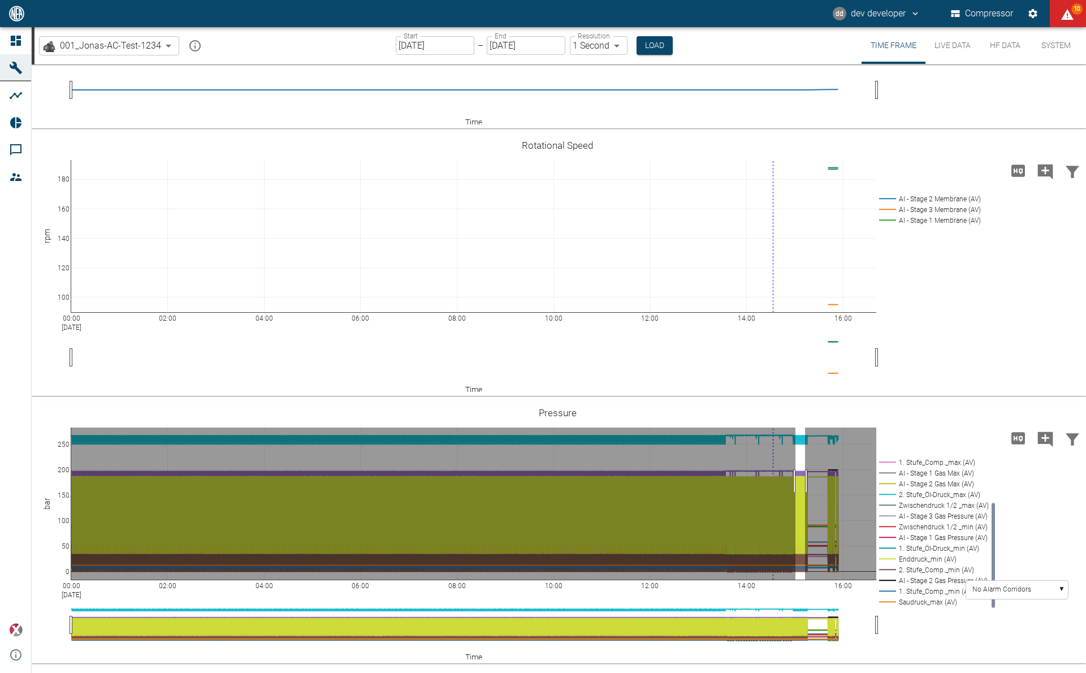
drag, startPoint x: 795, startPoint y: 481, endPoint x: 805, endPoint y: 481, distance: 9.6
